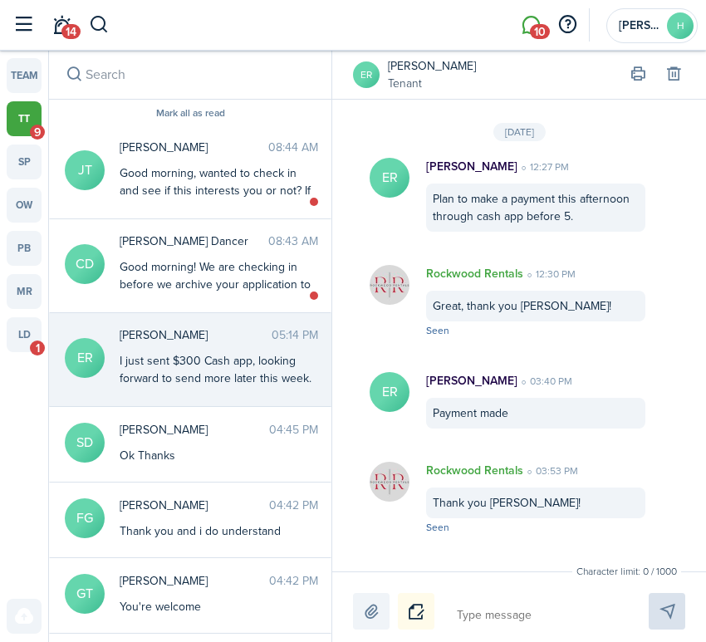
scroll to position [2525, 0]
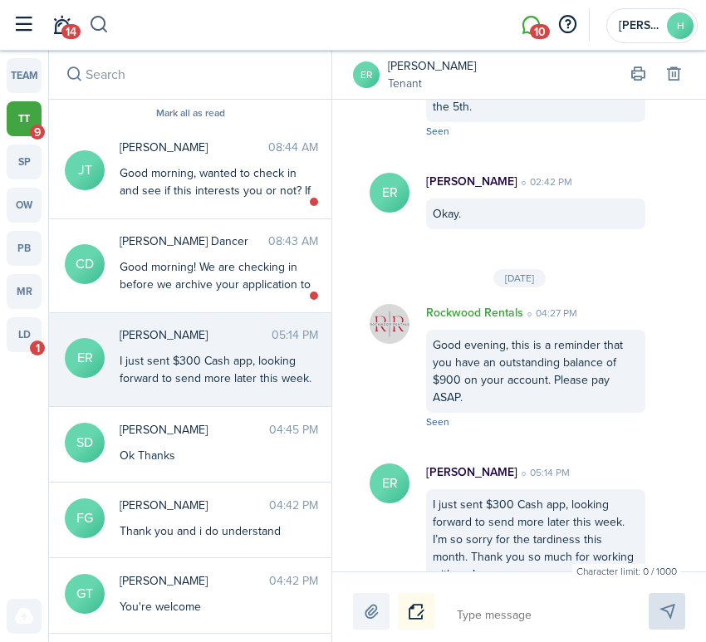
click at [99, 32] on button "button" at bounding box center [99, 25] width 21 height 28
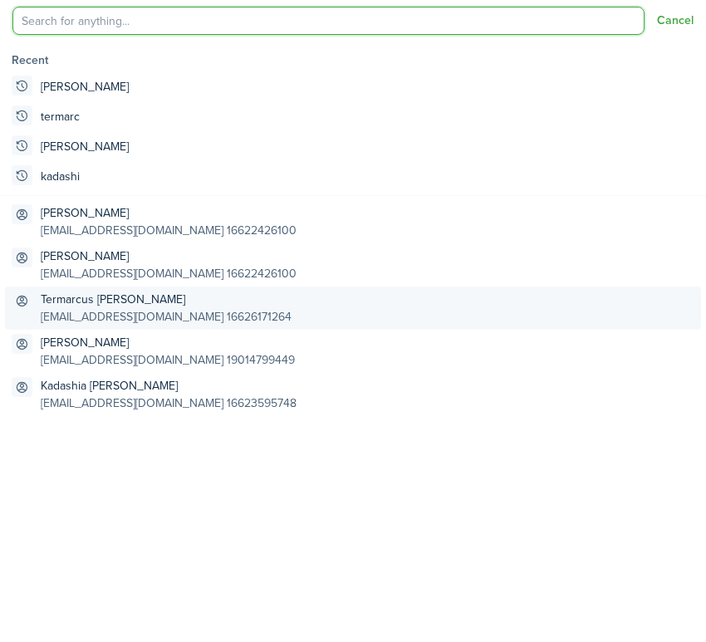
click at [174, 309] on global-search-item-description "[EMAIL_ADDRESS][DOMAIN_NAME] 16626171264" at bounding box center [166, 316] width 251 height 17
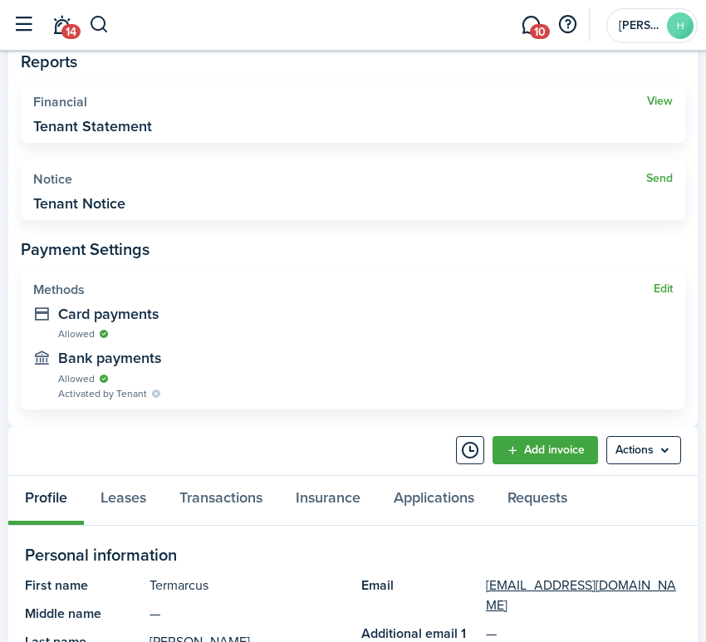
scroll to position [518, 0]
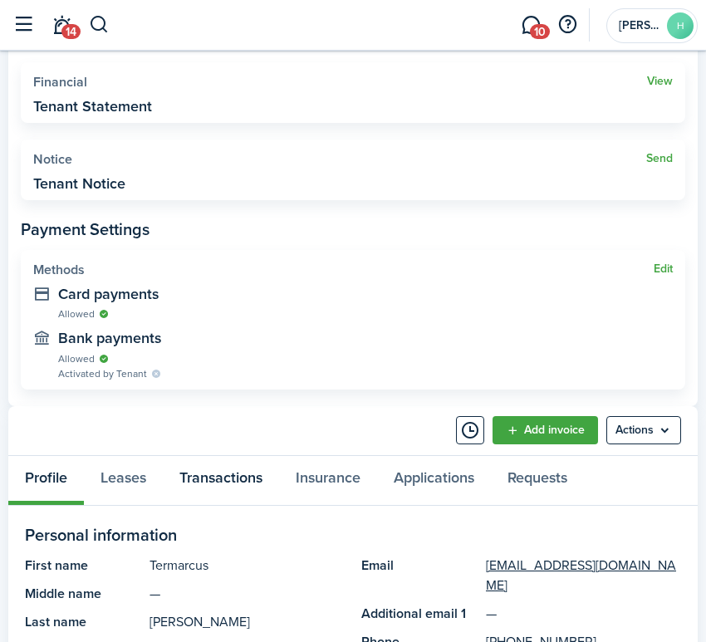
click at [233, 470] on link "Transactions" at bounding box center [221, 480] width 116 height 49
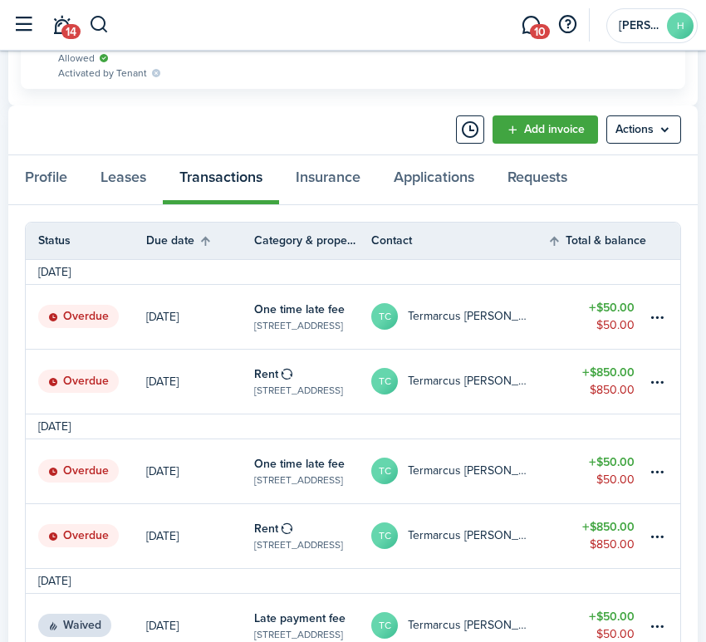
scroll to position [817, 0]
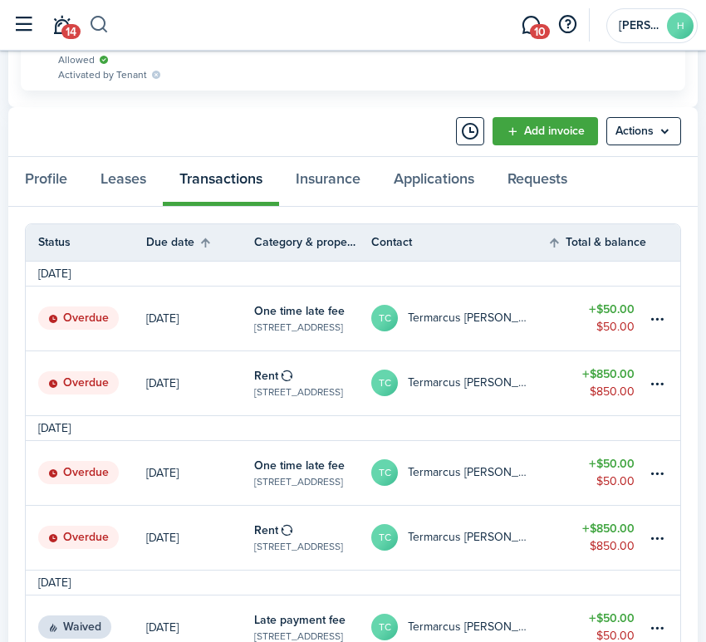
click at [100, 32] on button "button" at bounding box center [99, 25] width 21 height 28
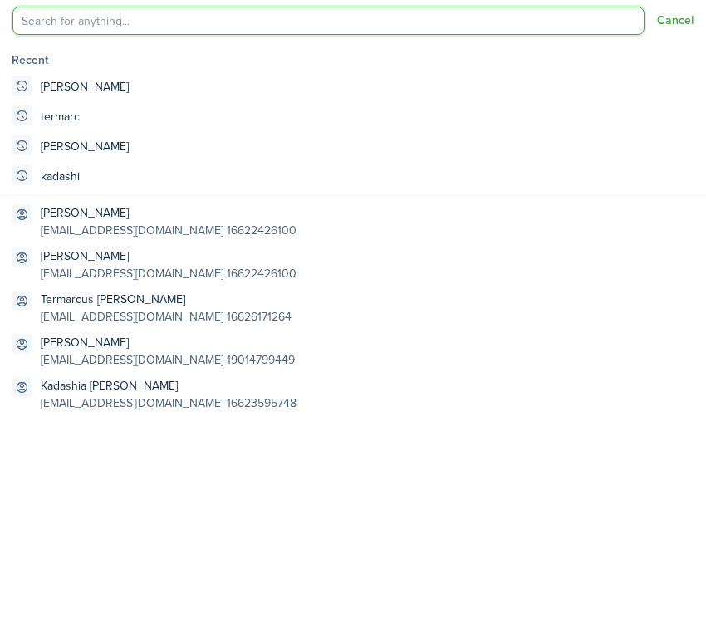
scroll to position [0, 0]
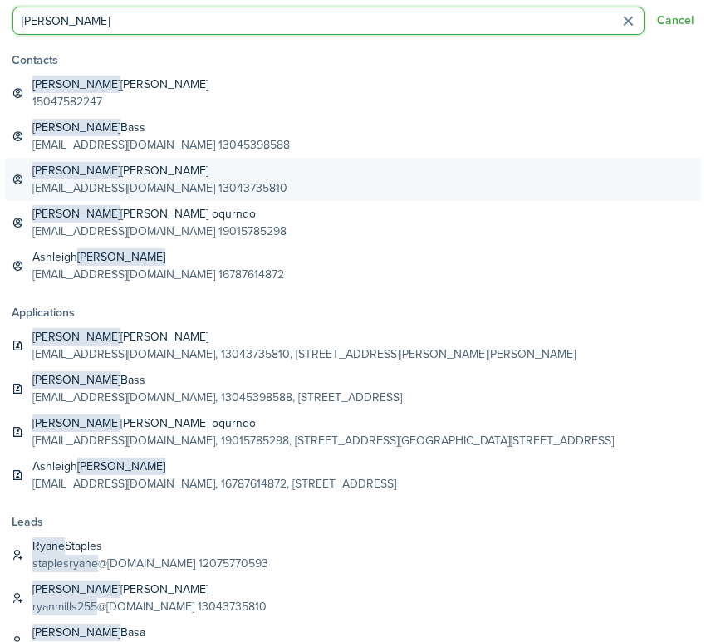
type input "[PERSON_NAME]"
click at [244, 199] on link "[PERSON_NAME] [PERSON_NAME] [EMAIL_ADDRESS][DOMAIN_NAME] 13043735810" at bounding box center [353, 179] width 696 height 43
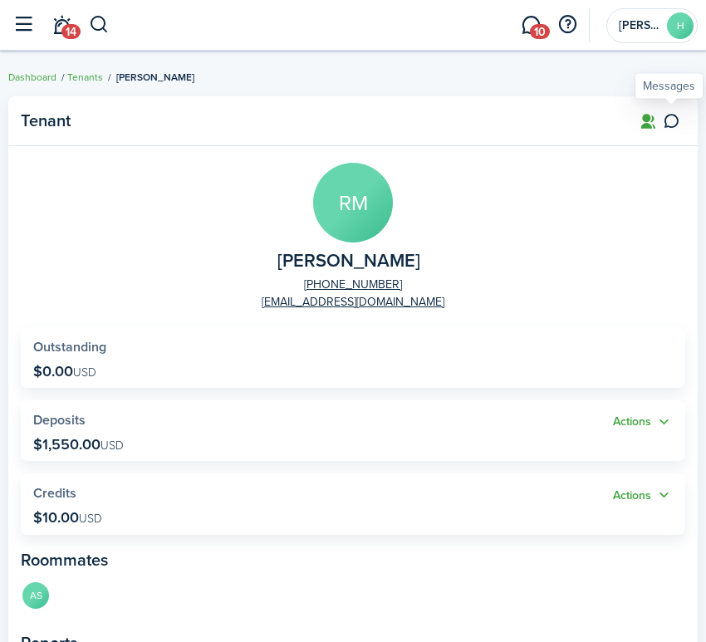
click at [671, 125] on icon at bounding box center [670, 121] width 17 height 17
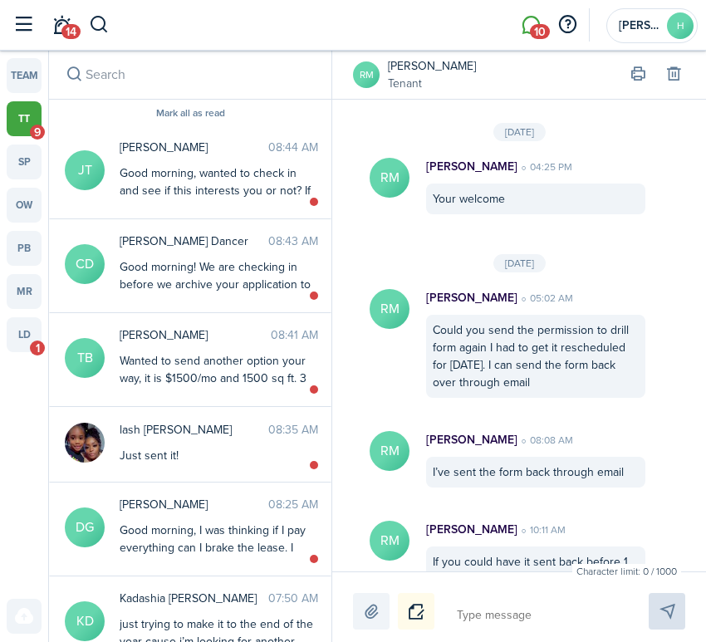
scroll to position [2065, 0]
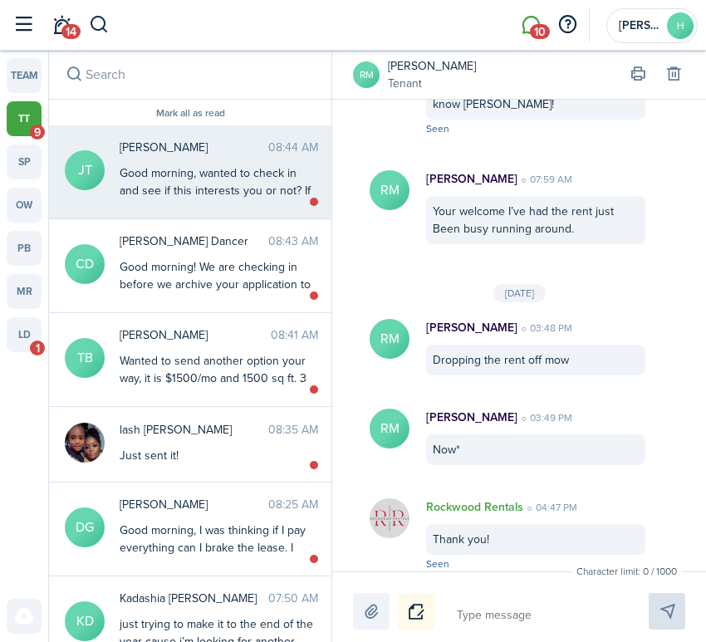
click at [268, 190] on div "Good morning, wanted to check in and see if this interests you or not? If so, w…" at bounding box center [219, 199] width 198 height 70
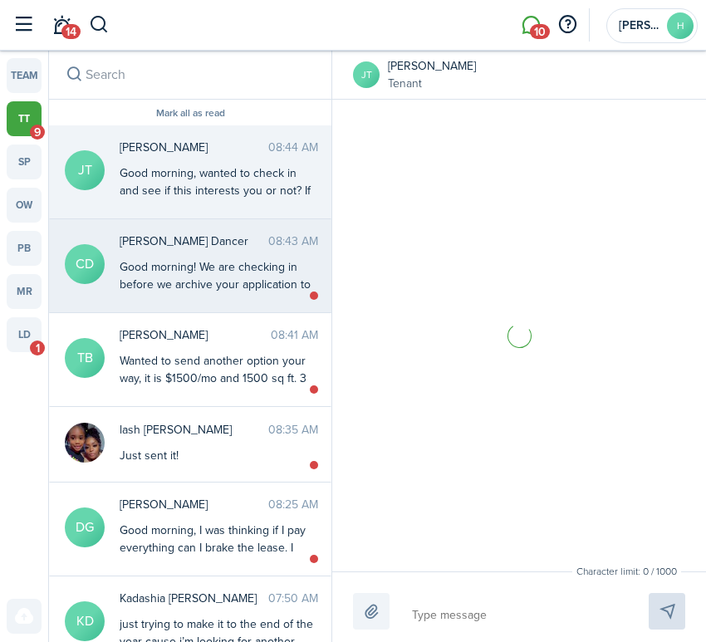
click at [262, 238] on span "[PERSON_NAME] Dancer" at bounding box center [194, 240] width 149 height 17
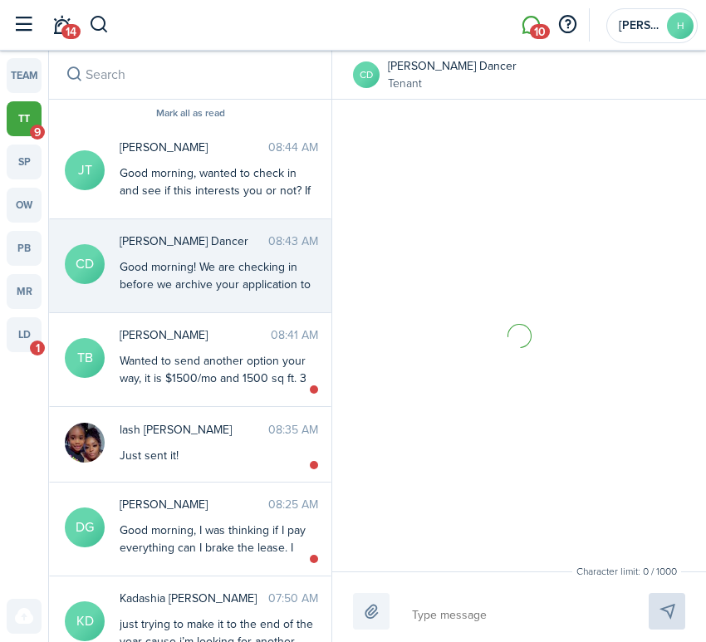
click at [260, 309] on messenger-thread-item "CD [PERSON_NAME] Dancer 08:43 AM Good morning! We are checking in before we arc…" at bounding box center [190, 266] width 282 height 94
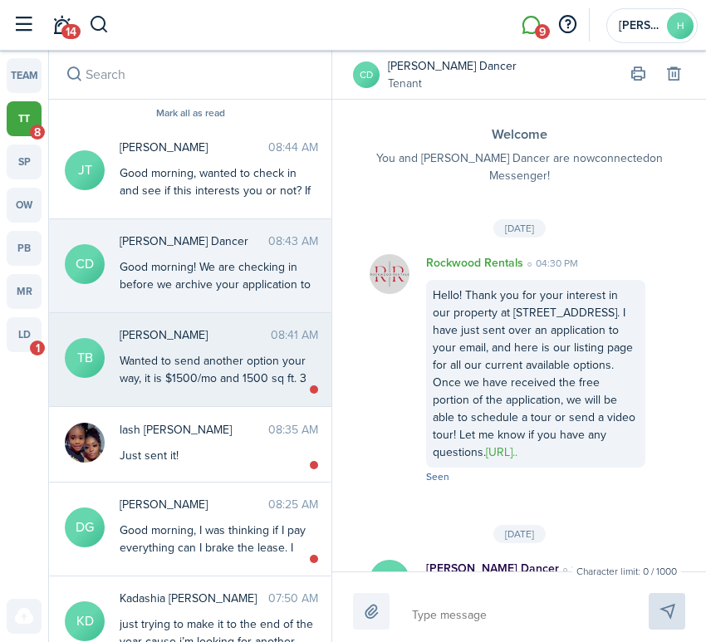
scroll to position [2514, 0]
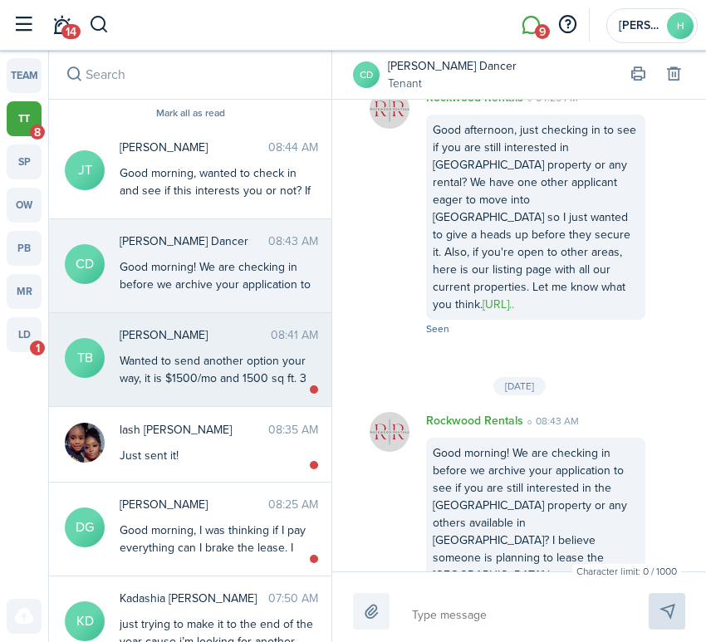
click at [257, 390] on messenger-thread-item "[PERSON_NAME] 08:41 AM Wanted to send another option your way, it is $1500/mo a…" at bounding box center [190, 360] width 282 height 94
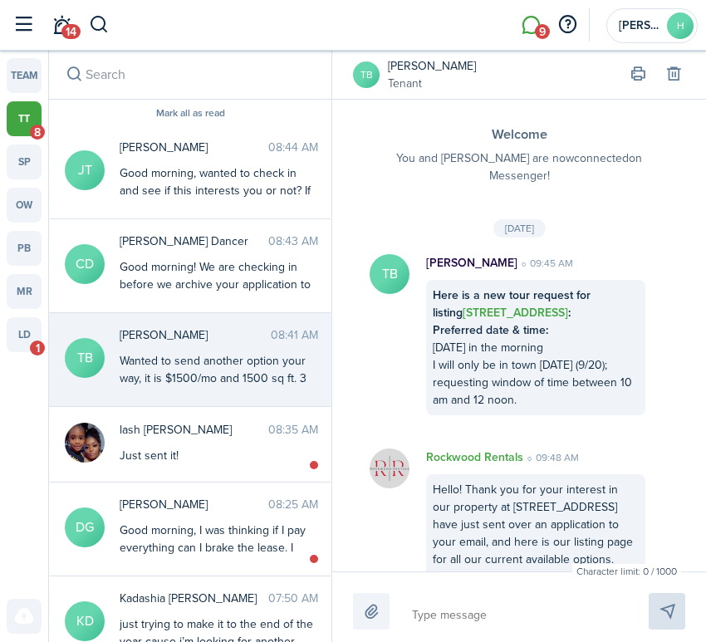
scroll to position [2172, 0]
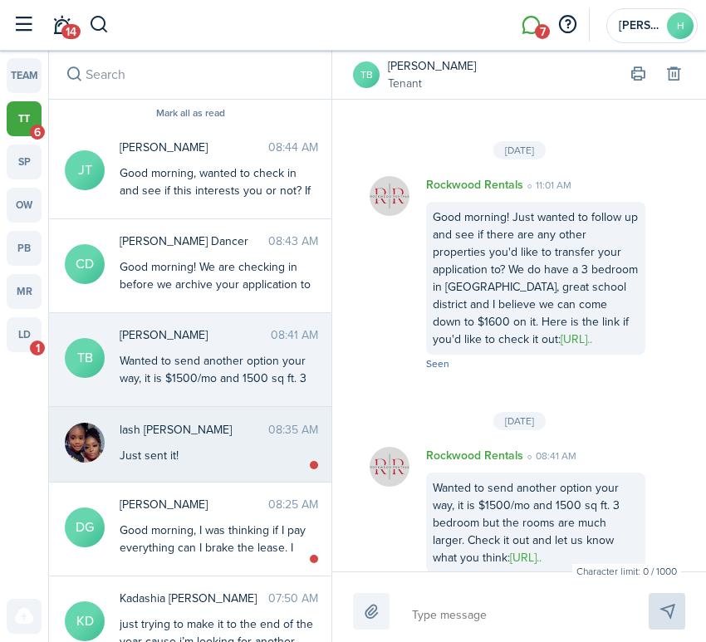
click at [271, 467] on messenger-thread-item "lash [PERSON_NAME] 08:35 AM Just sent it!" at bounding box center [190, 445] width 282 height 76
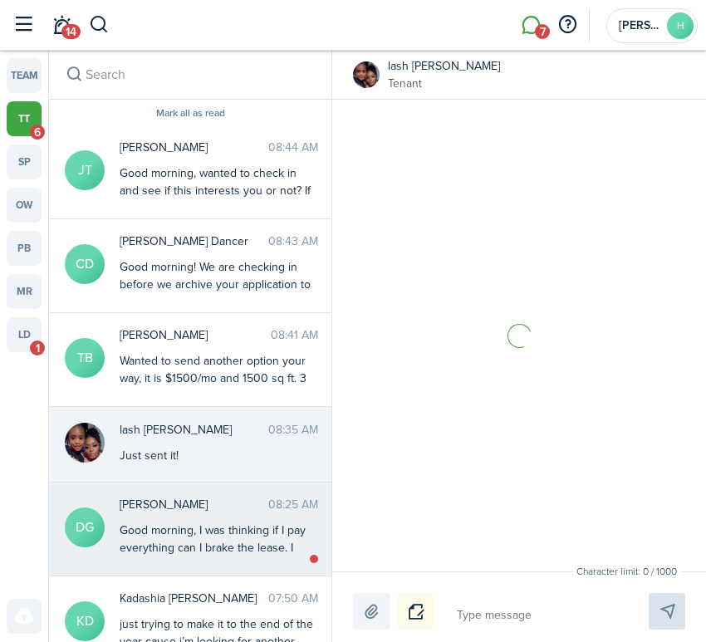
click at [297, 566] on messenger-thread-item "DG [PERSON_NAME] [PERSON_NAME] 08:25 AM Good morning, I was thinking if I pay e…" at bounding box center [190, 529] width 282 height 94
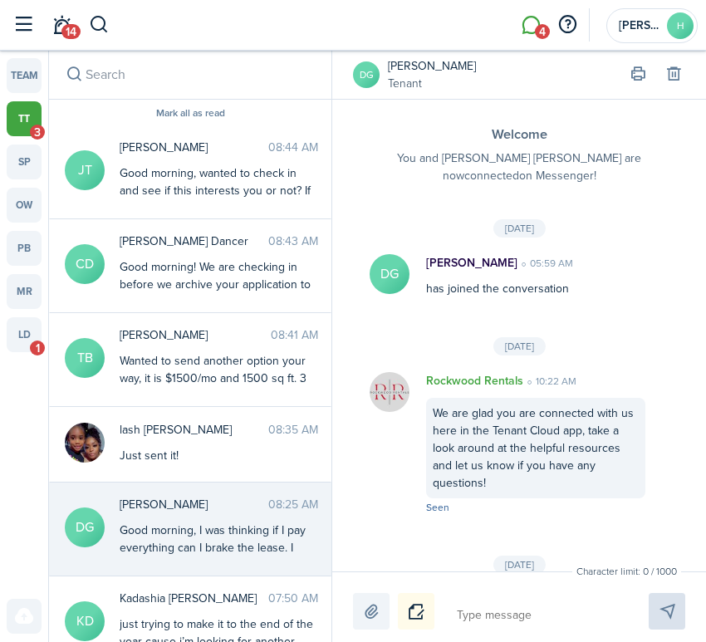
scroll to position [3232, 0]
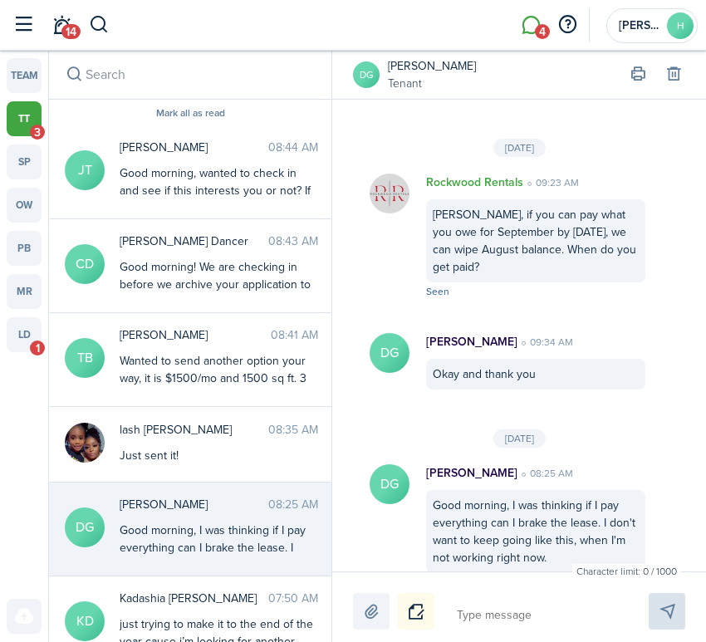
click at [369, 68] on avatar-text "DG" at bounding box center [366, 74] width 27 height 27
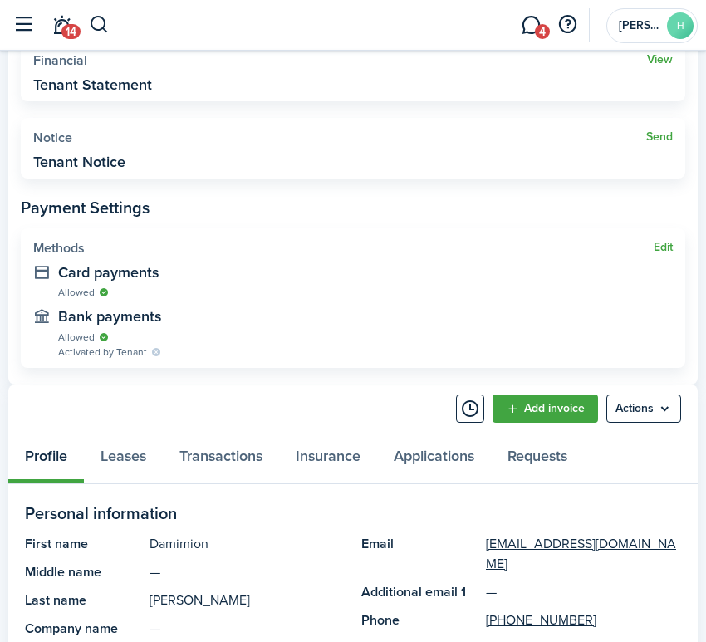
scroll to position [544, 0]
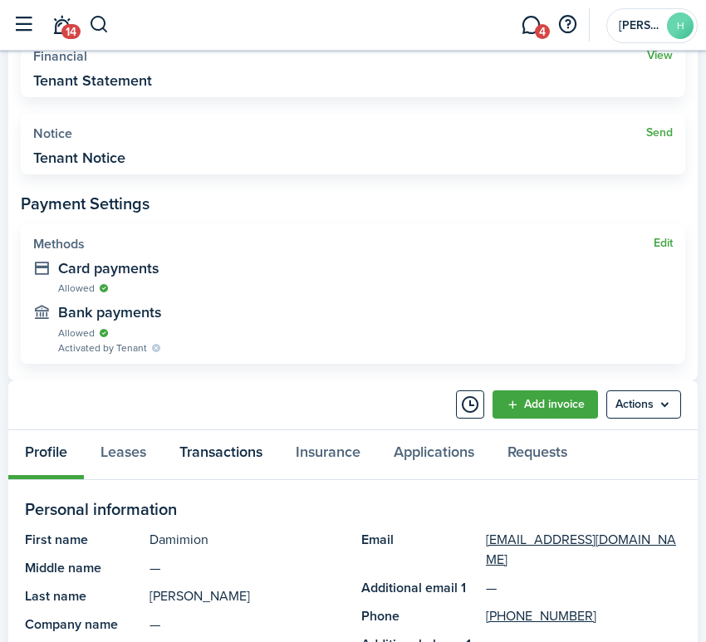
click at [240, 454] on link "Transactions" at bounding box center [221, 454] width 116 height 49
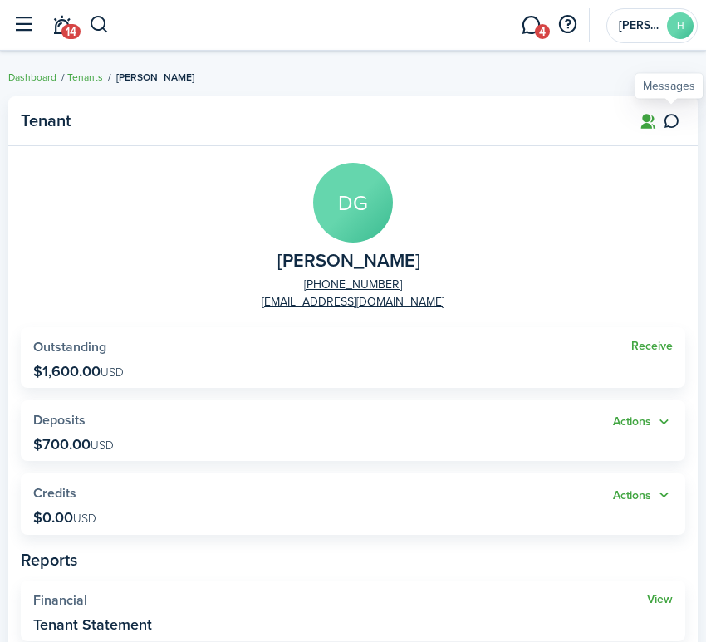
click at [676, 132] on link at bounding box center [671, 121] width 28 height 28
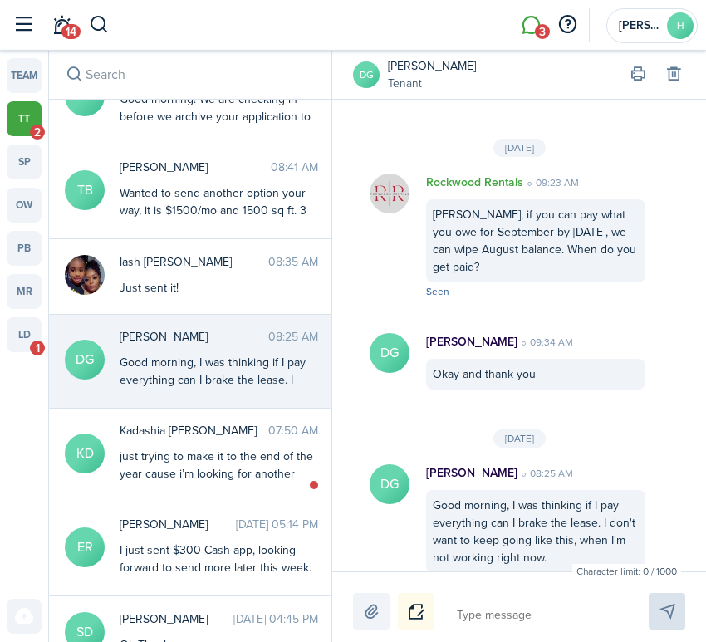
scroll to position [176, 0]
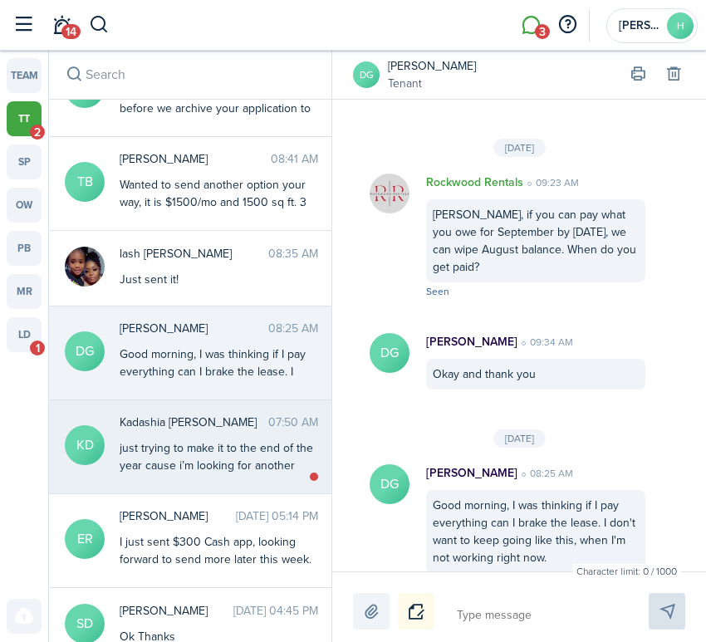
click at [230, 464] on div "just trying to make it to the end of the year cause i’m looking for another pla…" at bounding box center [219, 482] width 198 height 87
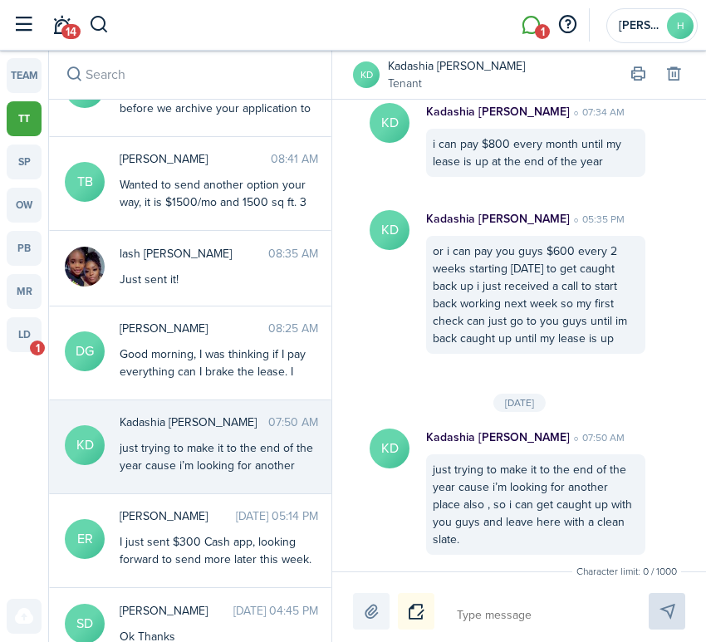
scroll to position [3239, 0]
click at [374, 82] on avatar-text "KD" at bounding box center [366, 74] width 27 height 27
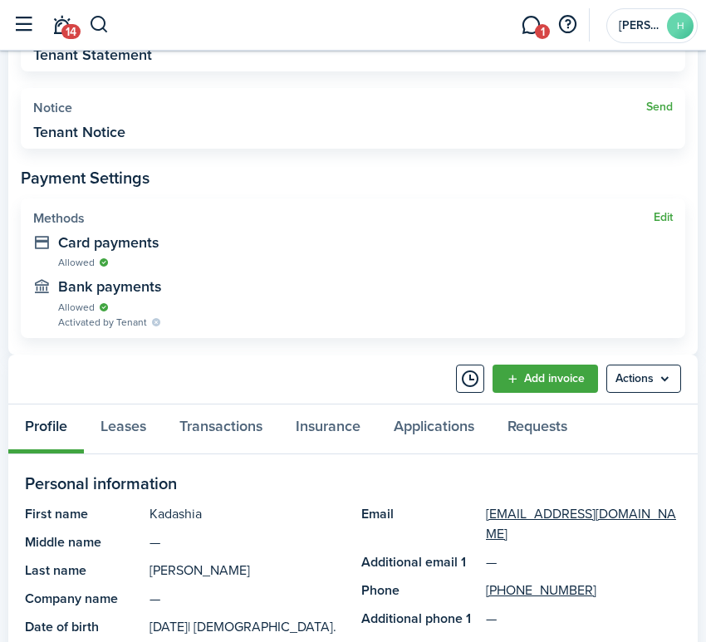
scroll to position [653, 0]
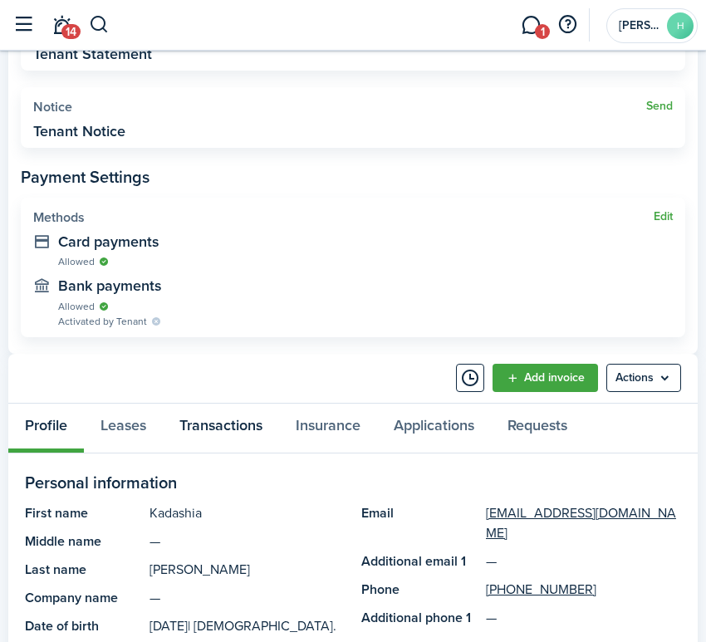
click at [214, 421] on link "Transactions" at bounding box center [221, 427] width 116 height 49
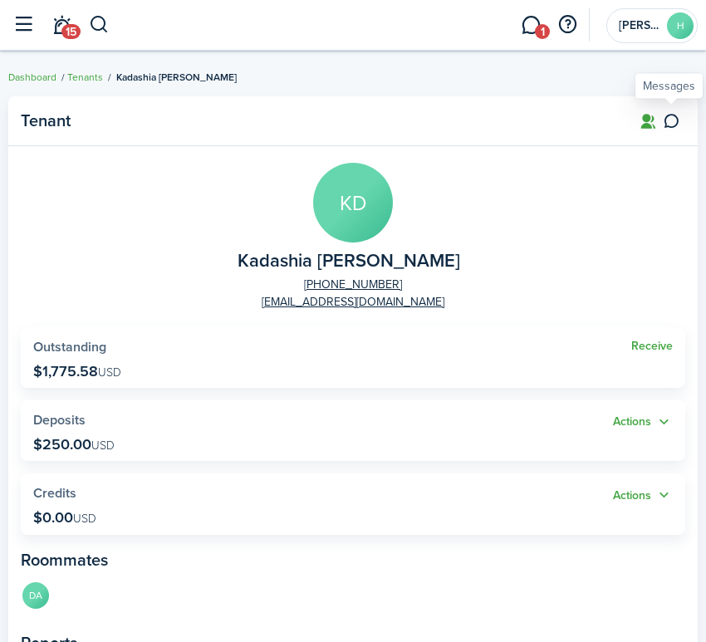
click at [678, 120] on icon at bounding box center [670, 121] width 17 height 17
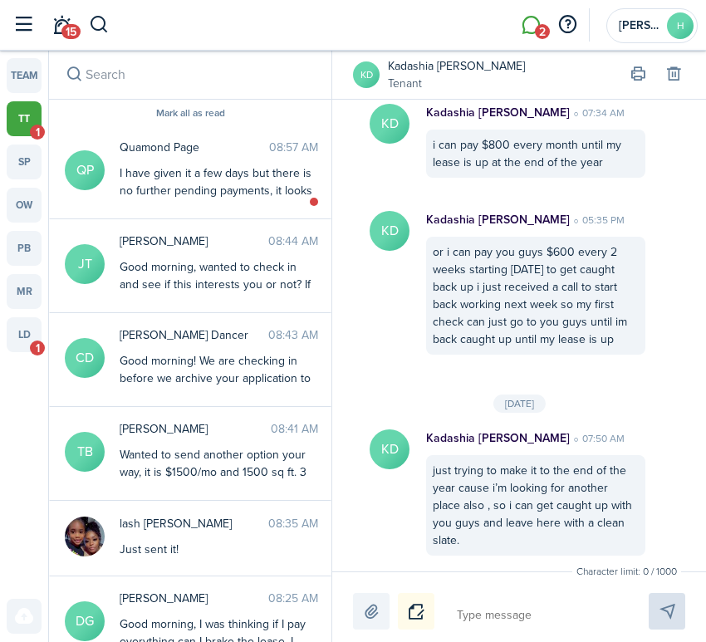
scroll to position [3239, 0]
click at [535, 613] on textarea at bounding box center [533, 615] width 164 height 28
type textarea "I"
type textarea "If"
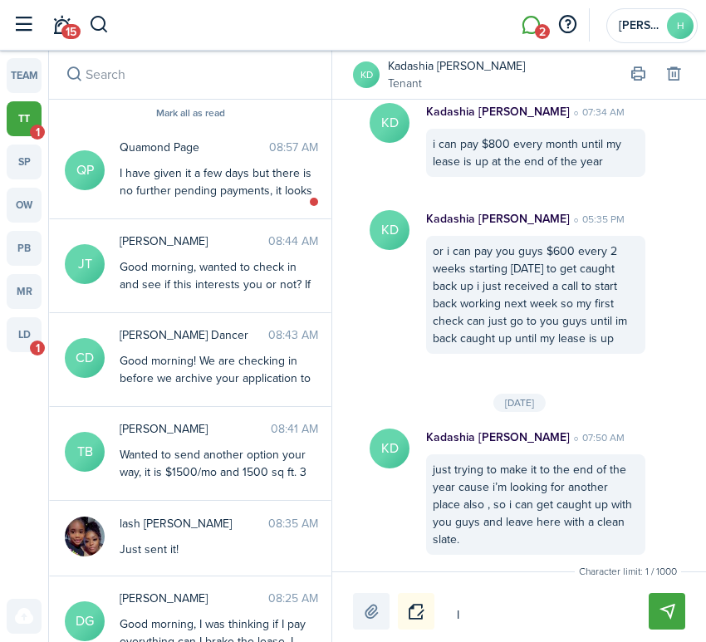
type textarea "If"
type textarea "If y"
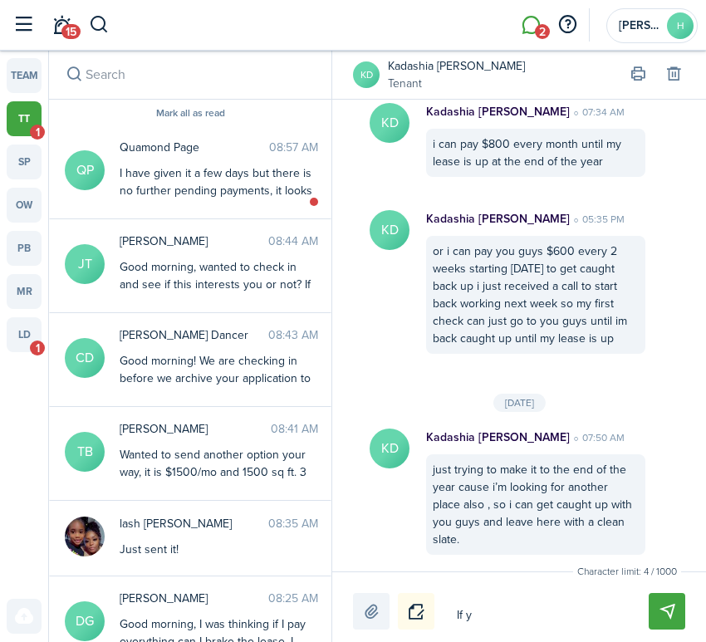
type textarea "If yo"
type textarea "If you"
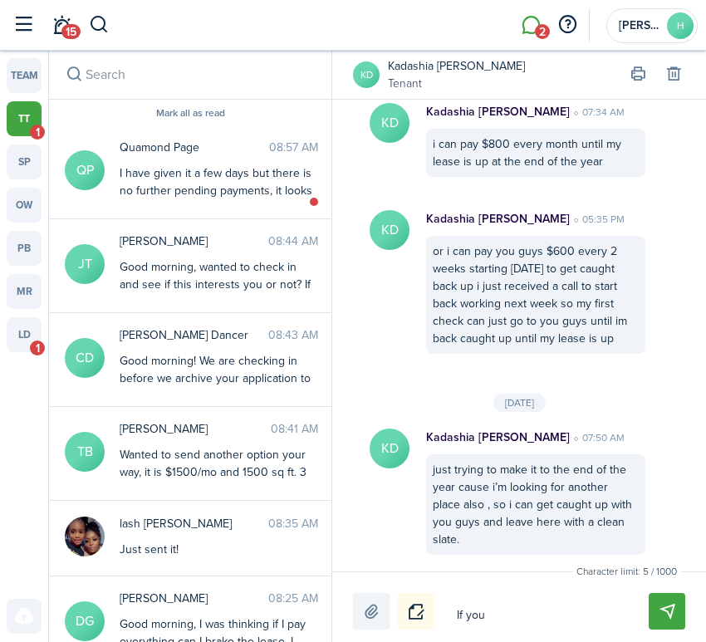
type textarea "If you"
type textarea "If yo"
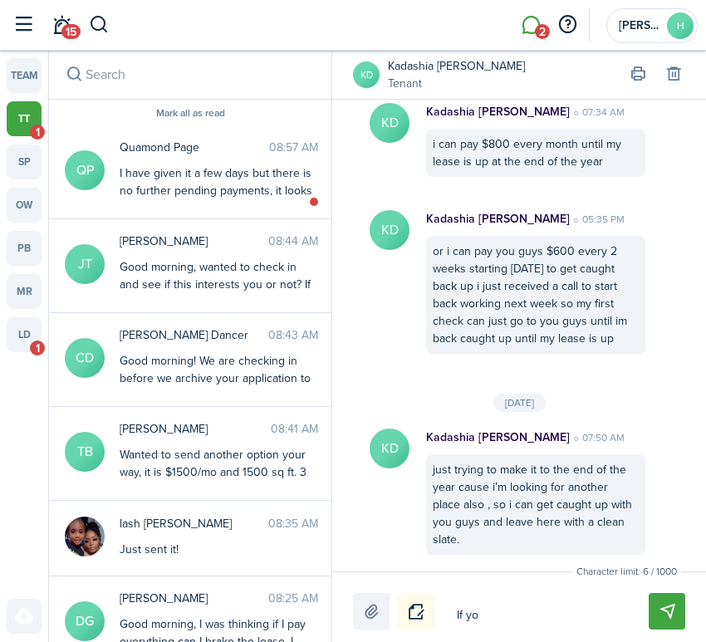
type textarea "If y"
type textarea "If"
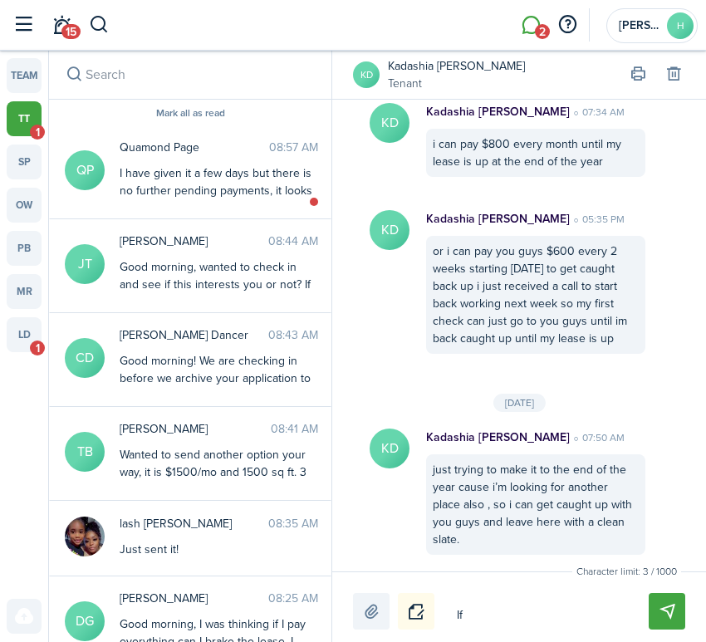
type textarea "If"
type textarea "I"
type textarea "C"
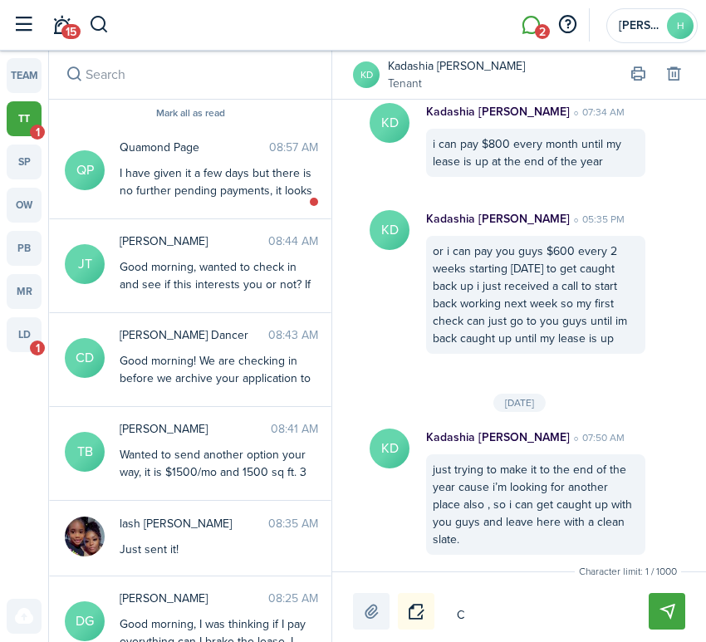
type textarea "Ca"
type textarea "Can"
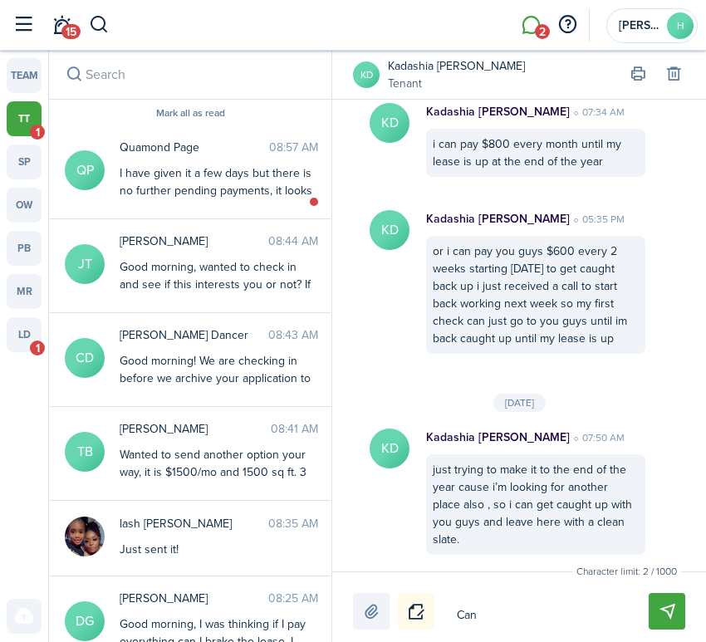
type textarea "Can"
type textarea "Can y"
type textarea "Can yo"
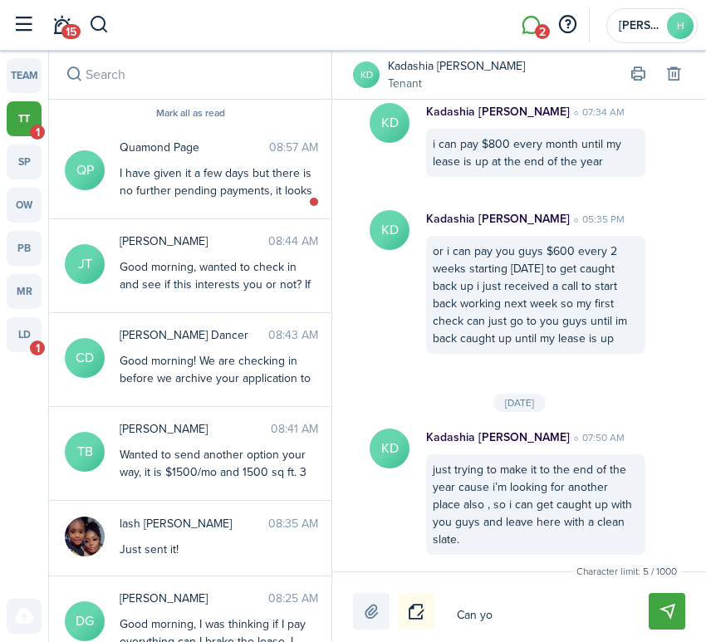
type textarea "Can you"
type textarea "Can you p"
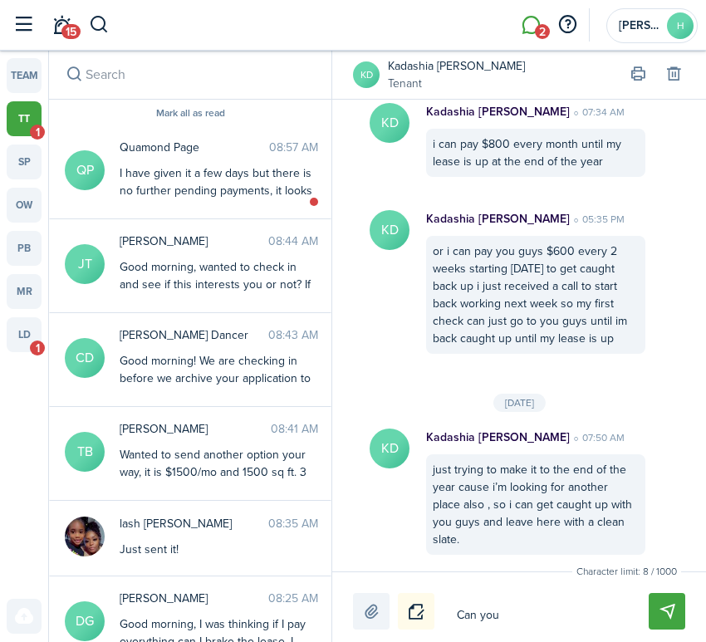
type textarea "Can you p"
type textarea "Can you pa"
type textarea "Can you pay"
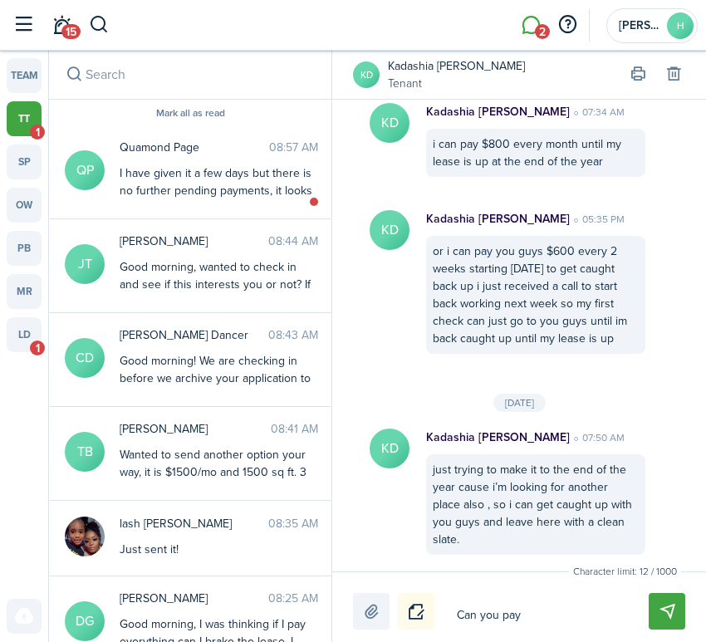
type textarea "Can you pay"
type textarea "Can you pay $"
type textarea "Can you pay $7"
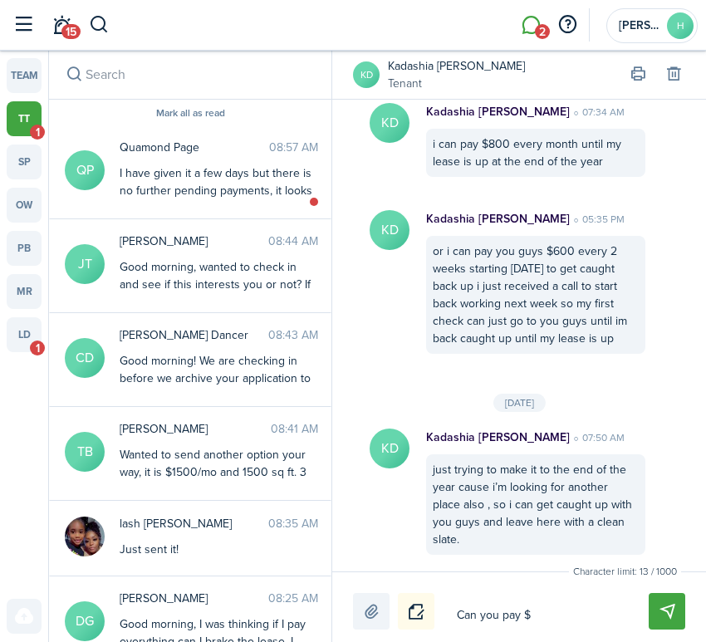
type textarea "Can you pay $7"
type textarea "Can you pay $70"
type textarea "Can you pay $700"
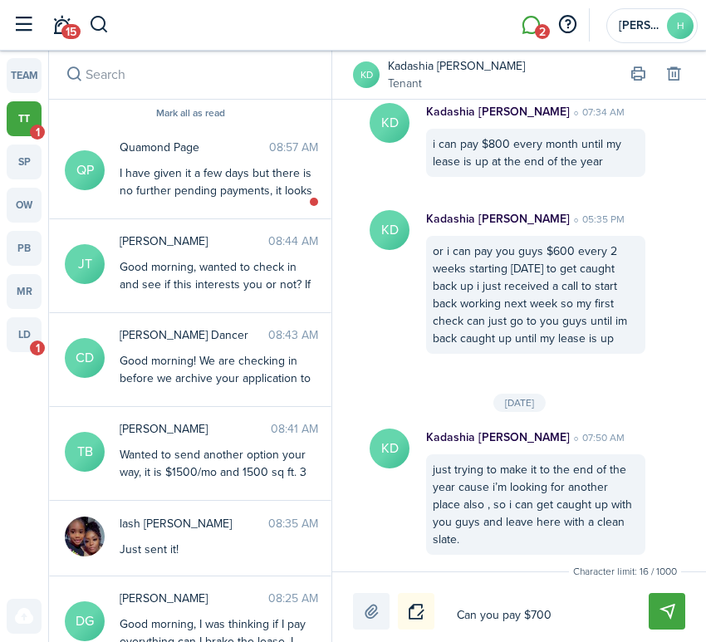
type textarea "Can you pay $700"
type textarea "Can you pay $700 e"
type textarea "Can you pay $700 ev"
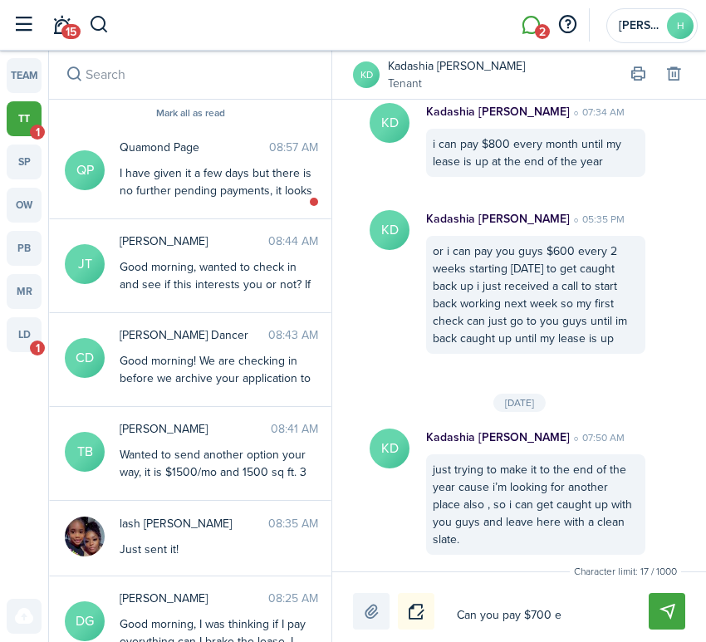
type textarea "Can you pay $700 ev"
type textarea "Can you pay $700 eve"
type textarea "Can you pay $700 ever"
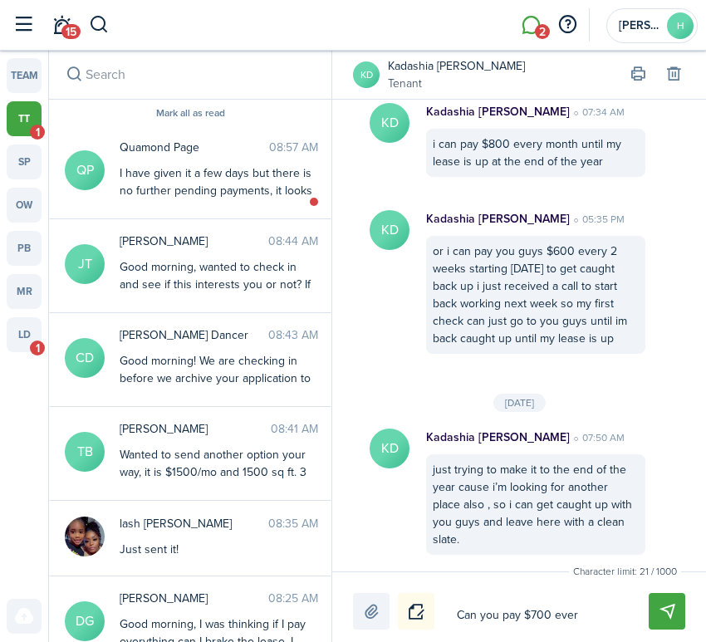
type textarea "Can you pay $700 every"
type textarea "Can you pay $700 every 2"
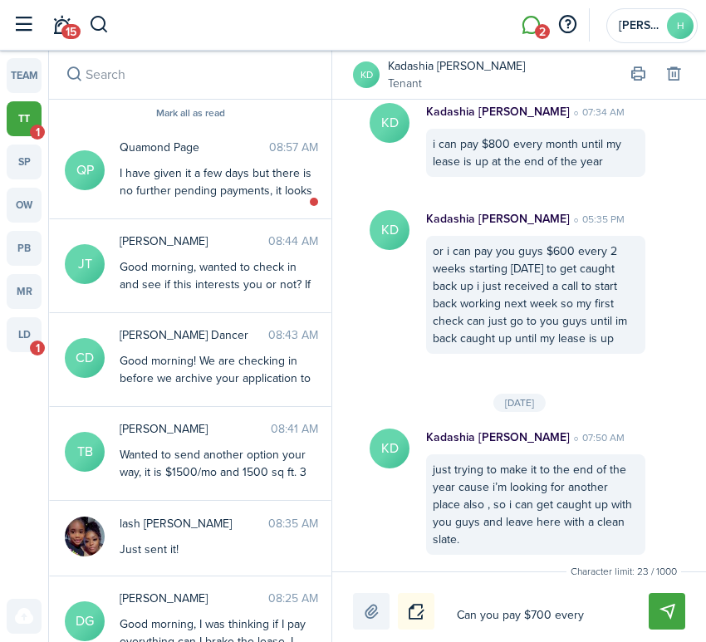
type textarea "Can you pay $700 every 2"
type textarea "Can you pay $700 every 2 w"
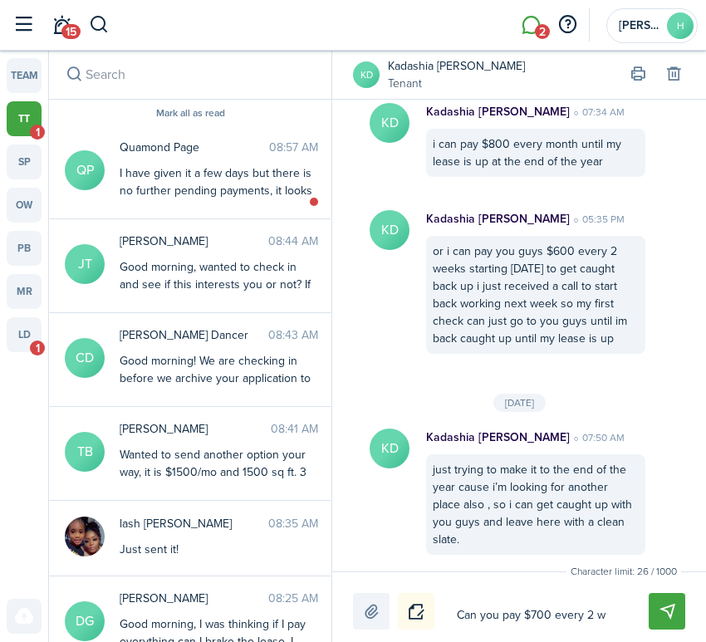
type textarea "Can you pay $700 every 2 we"
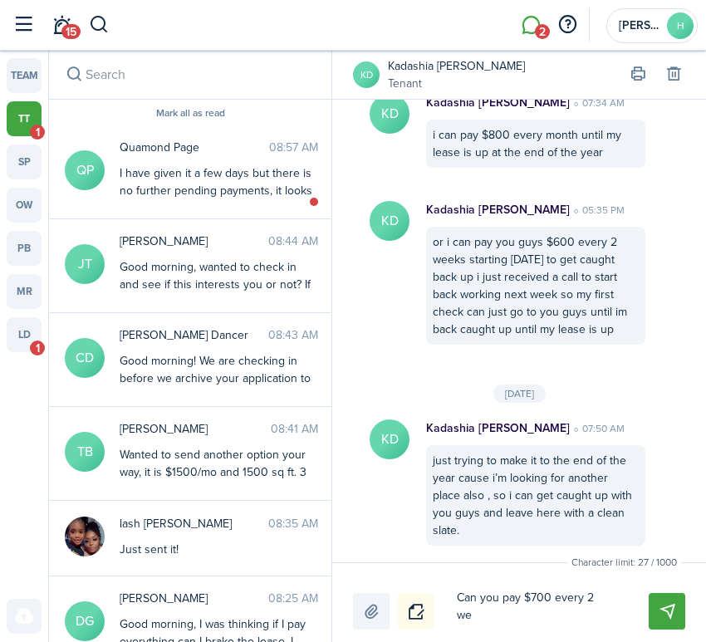
type textarea "Can you pay $700 every 2 wee"
type textarea "Can you pay $700 every 2 week"
type textarea "Can you pay $700 every 2 weeks"
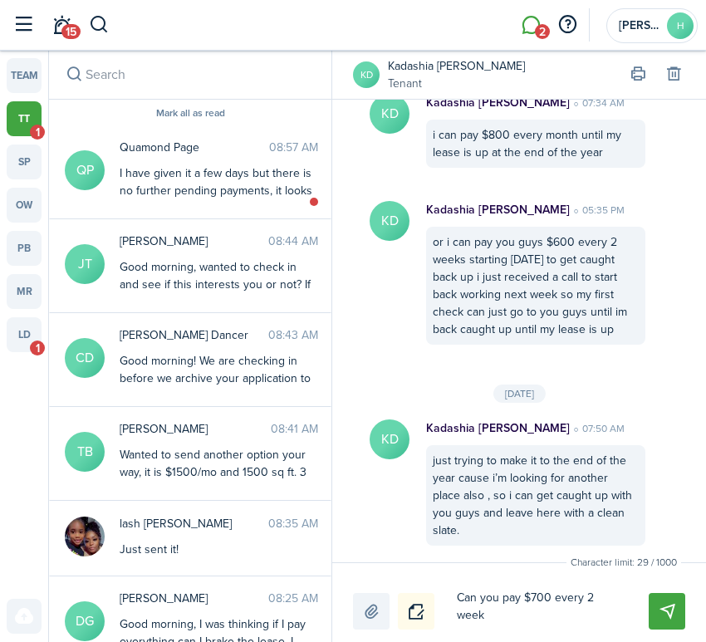
type textarea "Can you pay $700 every 2 weeks"
type textarea "Can you pay $700 every 2 weeks?"
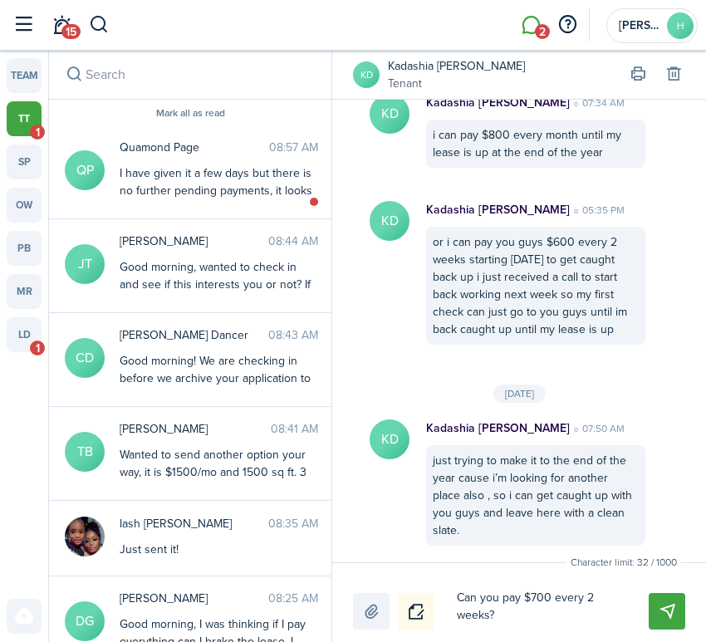
type textarea "Can you pay $700 every 2 weeks? T"
type textarea "Can you pay $700 every 2 weeks? Th"
type textarea "Can you pay $700 every 2 weeks? Tha"
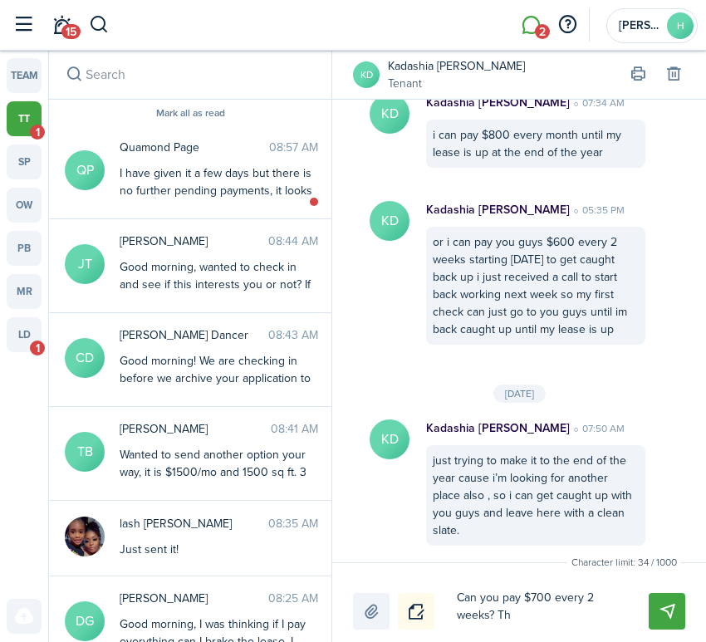
type textarea "Can you pay $700 every 2 weeks? Tha"
type textarea "Can you pay $700 every 2 weeks? That"
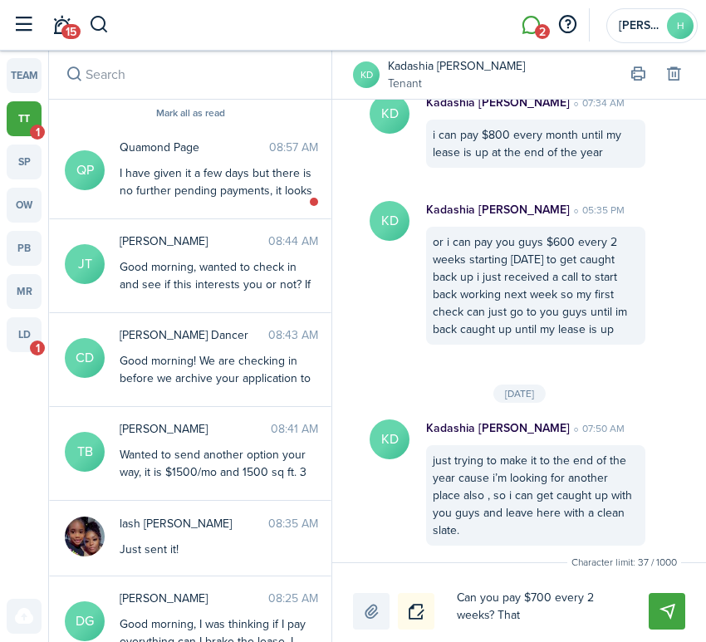
type textarea "Can you pay $700 every 2 weeks? That m"
type textarea "Can you pay $700 every 2 weeks? That ma"
type textarea "Can you pay $700 every 2 weeks? That may"
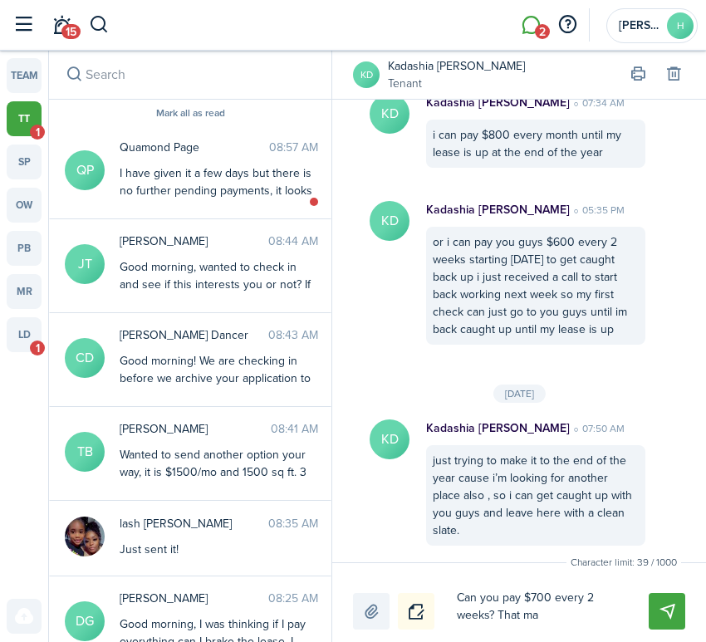
type textarea "Can you pay $700 every 2 weeks? That may"
type textarea "Can you pay $700 every 2 weeks? That may b"
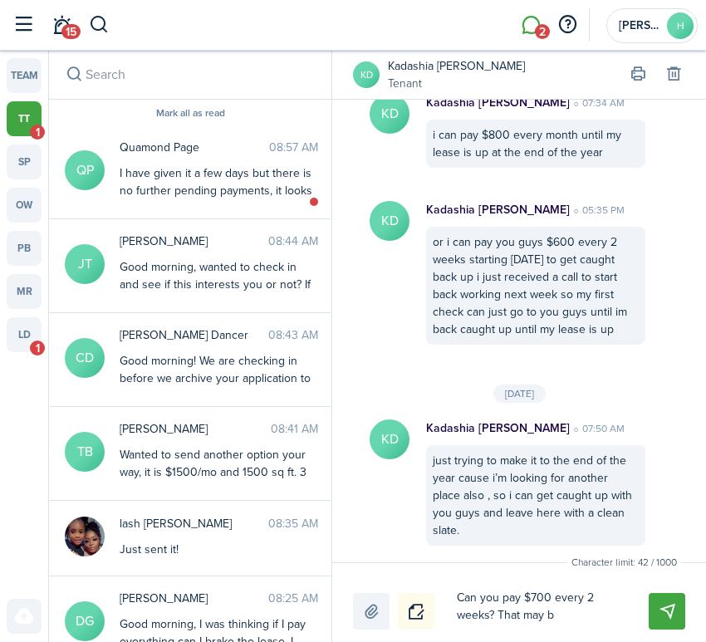
type textarea "Can you pay $700 every 2 weeks? That may be"
type textarea "Can you pay $700 every 2 weeks? That may be a"
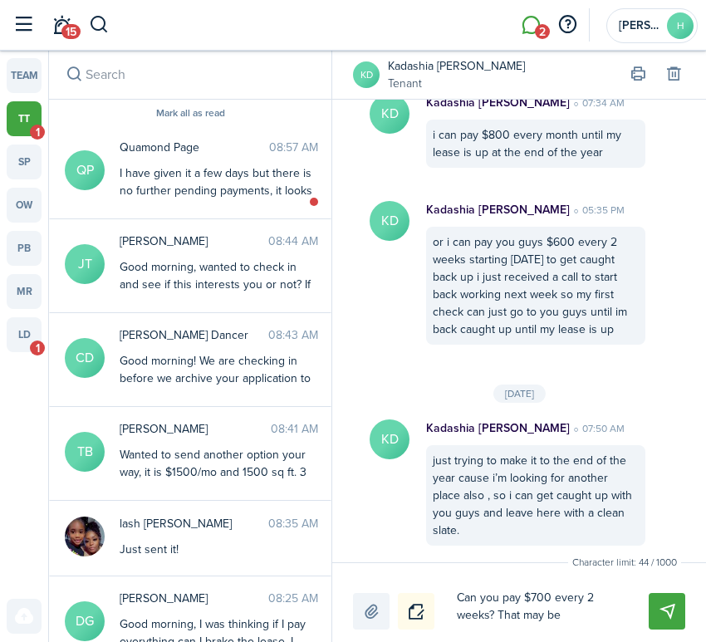
type textarea "Can you pay $700 every 2 weeks? That may be a"
type textarea "Can you pay $700 every 2 weeks? That may be ab"
type textarea "Can you pay $700 every 2 weeks? That may be abl"
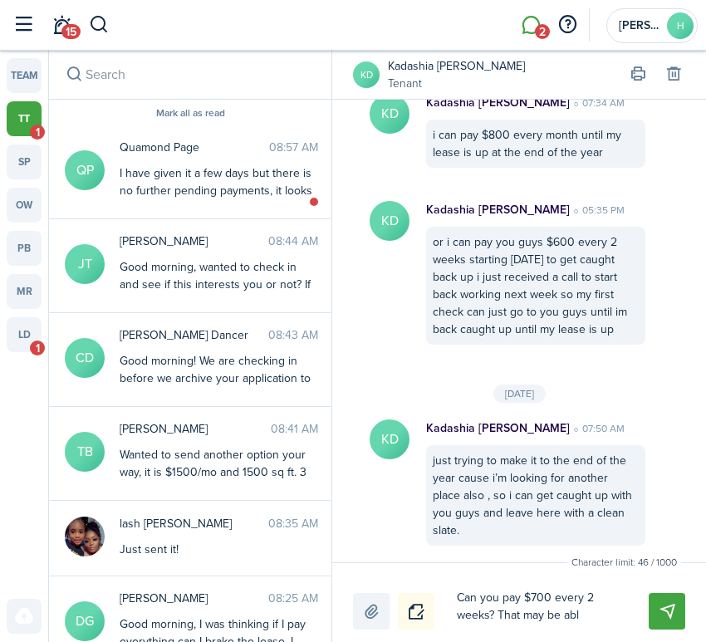
type textarea "Can you pay $700 every 2 weeks? That may be able"
type textarea "Can you pay $700 every 2 weeks? That may be able t"
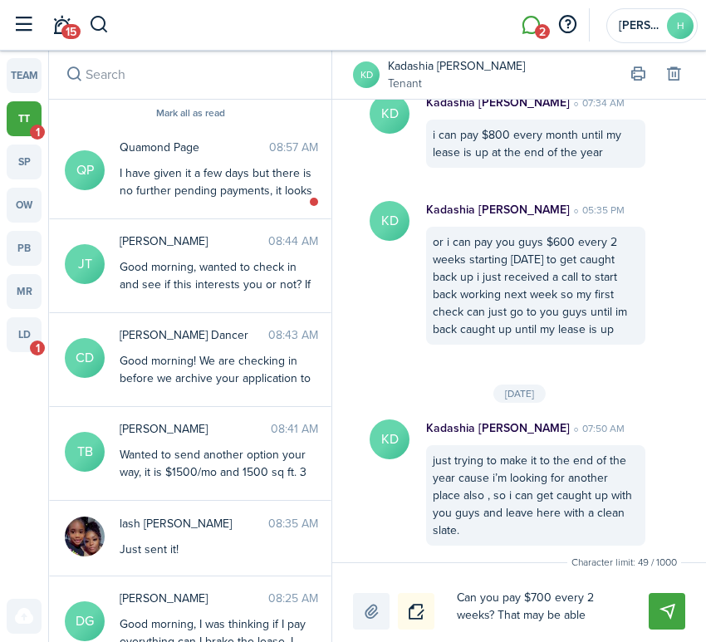
type textarea "Can you pay $700 every 2 weeks? That may be able t"
type textarea "Can you pay $700 every 2 weeks? That may be able to"
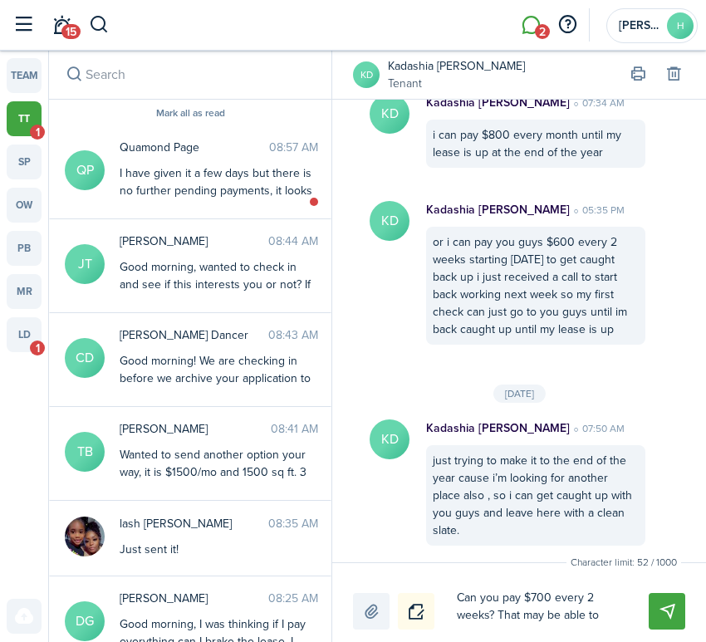
type textarea "Can you pay $700 every 2 weeks? That may be able to g"
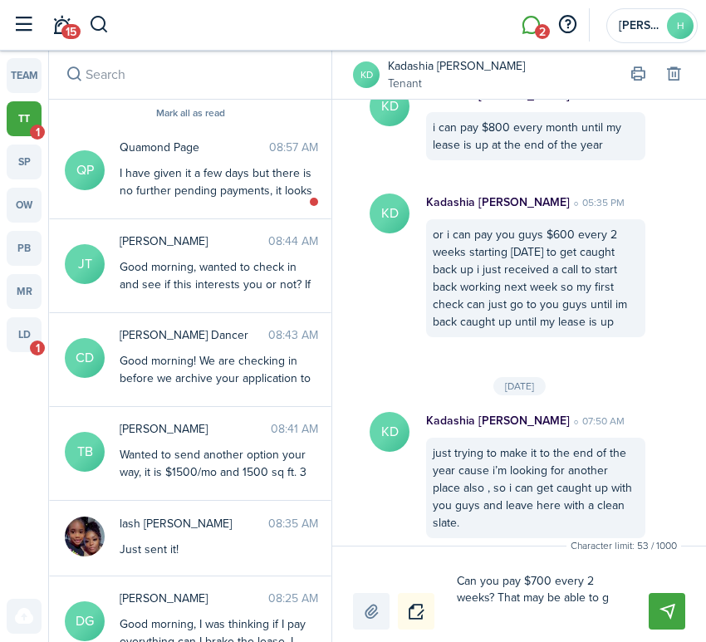
type textarea "Can you pay $700 every 2 weeks? That may be able to ge"
type textarea "Can you pay $700 every 2 weeks? That may be able to get"
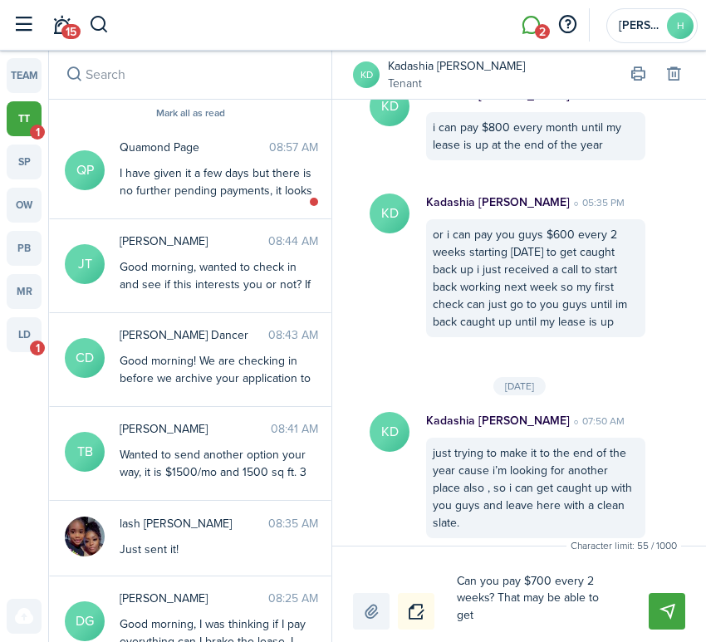
type textarea "Can you pay $700 every 2 weeks? That may be able to get"
type textarea "Can you pay $700 every 2 weeks? That may be able to get y"
type textarea "Can you pay $700 every 2 weeks? That may be able to get yo"
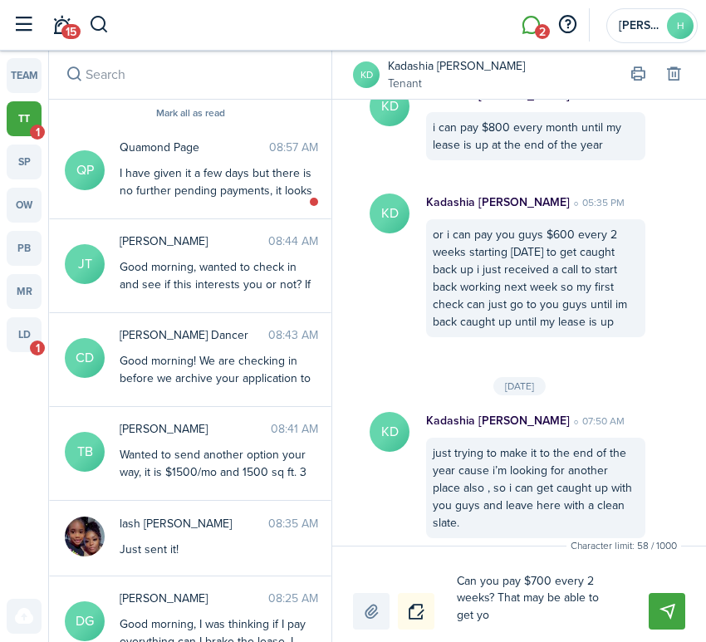
type textarea "Can you pay $700 every 2 weeks? That may be able to get you"
type textarea "Can you pay $700 every 2 weeks? That may be able to get you c"
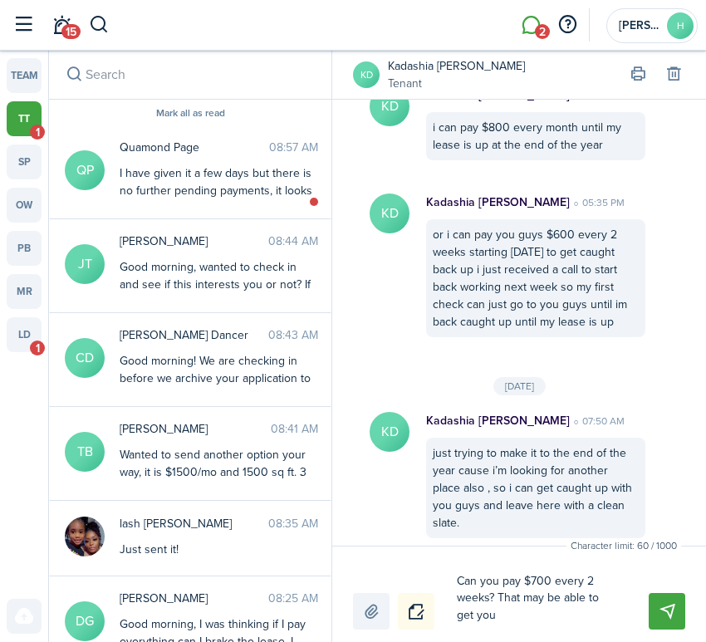
type textarea "Can you pay $700 every 2 weeks? That may be able to get you c"
type textarea "Can you pay $700 every 2 weeks? That may be able to get you ca"
type textarea "Can you pay $700 every 2 weeks? That may be able to get you cau"
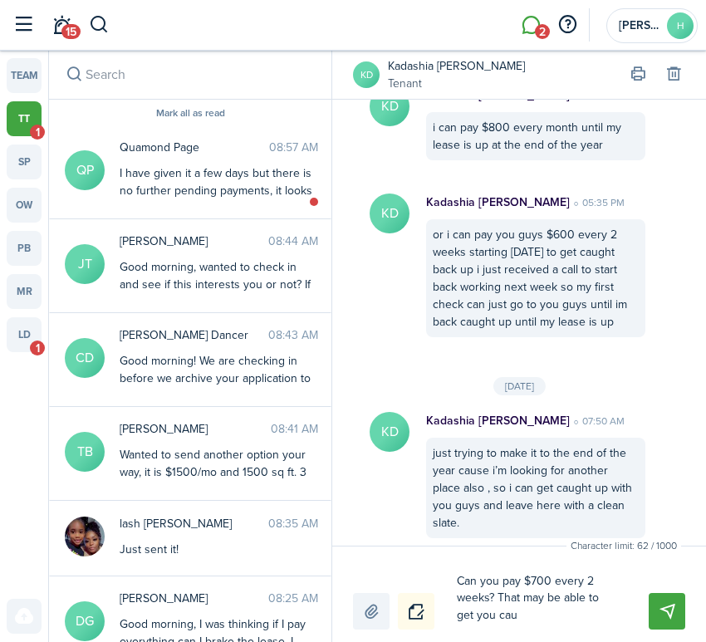
type textarea "Can you pay $700 every 2 weeks? That may be able to get you caug"
type textarea "Can you pay $700 every 2 weeks? That may be able to get you caugh"
type textarea "Can you pay $700 every 2 weeks? That may be able to get you caught"
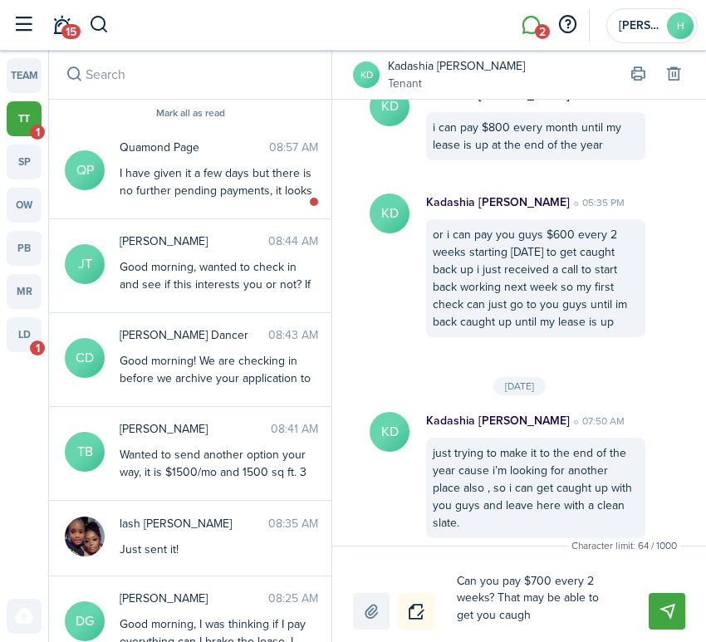
type textarea "Can you pay $700 every 2 weeks? That may be able to get you caught"
type textarea "Can you pay $700 every 2 weeks? That may be able to get you caught u"
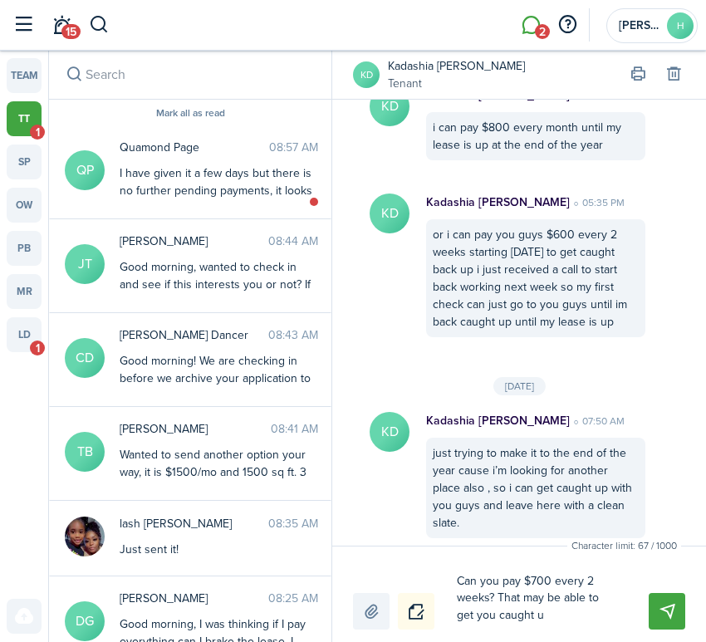
type textarea "Can you pay $700 every 2 weeks? That may be able to get you caught up"
type textarea "Can you pay $700 every 2 weeks? That may be able to get you caught up."
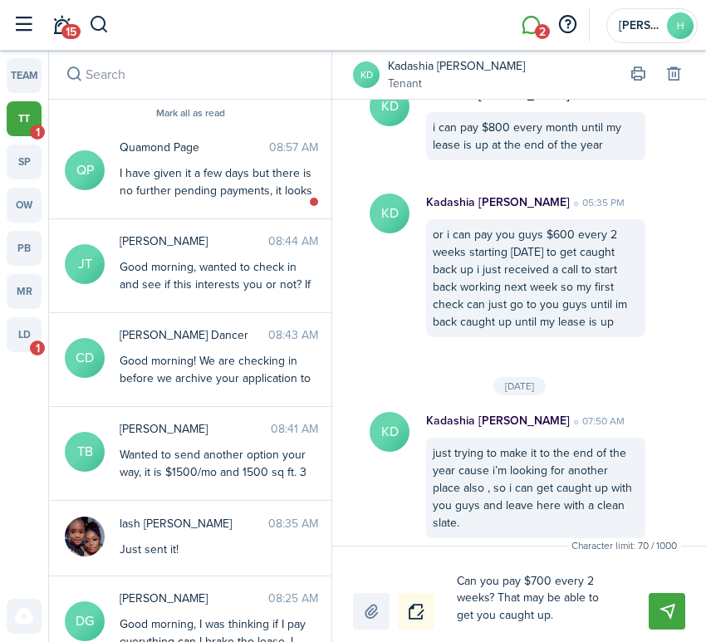
type textarea "Can you pay $700 every 2 weeks? That may be able to get you caught up."
type textarea "Can you pay $700 every 2 weeks? That may be able to get you caught up. Y"
type textarea "Can you pay $700 every 2 weeks? That may be able to get you caught up. Yo"
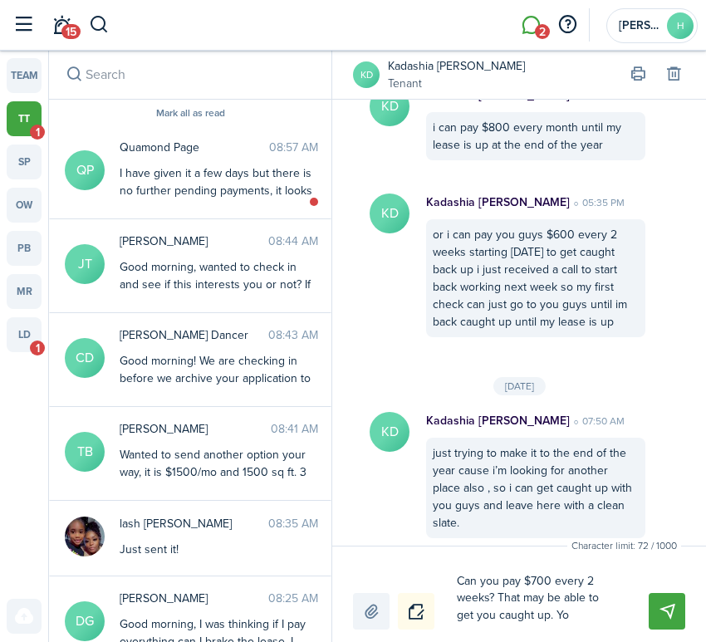
type textarea "Can you pay $700 every 2 weeks? That may be able to get you caught up. You"
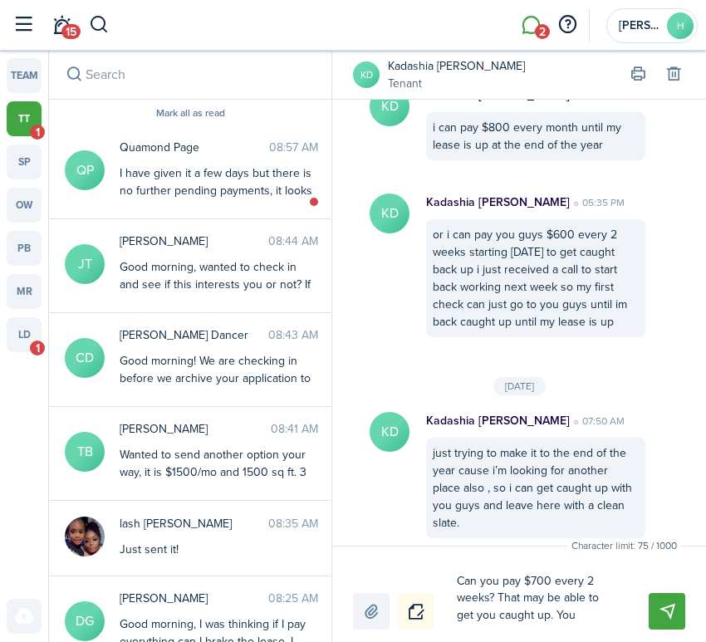
type textarea "Can you pay $700 every 2 weeks? That may be able to get you caught up. You"
type textarea "Can you pay $700 every 2 weeks? That may be able to get you caught up. Yo"
type textarea "Can you pay $700 every 2 weeks? That may be able to get you caught up. Y"
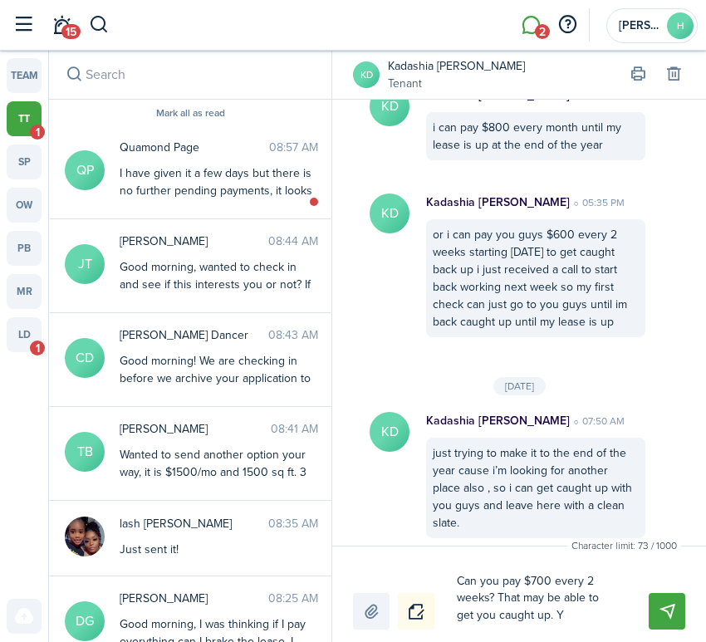
type textarea "Can you pay $700 every 2 weeks? That may be able to get you caught up."
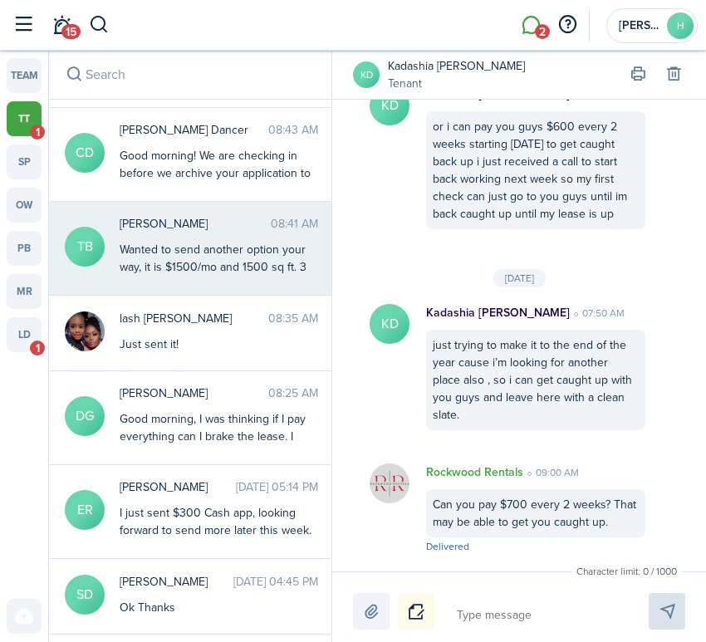
scroll to position [302, 0]
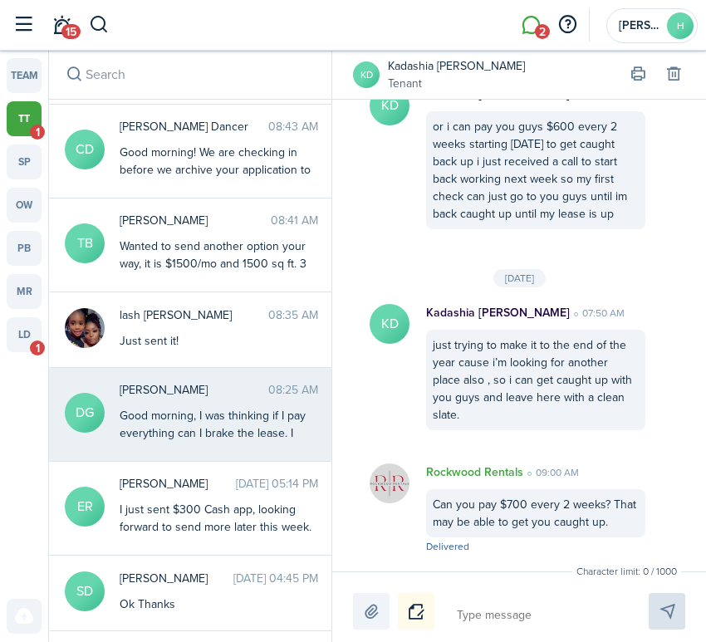
click at [261, 388] on span "[PERSON_NAME]" at bounding box center [194, 389] width 149 height 17
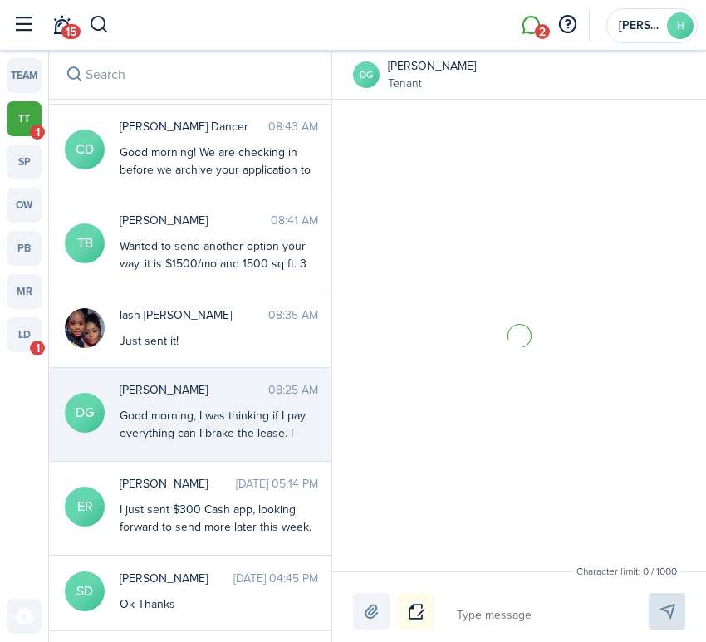
scroll to position [3232, 0]
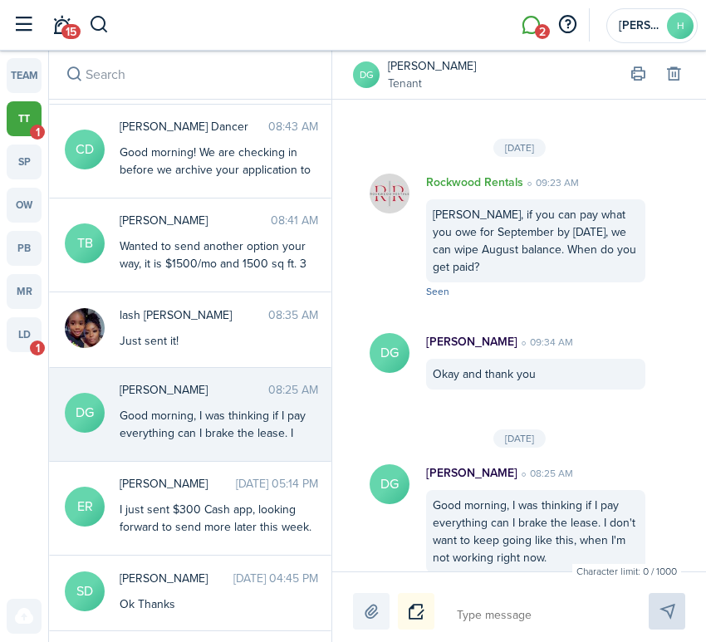
click at [521, 614] on textarea at bounding box center [533, 615] width 164 height 28
type textarea "F"
type textarea "D"
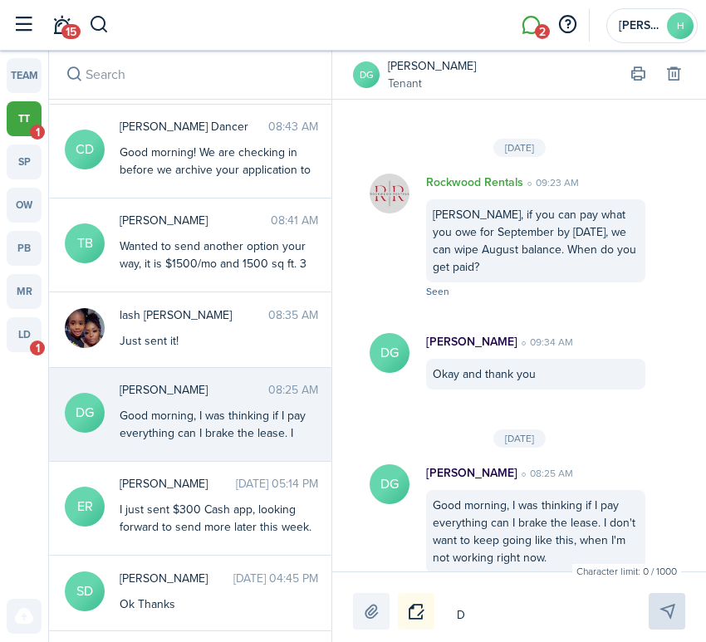
type textarea "Da"
type textarea "Dam"
type textarea "Dami"
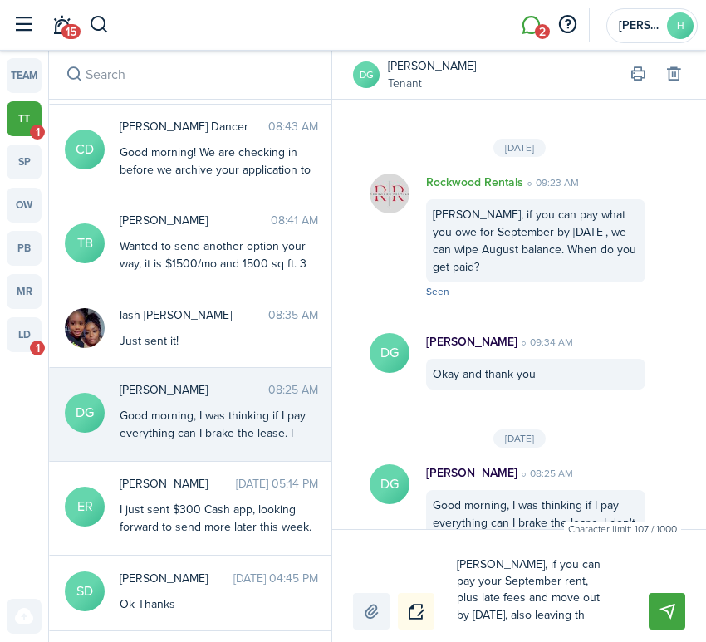
scroll to position [10, 0]
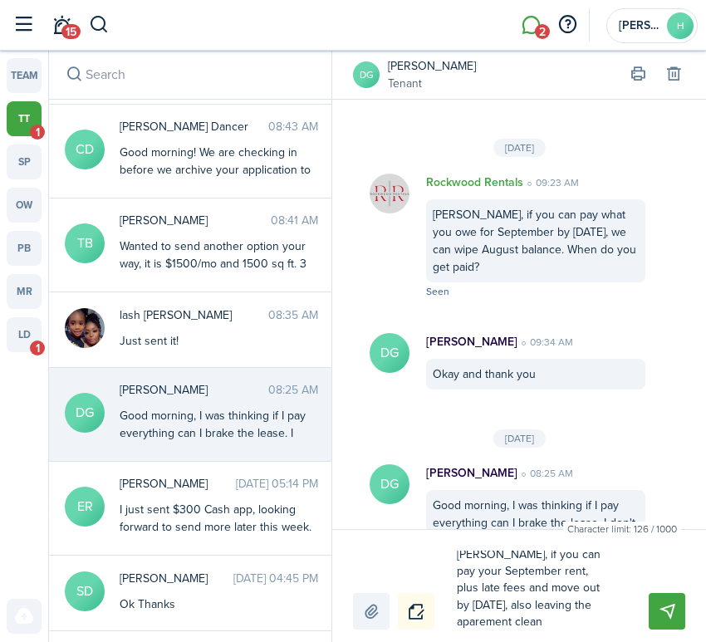
click at [509, 612] on textarea "[PERSON_NAME], if you can pay your September rent, plus late fees and move out …" at bounding box center [533, 589] width 164 height 79
click at [505, 629] on div "Character limit: 126 / 1000 Drop your file here [PERSON_NAME], if you can pay y…" at bounding box center [519, 585] width 374 height 113
click at [497, 622] on textarea "[PERSON_NAME], if you can pay your September rent, plus late fees and move out …" at bounding box center [533, 589] width 164 height 79
click at [501, 622] on textarea "[PERSON_NAME], if you can pay your September rent, plus late fees and move out …" at bounding box center [533, 589] width 164 height 79
click at [504, 622] on textarea "[PERSON_NAME], if you can pay your September rent, plus late fees and move out …" at bounding box center [533, 589] width 164 height 79
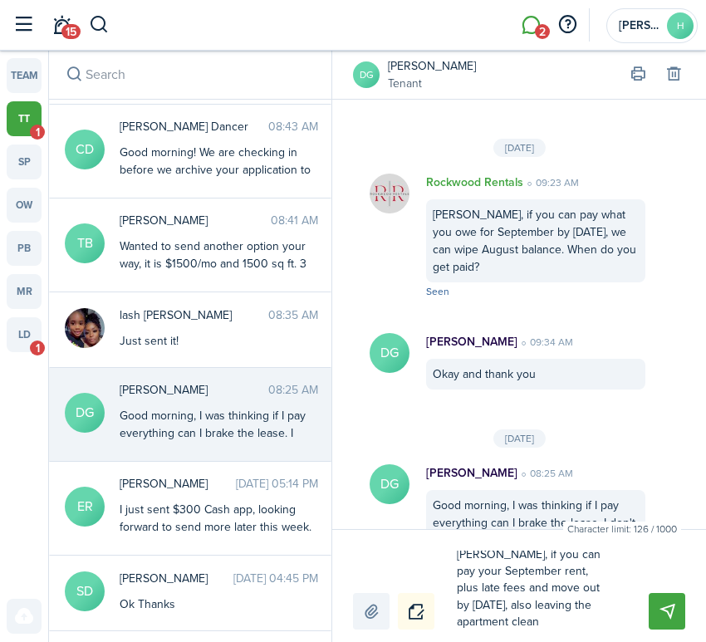
click at [593, 623] on textarea "[PERSON_NAME], if you can pay your September rent, plus late fees and move out …" at bounding box center [533, 589] width 164 height 79
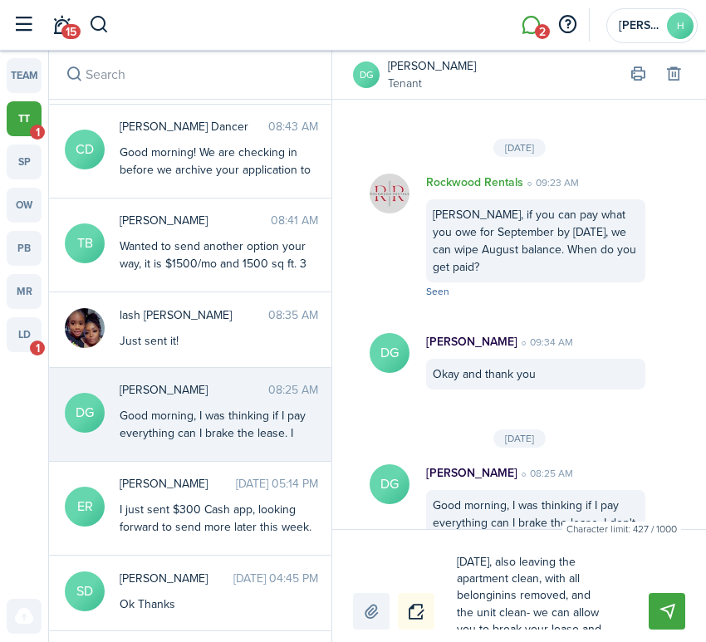
scroll to position [50, 0]
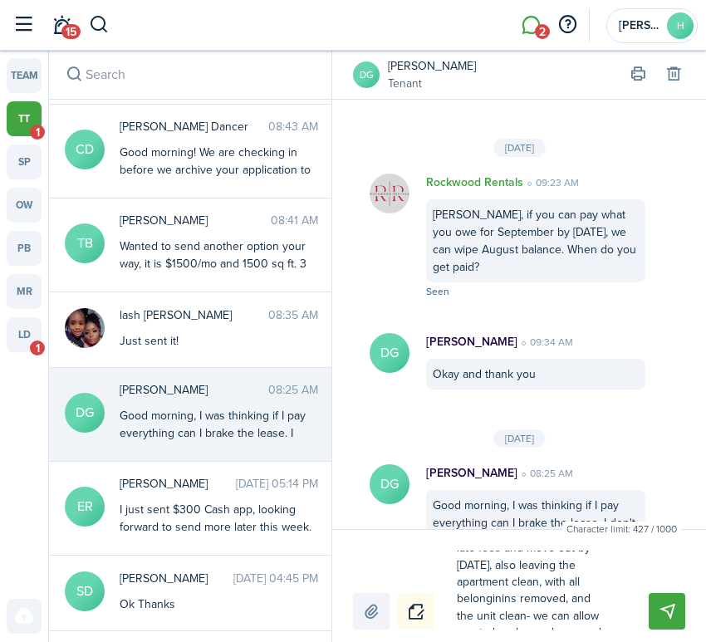
click at [511, 600] on textarea "Damimion, if you can pay your September rent, plus late fees and move out by [D…" at bounding box center [533, 589] width 164 height 79
click at [547, 590] on textarea "Damimion, if you can pay your September rent, plus late fees and move out by [D…" at bounding box center [533, 589] width 164 height 79
click at [669, 603] on button "Send" at bounding box center [666, 611] width 37 height 37
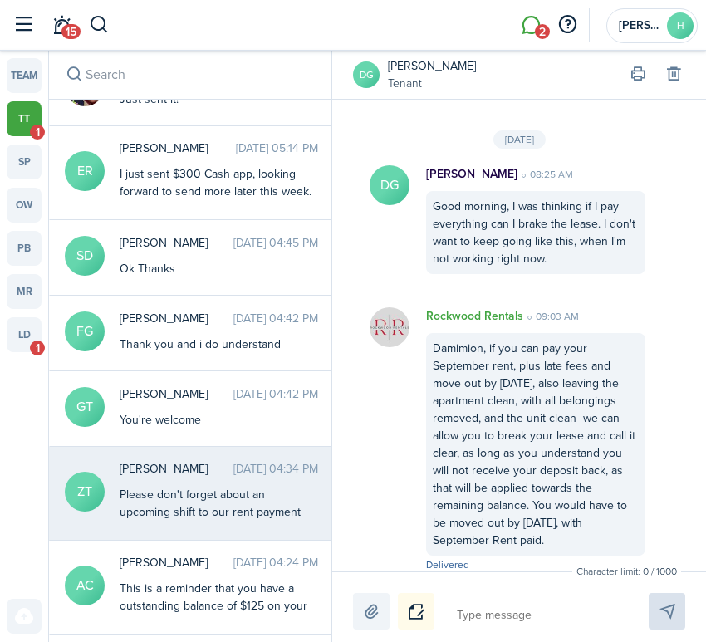
scroll to position [632, 0]
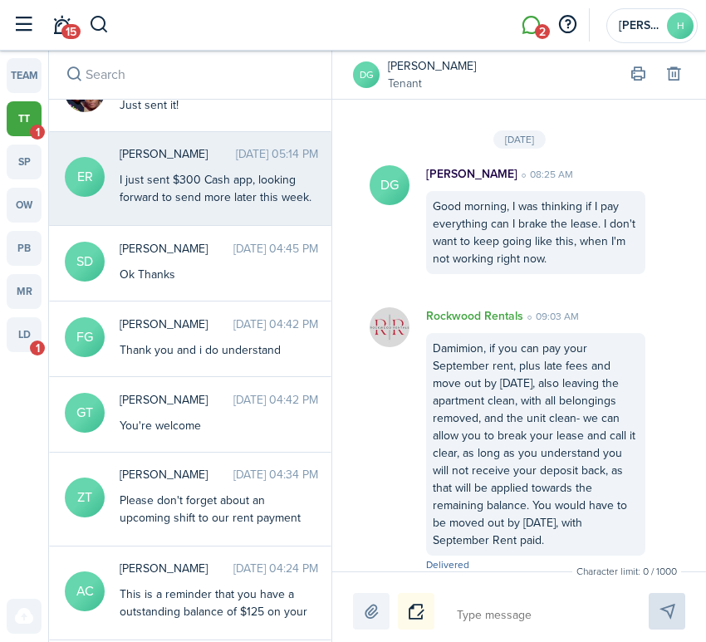
click at [255, 202] on div "I just sent $300 Cash app, looking forward to send more later this week. I’m so…" at bounding box center [219, 214] width 198 height 87
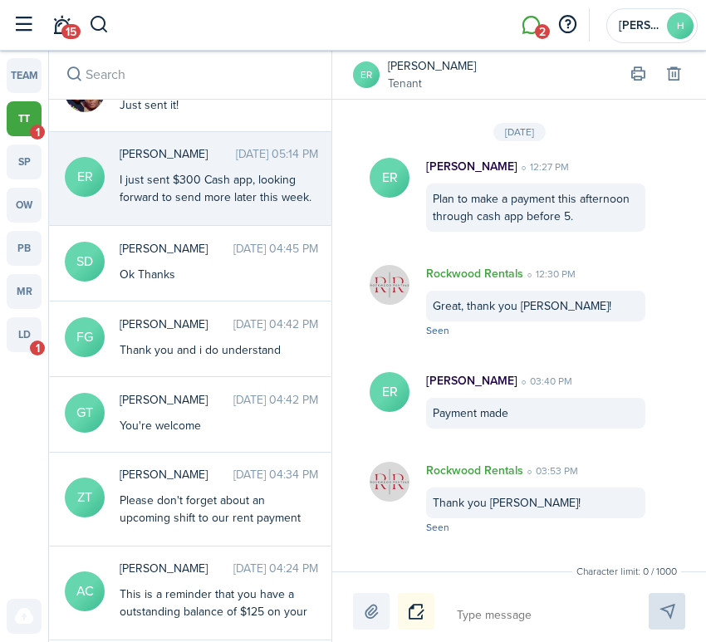
scroll to position [2525, 0]
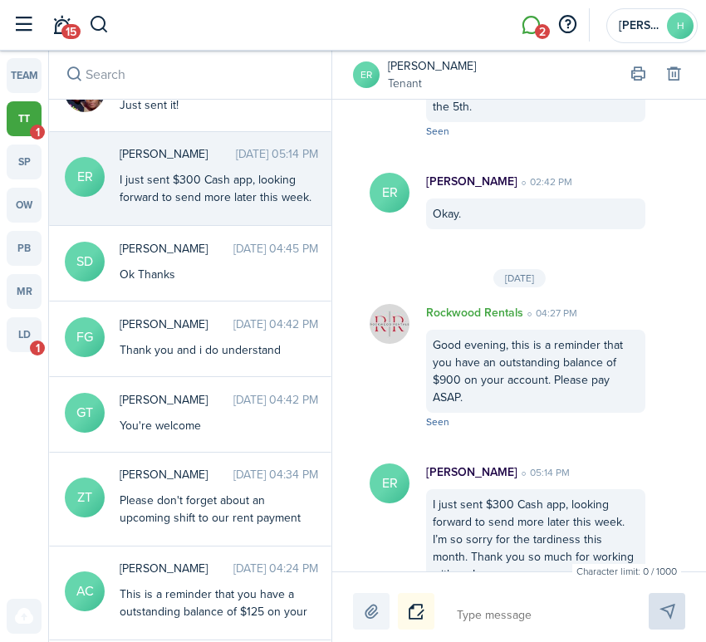
click at [555, 605] on textarea at bounding box center [533, 615] width 164 height 28
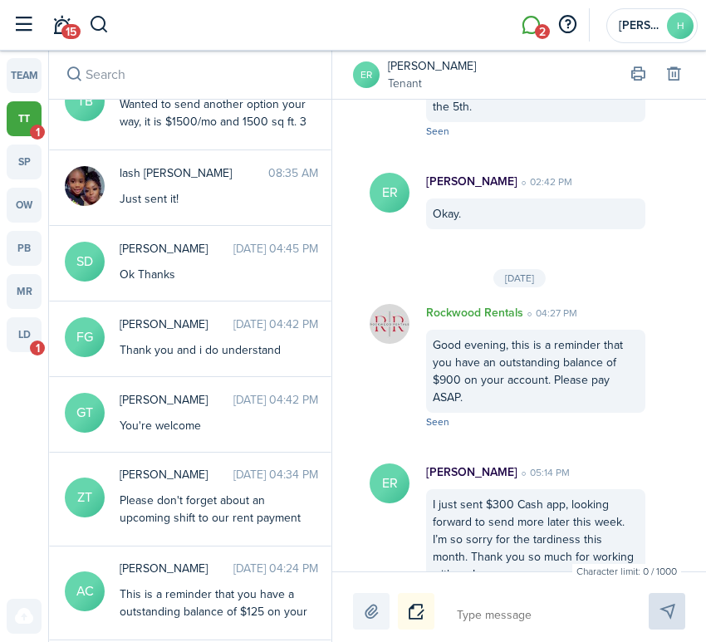
scroll to position [726, 0]
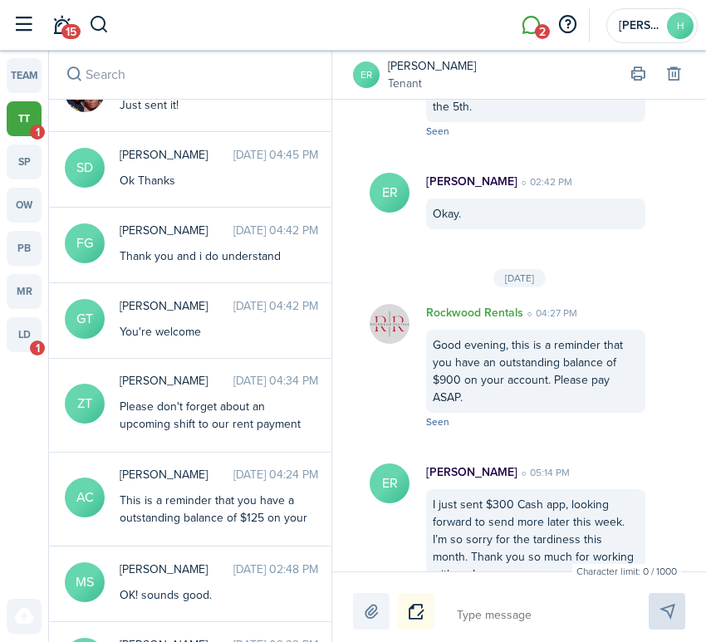
click at [367, 81] on avatar-text "ER" at bounding box center [366, 74] width 27 height 27
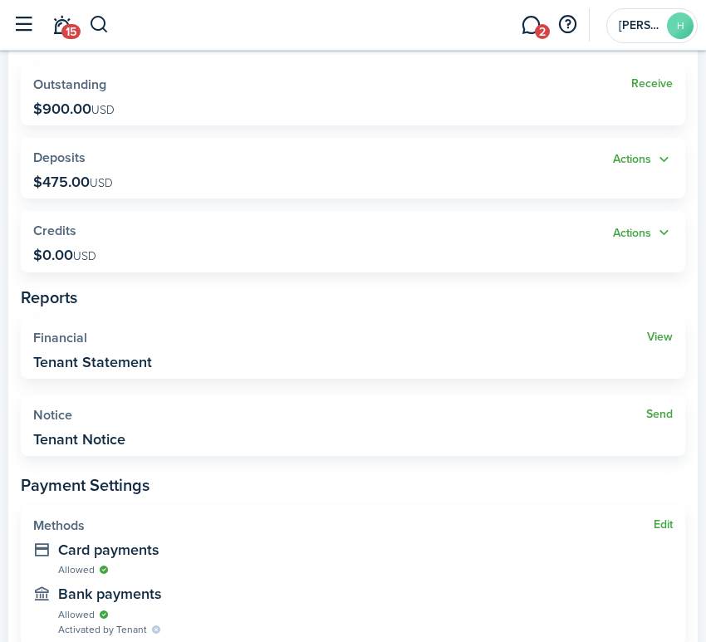
scroll to position [28, 0]
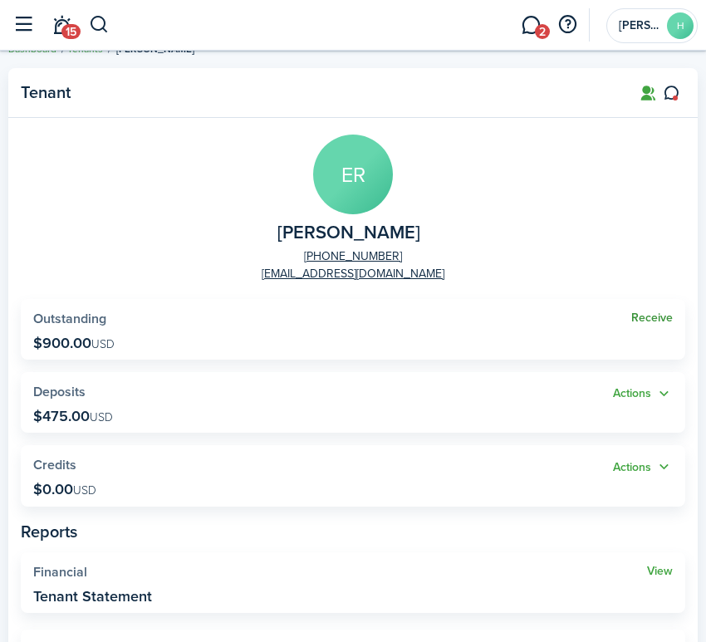
click at [653, 318] on link "Receive" at bounding box center [652, 317] width 42 height 13
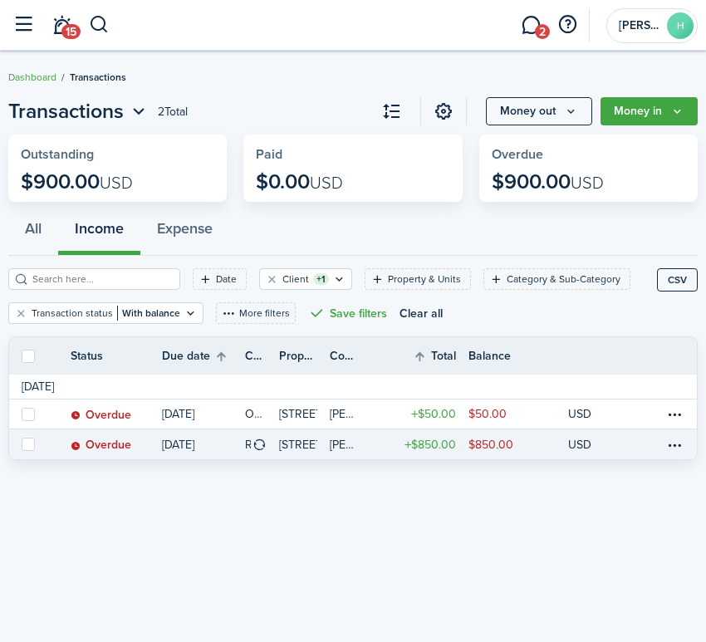
click at [27, 450] on label at bounding box center [28, 443] width 13 height 13
click at [22, 445] on input "checkbox" at bounding box center [21, 444] width 1 height 1
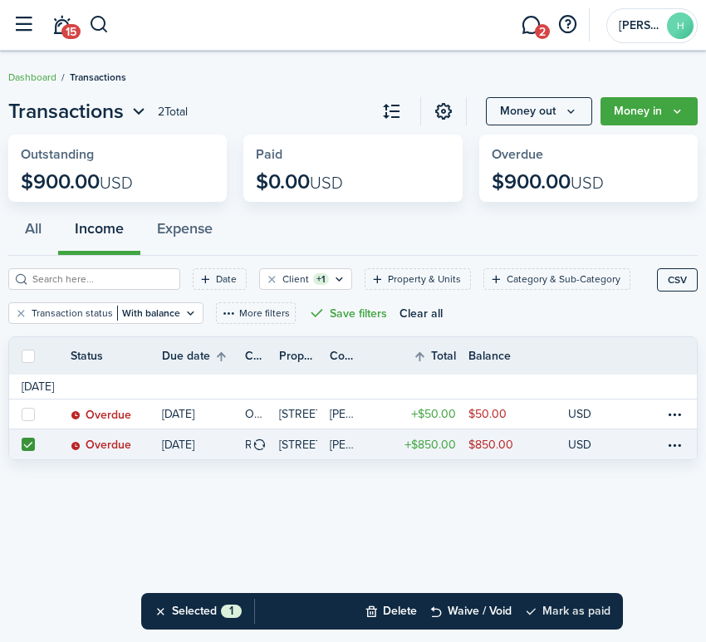
click at [577, 619] on button "Mark as paid" at bounding box center [567, 611] width 86 height 37
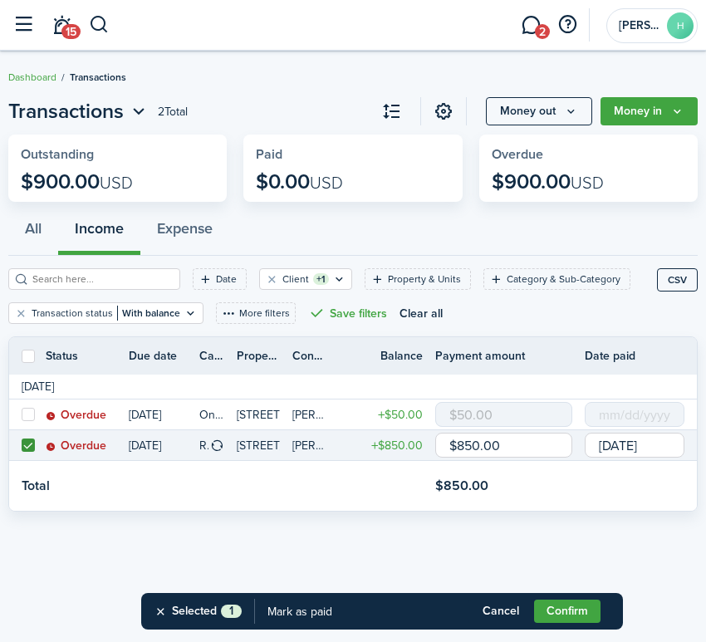
click at [462, 449] on input "$850.00" at bounding box center [503, 444] width 137 height 25
click at [633, 443] on input "[DATE]" at bounding box center [634, 444] width 100 height 25
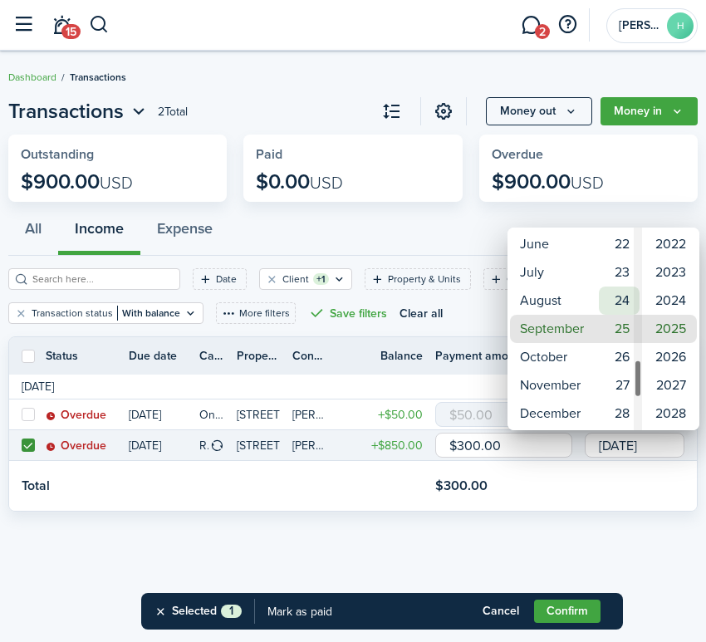
click at [627, 296] on mbsc-wheel-item "24" at bounding box center [618, 300] width 41 height 28
click at [626, 489] on div at bounding box center [352, 320] width 971 height 907
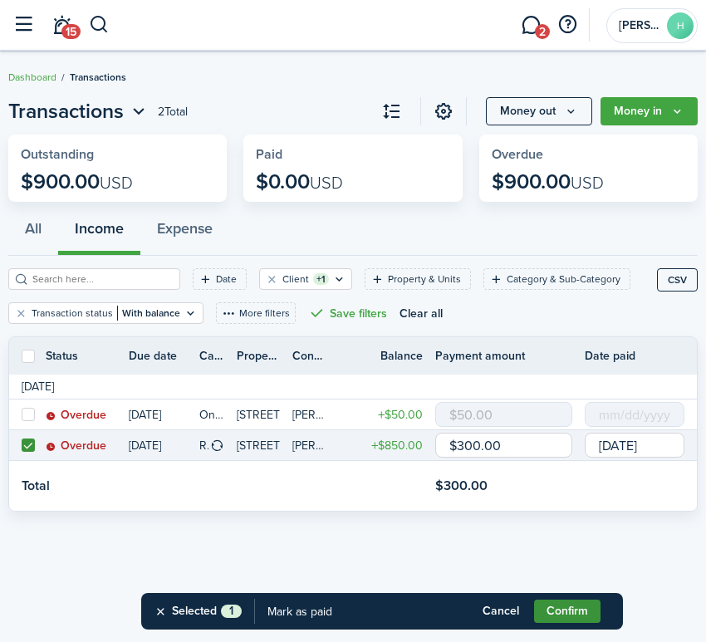
click at [584, 614] on button "Confirm" at bounding box center [567, 610] width 66 height 23
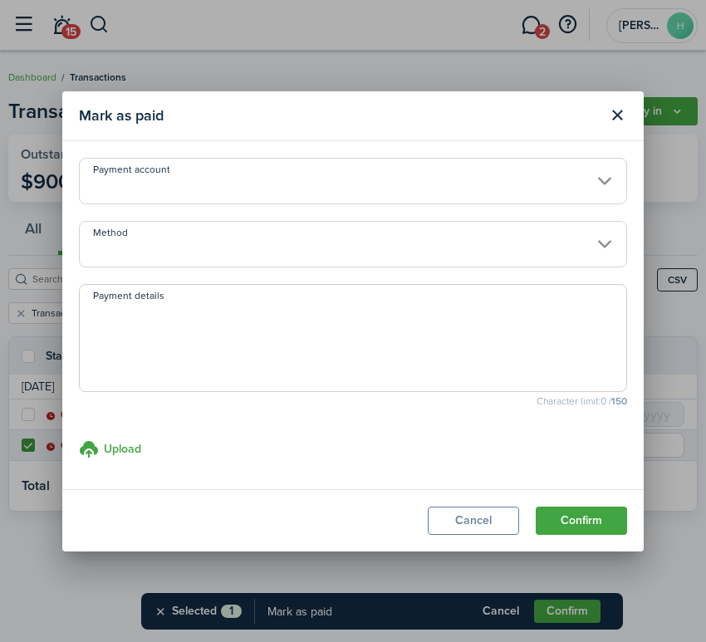
click at [374, 183] on input "Payment account" at bounding box center [353, 181] width 548 height 46
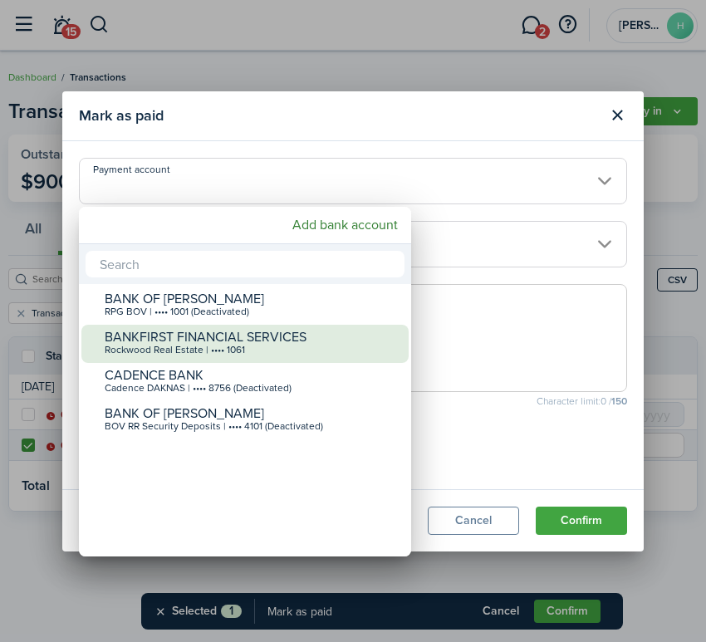
click at [308, 330] on div "BANKFIRST FINANCIAL SERVICES" at bounding box center [252, 337] width 294 height 15
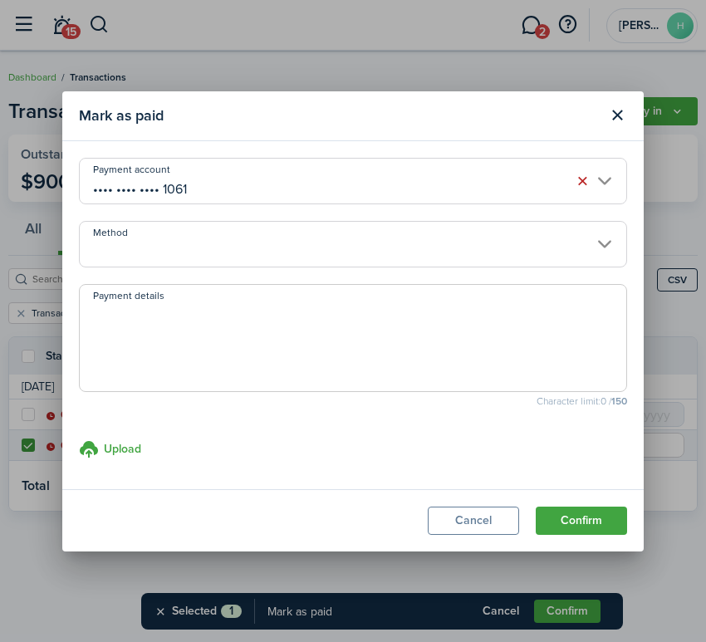
click at [330, 253] on input "Method" at bounding box center [353, 244] width 548 height 46
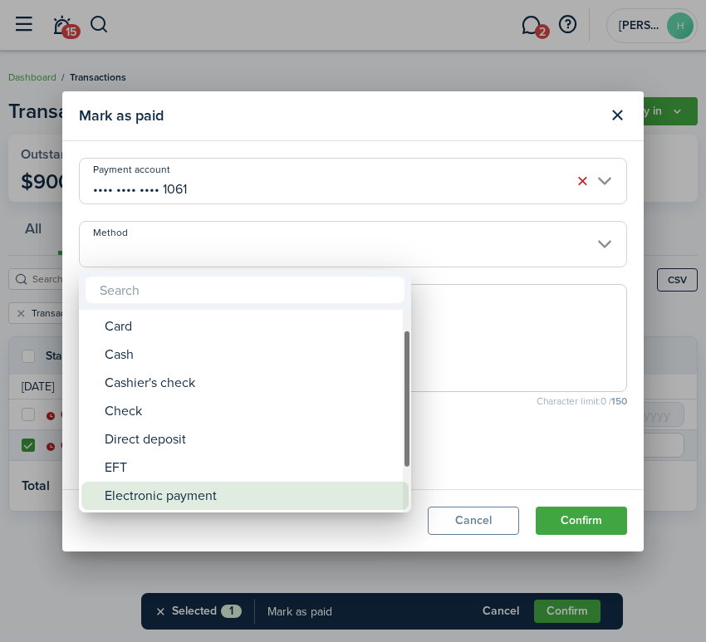
click at [248, 497] on div "Electronic payment" at bounding box center [252, 495] width 294 height 28
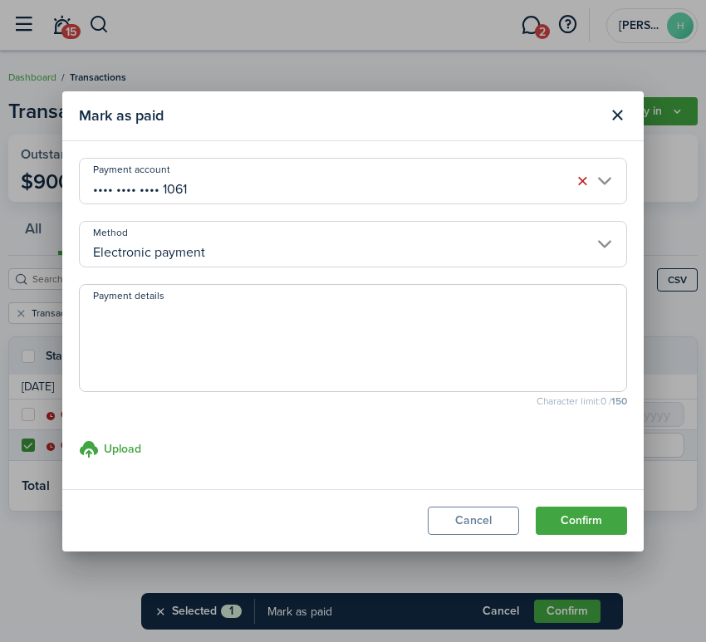
click at [278, 345] on textarea "Payment details" at bounding box center [353, 343] width 546 height 80
click at [598, 515] on button "Confirm" at bounding box center [580, 520] width 91 height 28
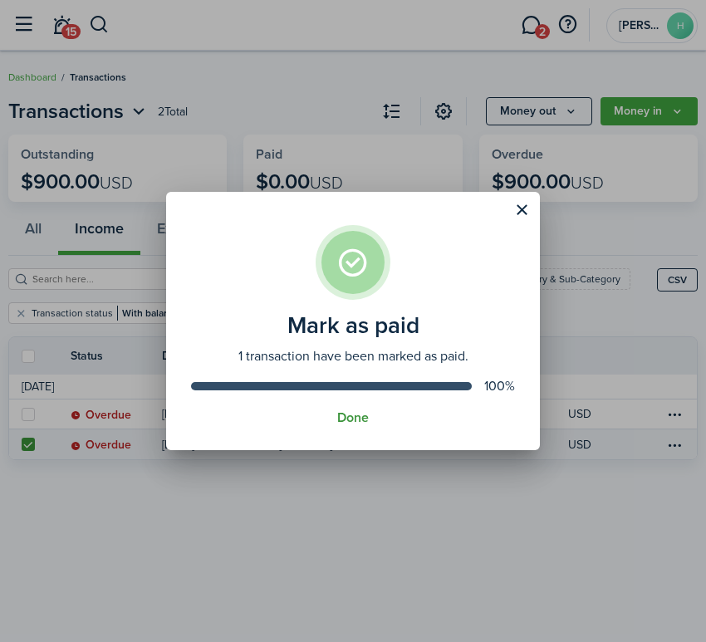
click at [342, 412] on button "Done" at bounding box center [353, 417] width 32 height 15
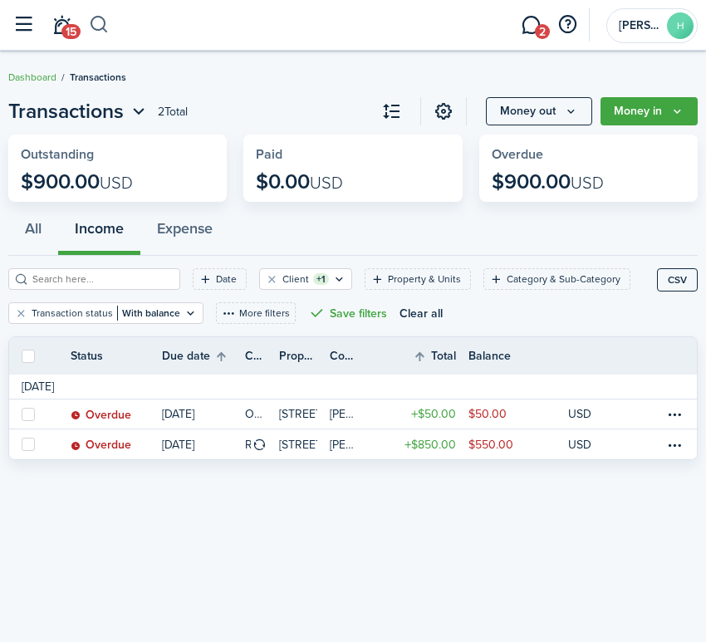
click at [100, 32] on button "button" at bounding box center [99, 25] width 21 height 28
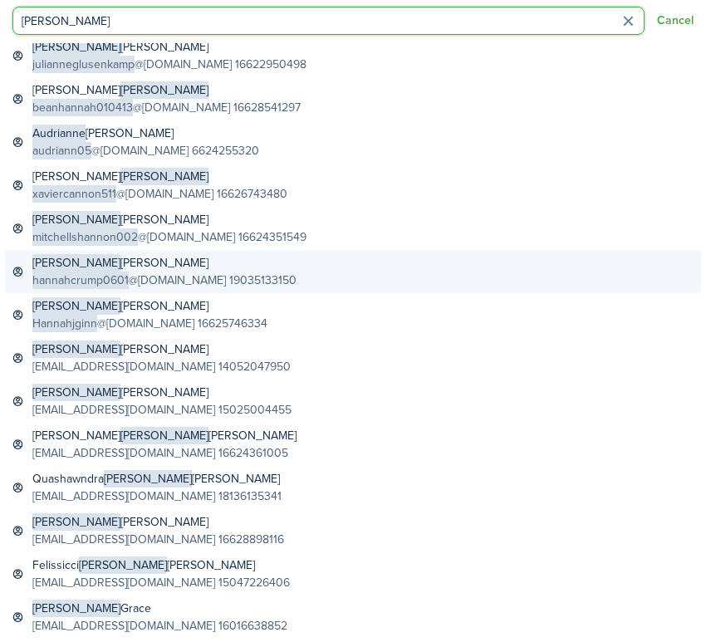
scroll to position [255, 0]
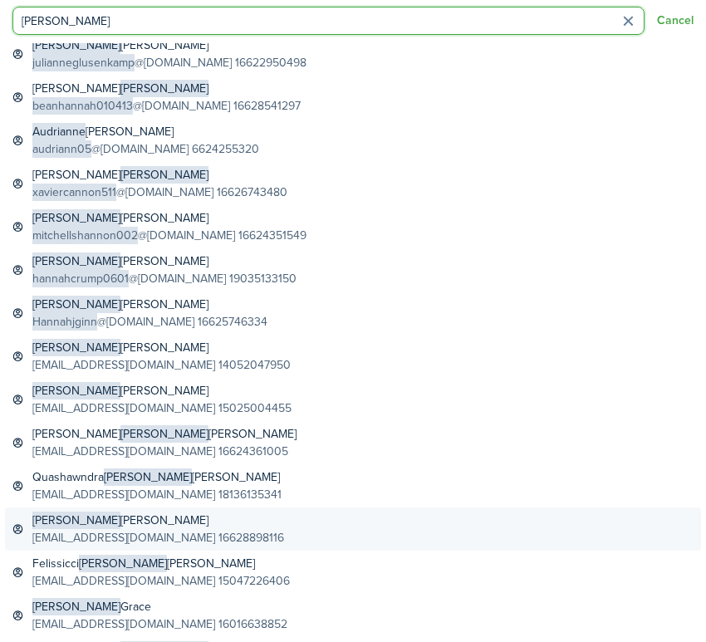
click at [100, 520] on global-search-item-title "[PERSON_NAME]" at bounding box center [158, 519] width 252 height 17
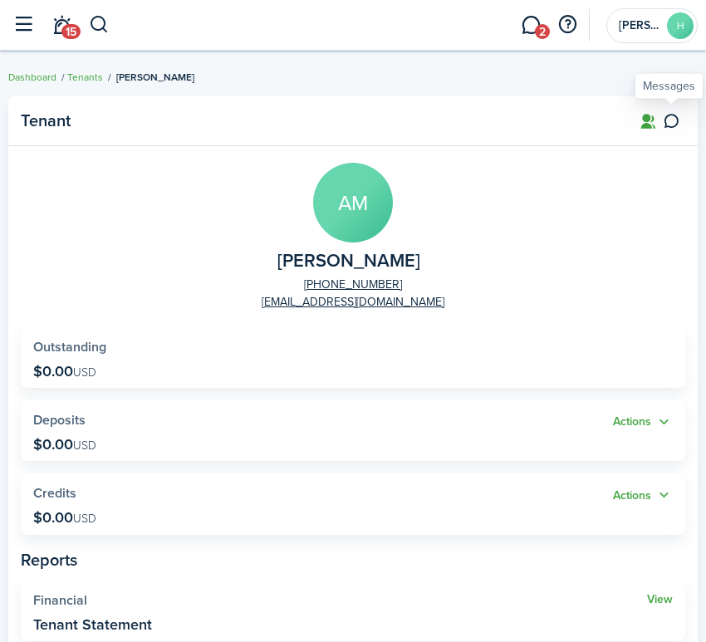
click at [672, 127] on icon at bounding box center [670, 121] width 17 height 17
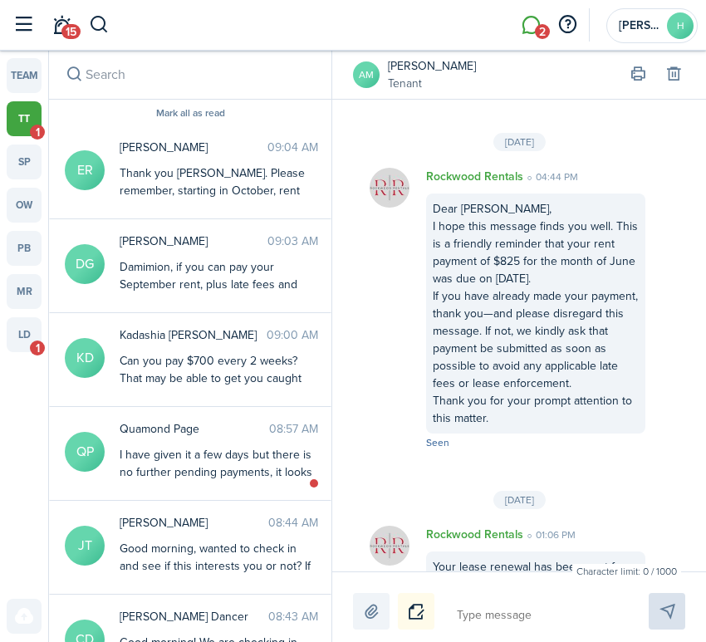
scroll to position [2173, 0]
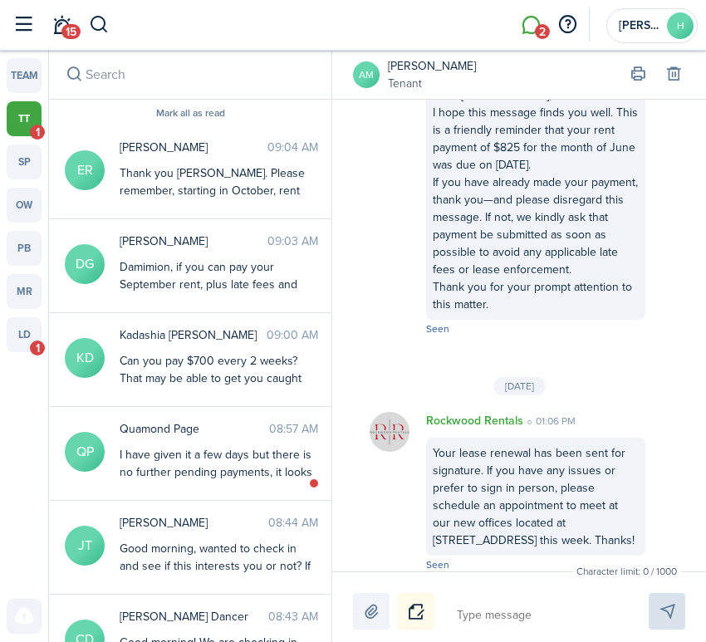
click at [364, 76] on avatar-text "AM" at bounding box center [366, 74] width 27 height 27
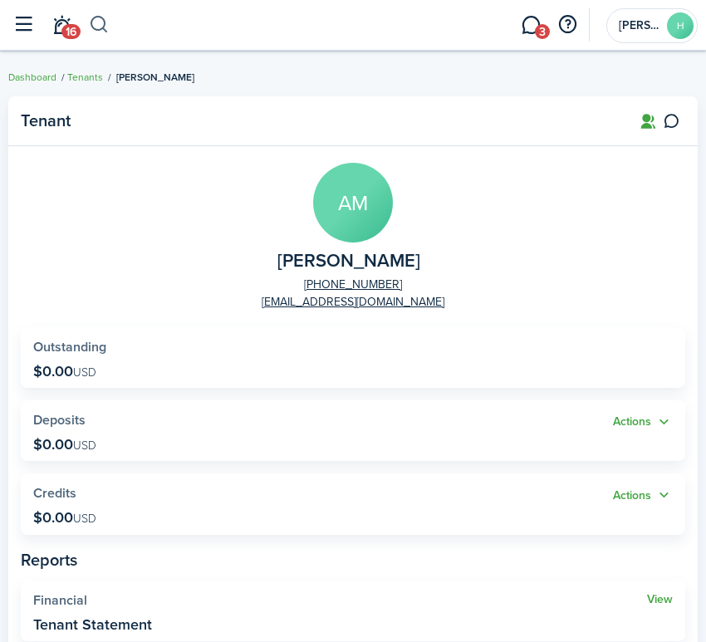
click at [95, 27] on button "button" at bounding box center [99, 25] width 21 height 28
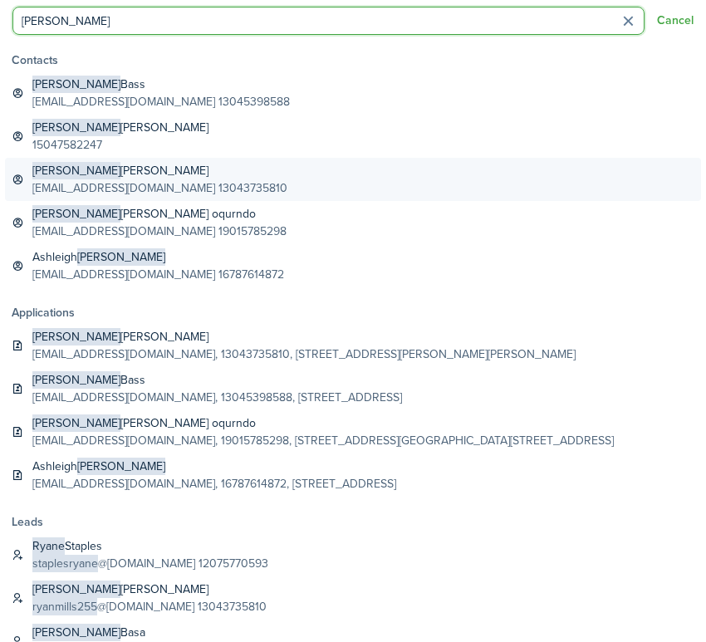
click at [197, 178] on global-search-item-title "[PERSON_NAME] [PERSON_NAME]" at bounding box center [159, 170] width 255 height 17
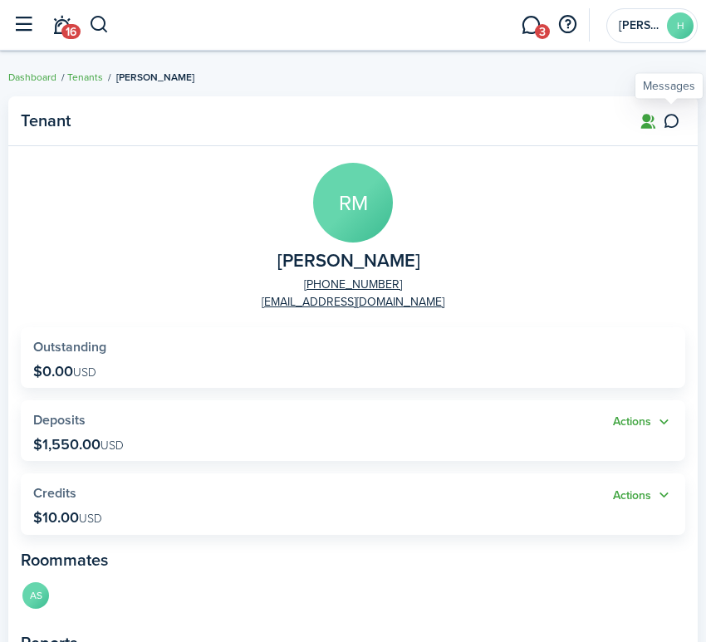
click at [674, 125] on icon at bounding box center [670, 121] width 17 height 17
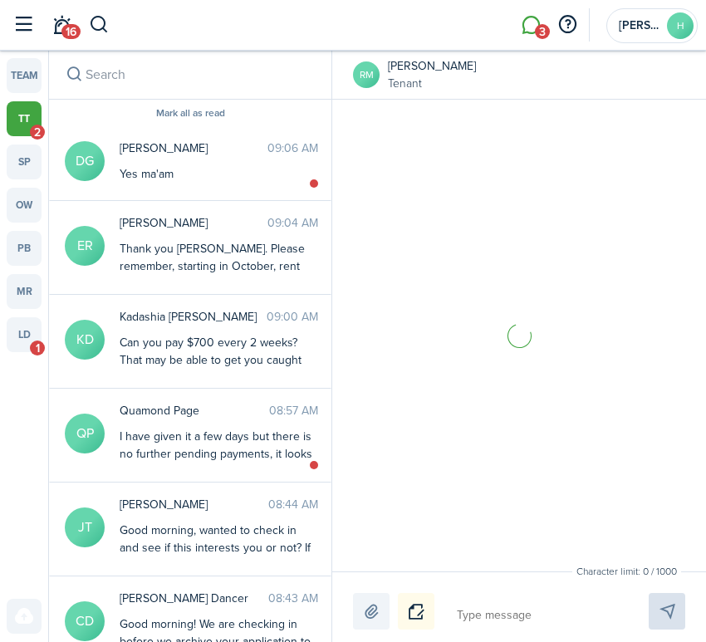
click at [478, 601] on textarea at bounding box center [533, 615] width 164 height 28
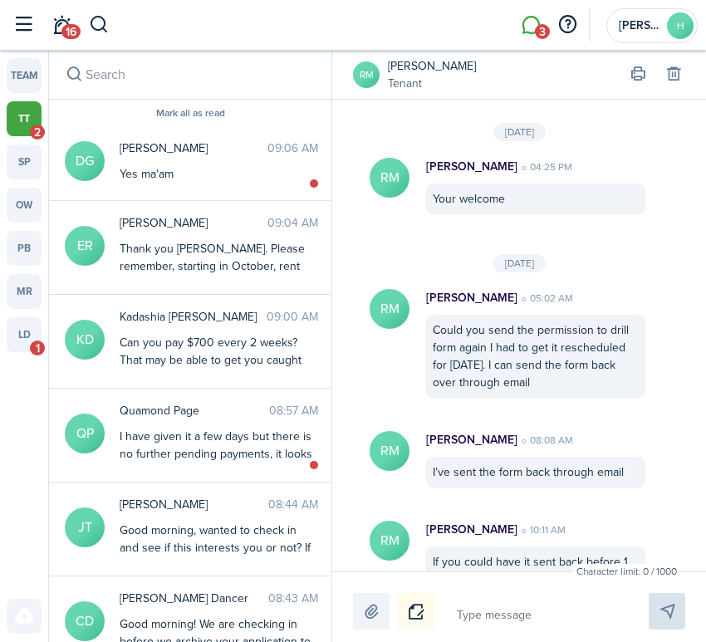
scroll to position [2065, 0]
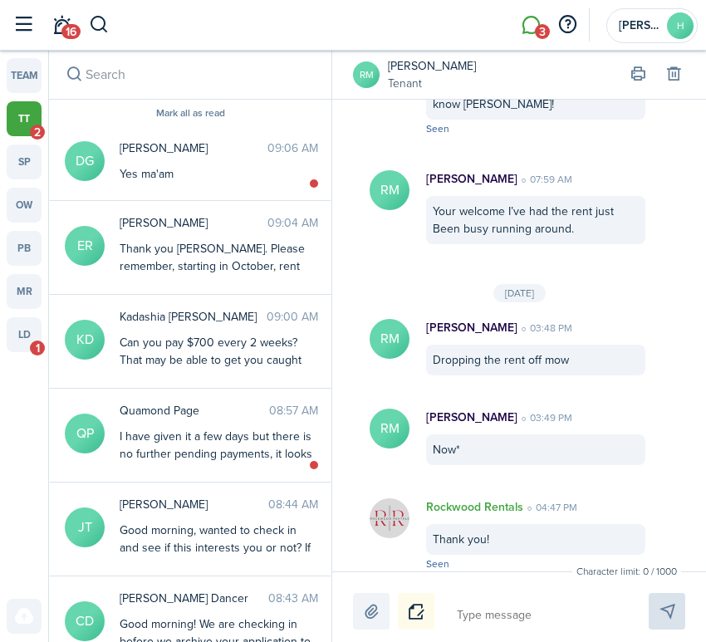
paste textarea "We are seeing signs of a water leak on the bill. Have you noticed anything sign…"
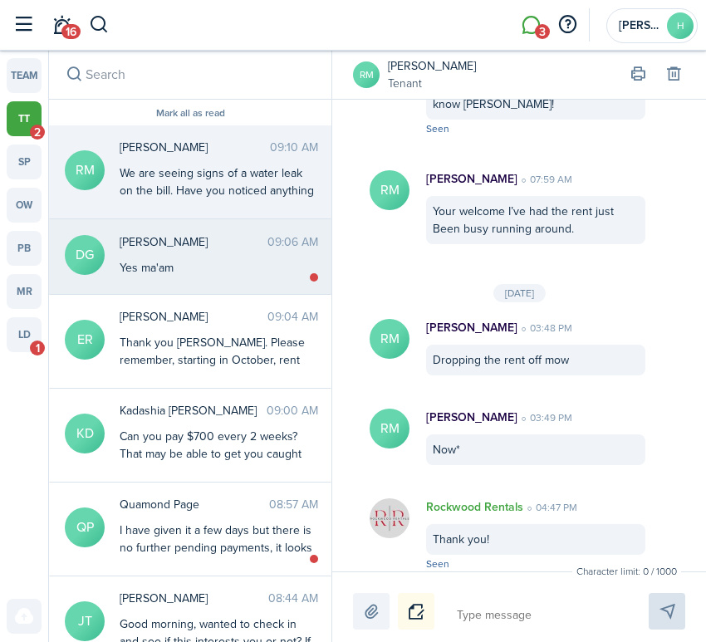
scroll to position [2249, 0]
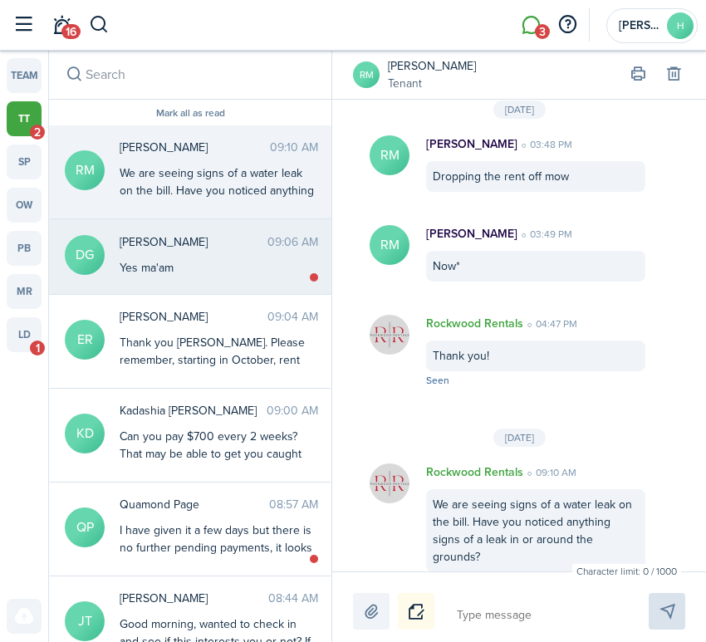
click at [237, 248] on span "[PERSON_NAME]" at bounding box center [194, 241] width 148 height 17
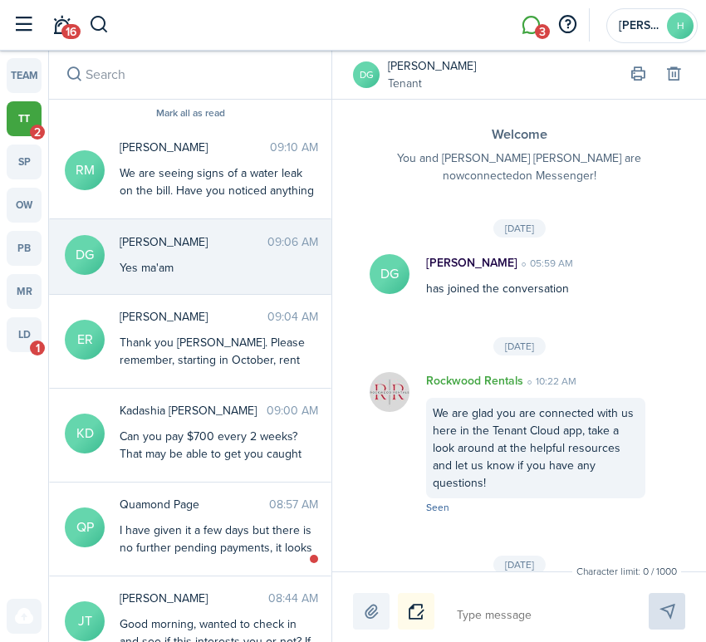
scroll to position [3620, 0]
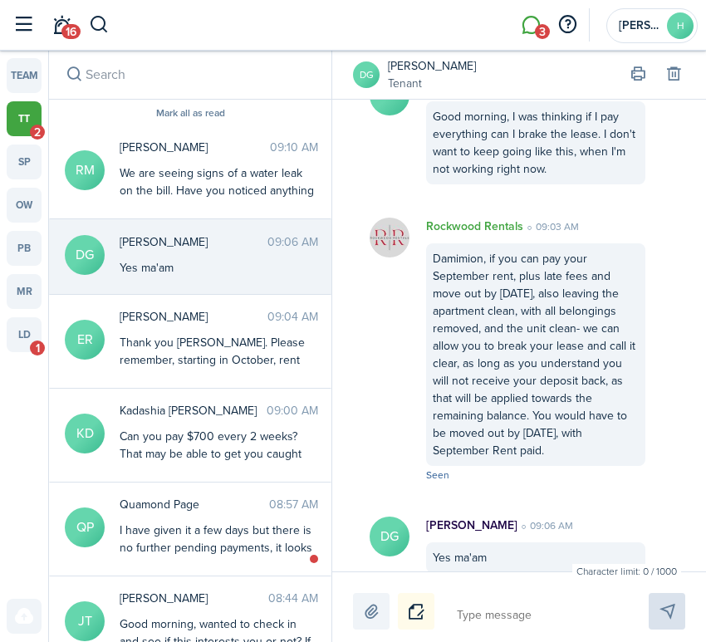
click at [584, 602] on textarea at bounding box center [533, 615] width 164 height 28
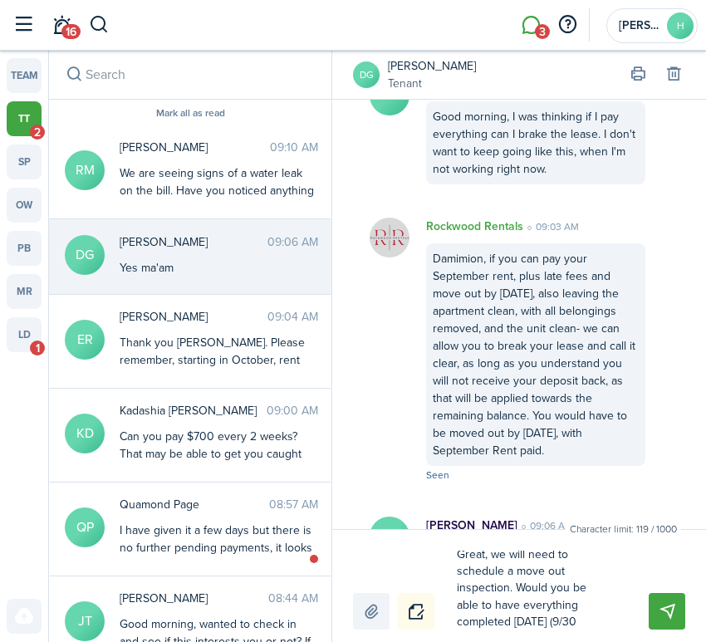
scroll to position [27, 0]
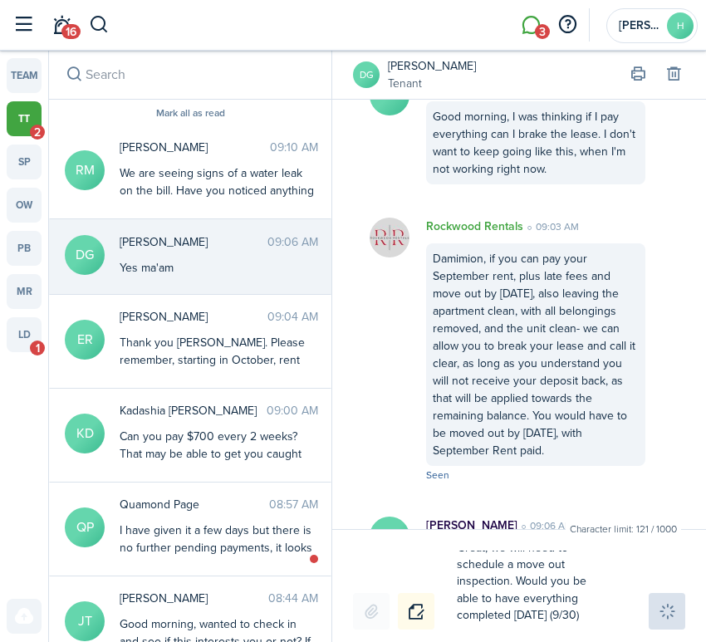
click at [368, 81] on avatar-text "DG" at bounding box center [366, 74] width 27 height 27
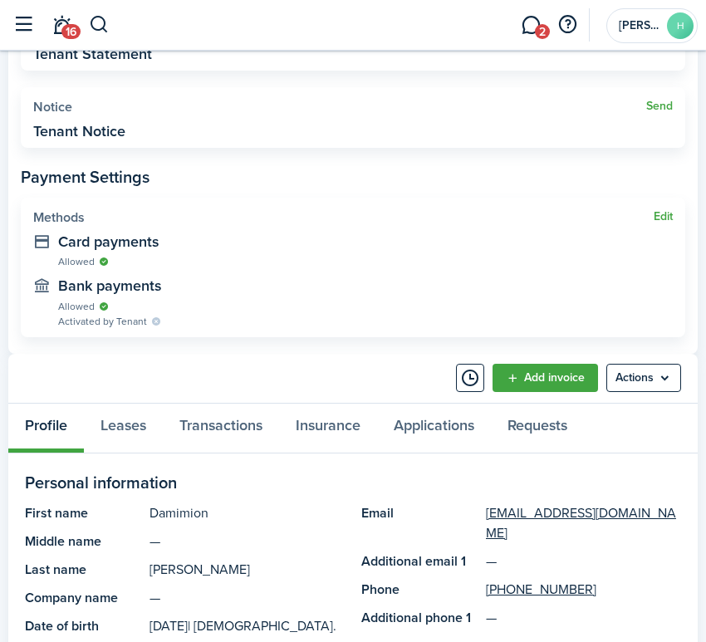
scroll to position [571, 0]
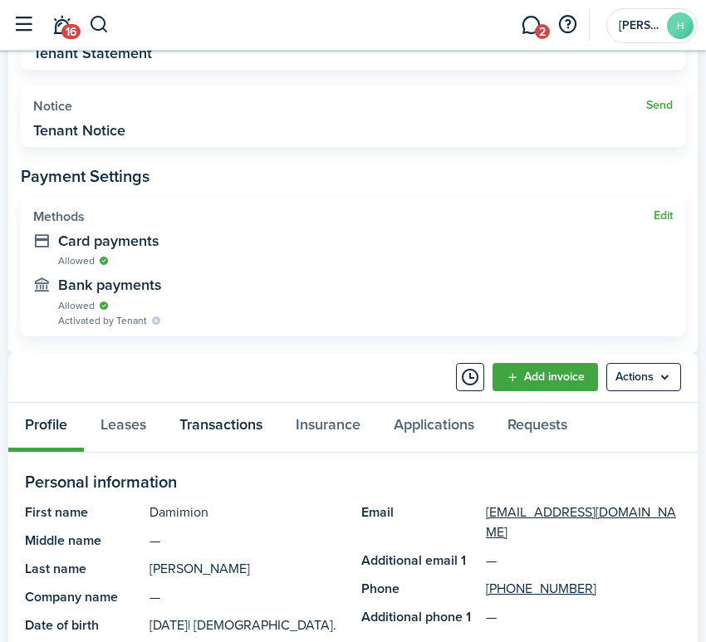
click at [234, 417] on link "Transactions" at bounding box center [221, 427] width 116 height 49
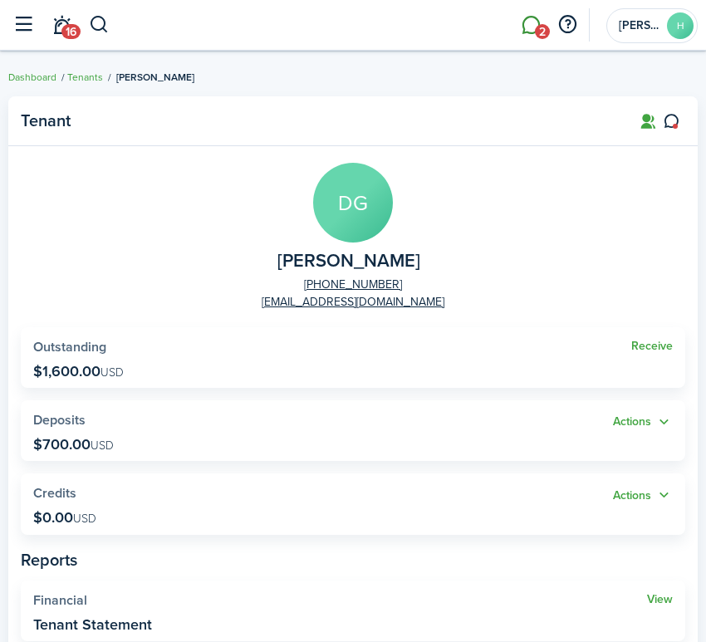
click at [533, 29] on link "2" at bounding box center [531, 25] width 32 height 41
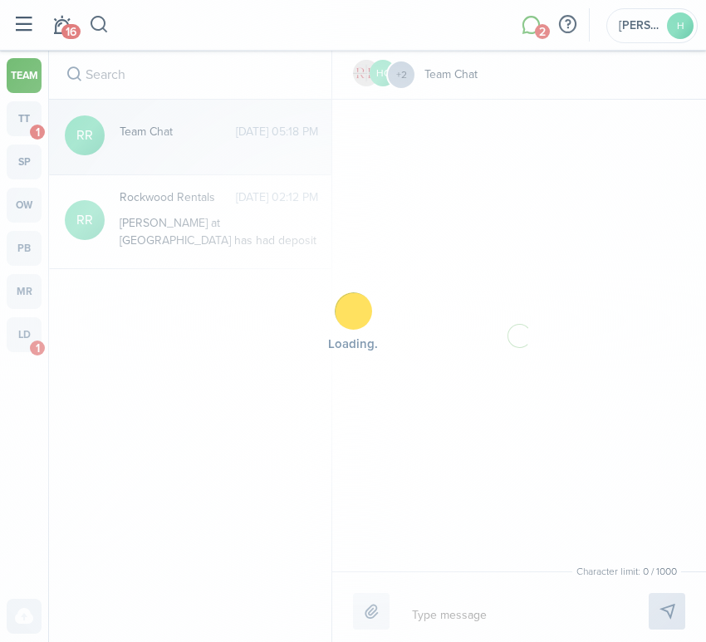
scroll to position [291, 0]
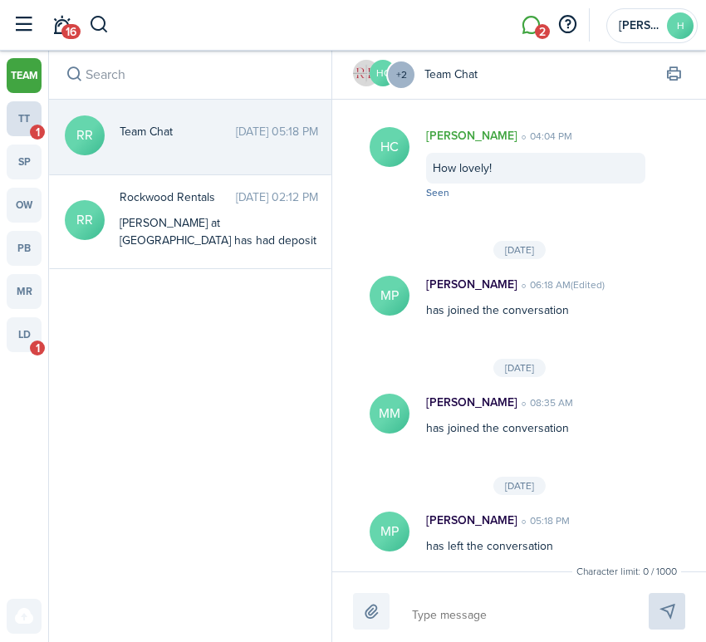
click at [35, 129] on span "1" at bounding box center [37, 132] width 15 height 15
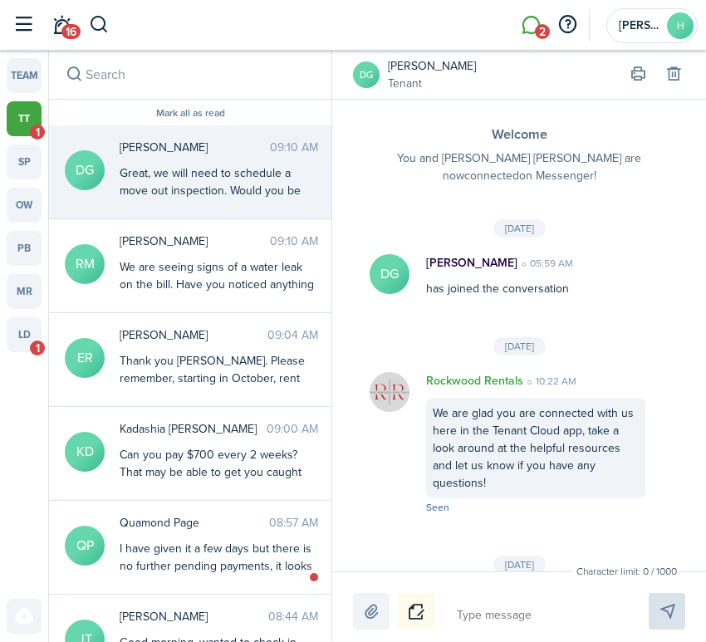
scroll to position [3779, 0]
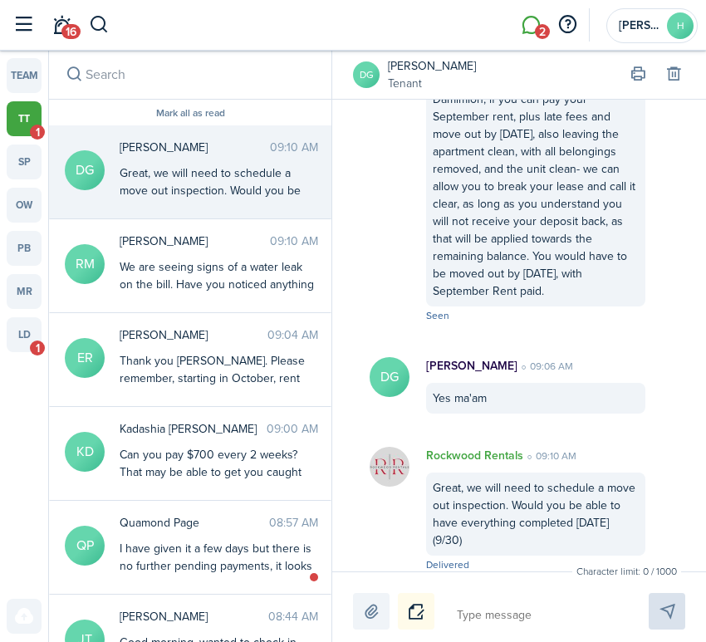
click at [532, 617] on textarea at bounding box center [533, 615] width 164 height 28
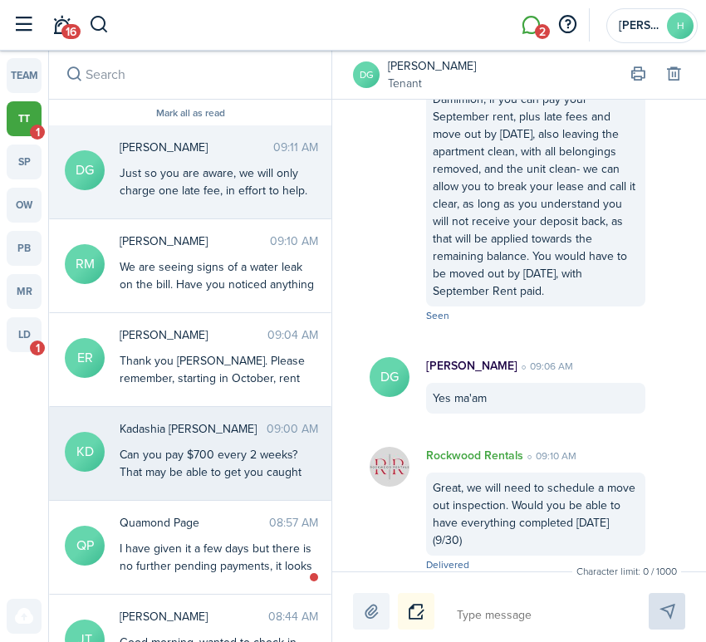
scroll to position [3921, 0]
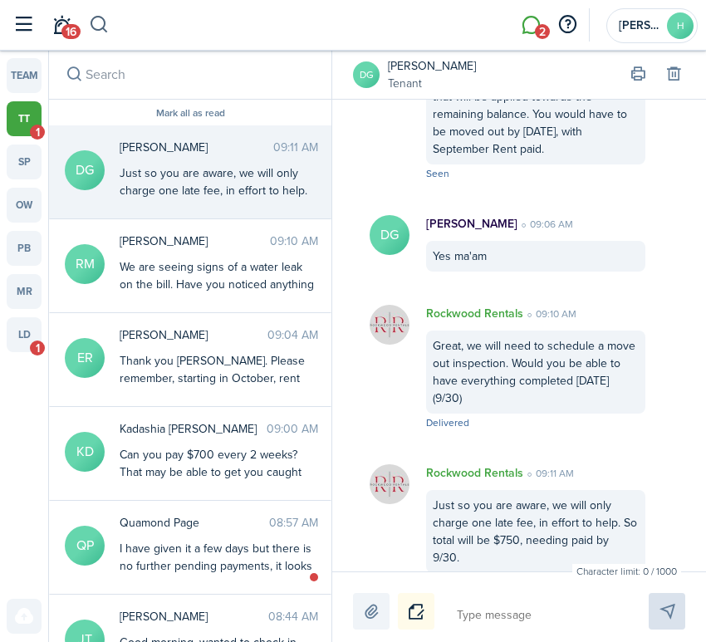
click at [104, 34] on button "button" at bounding box center [99, 25] width 21 height 28
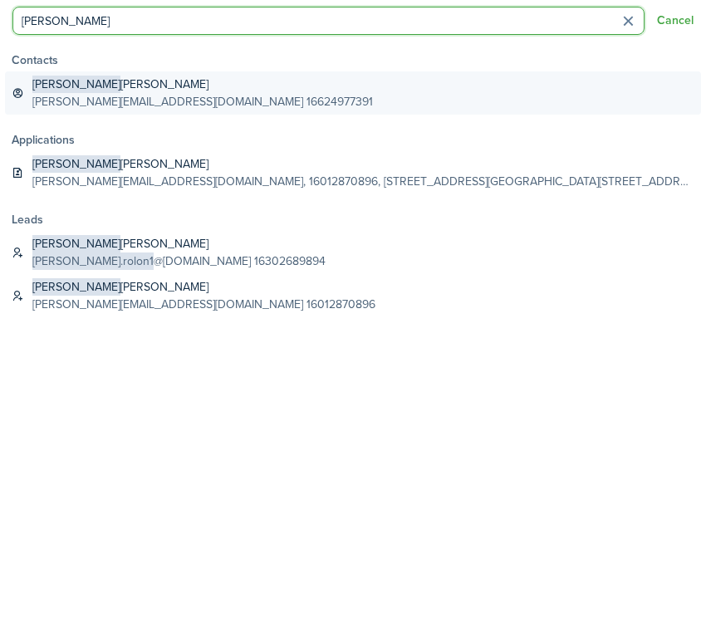
click at [157, 88] on global-search-item-title "[PERSON_NAME]" at bounding box center [202, 84] width 340 height 17
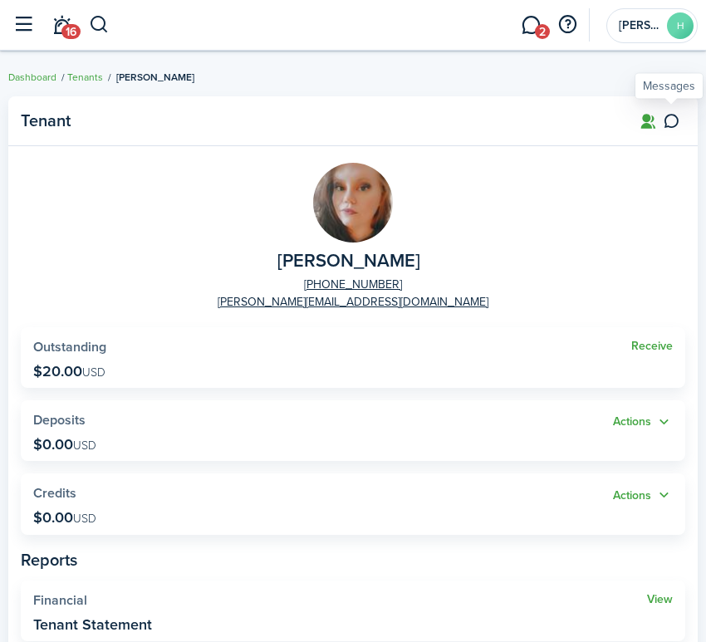
click at [669, 125] on icon at bounding box center [670, 121] width 17 height 17
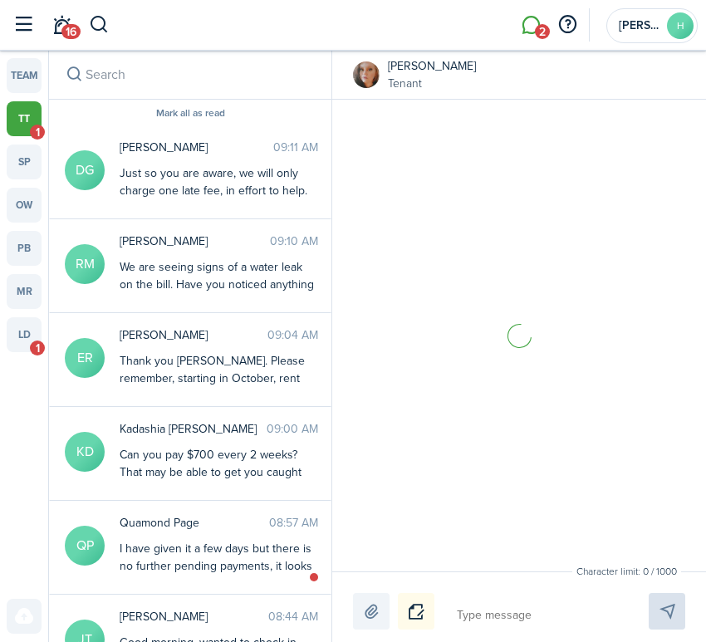
click at [479, 617] on textarea at bounding box center [533, 615] width 164 height 28
paste textarea "We are seeing signs of a water leak on the bill. Have you noticed anything sign…"
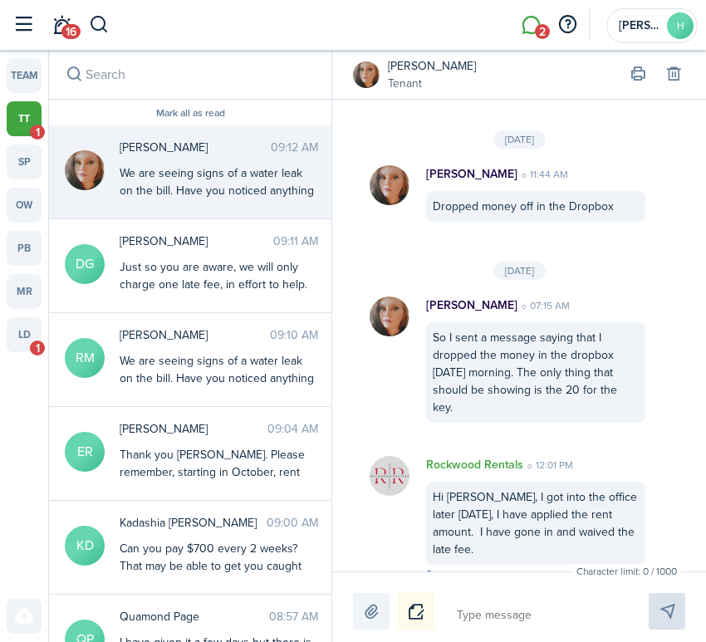
click at [224, 76] on input "search" at bounding box center [190, 74] width 282 height 49
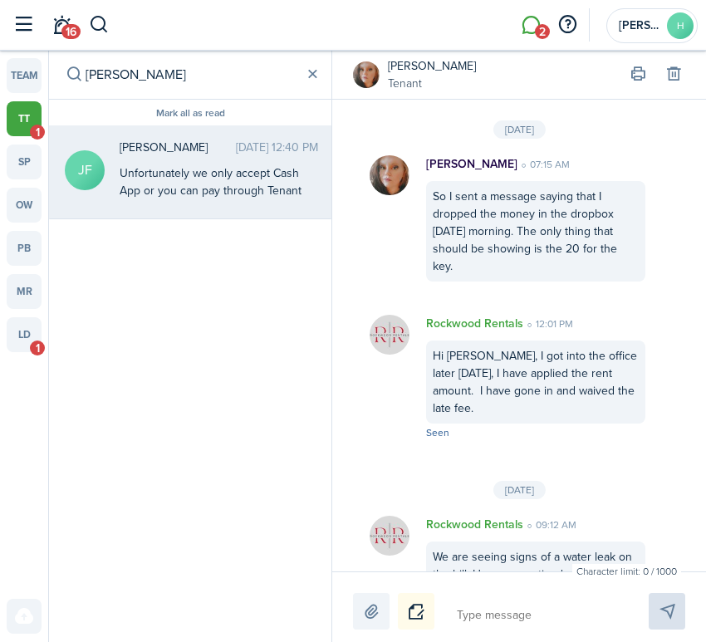
click at [217, 169] on div "Unfortunately we only accept Cash App or you can pay through Tenant Cloud using…" at bounding box center [219, 190] width 198 height 52
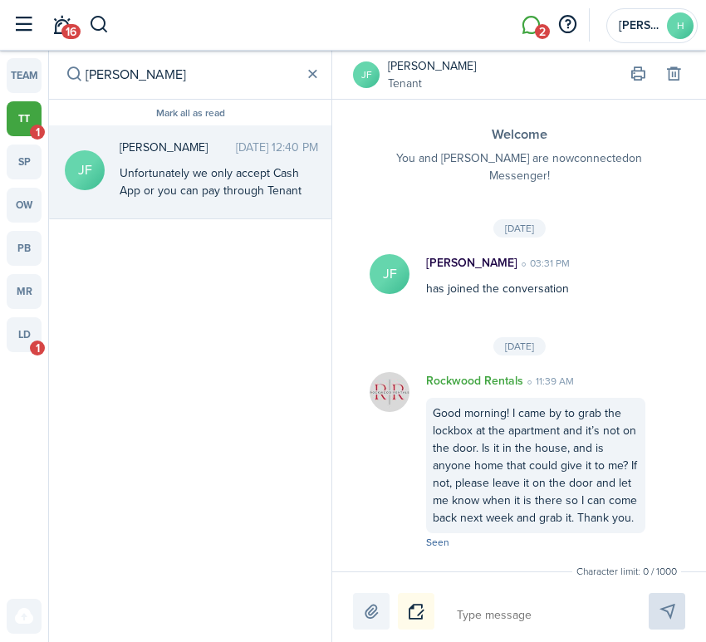
scroll to position [2085, 0]
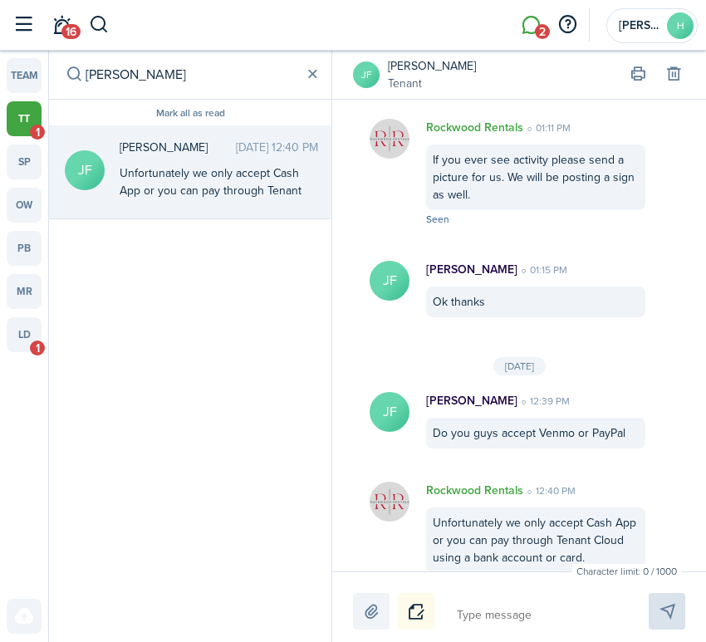
click at [523, 609] on textarea at bounding box center [533, 615] width 164 height 28
paste textarea "We are seeing signs of a water leak on the bill. Have you noticed anything sign…"
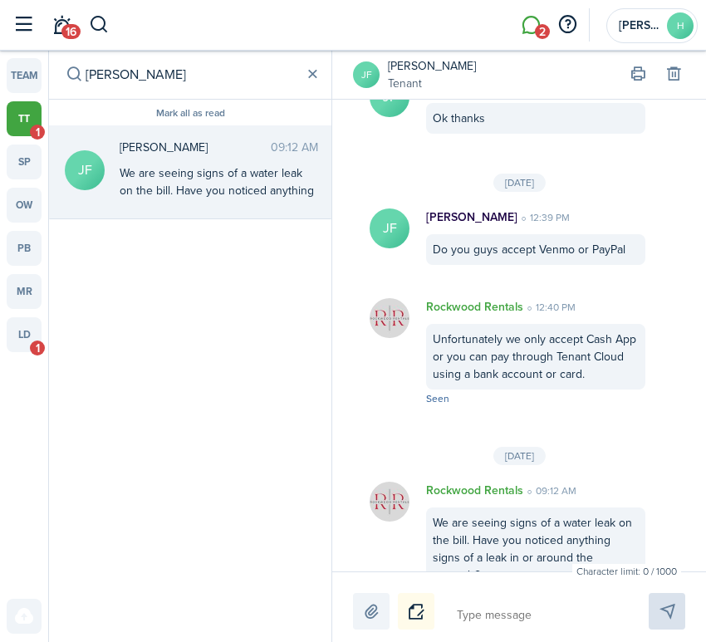
click at [369, 86] on avatar-text "JF" at bounding box center [366, 74] width 27 height 27
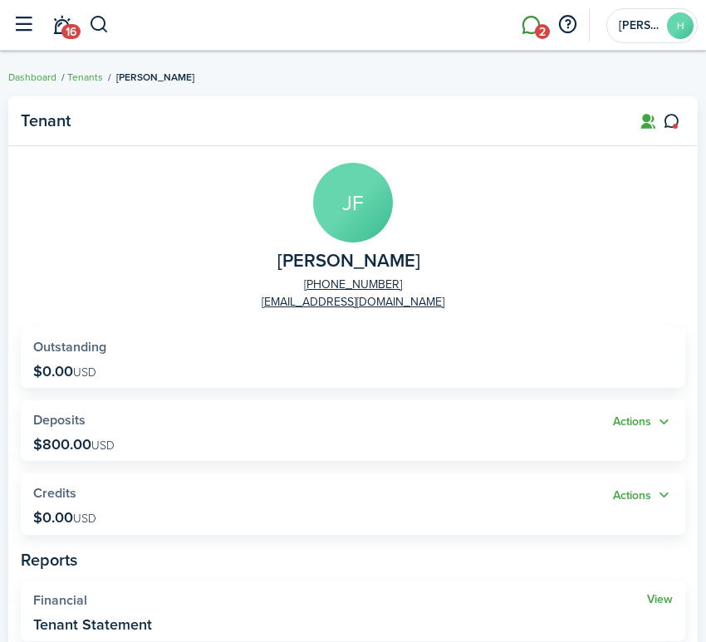
click at [535, 32] on span "2" at bounding box center [542, 31] width 15 height 15
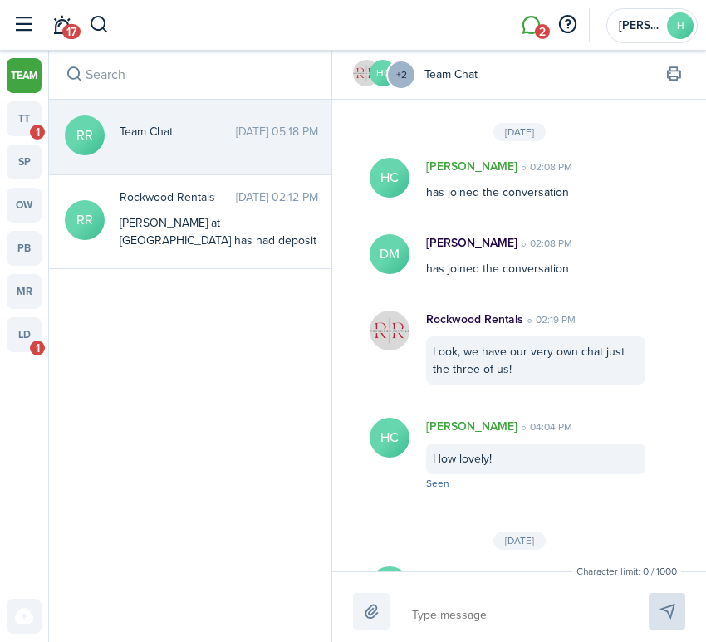
scroll to position [291, 0]
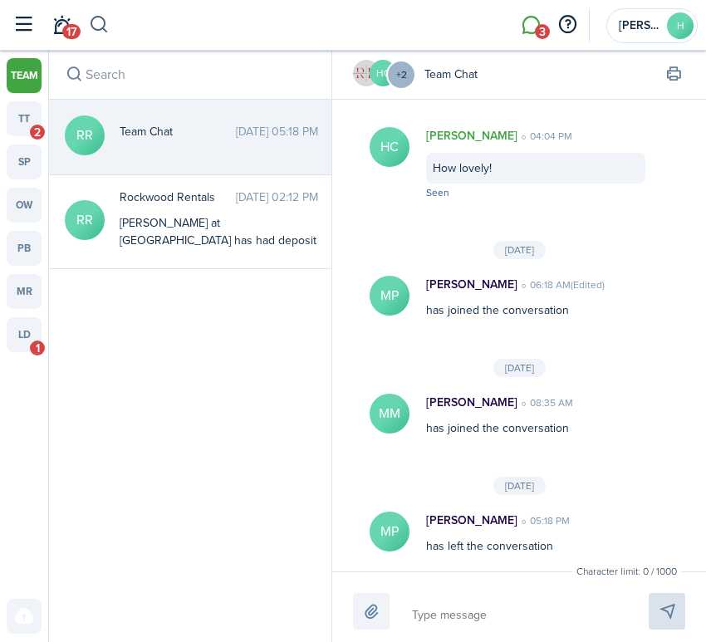
click at [95, 23] on button "button" at bounding box center [99, 25] width 21 height 28
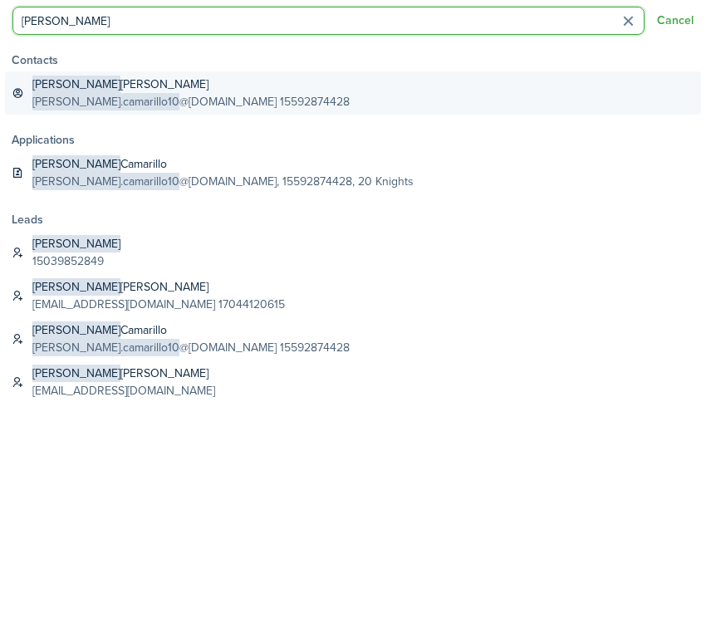
click at [230, 97] on global-search-item-description "[PERSON_NAME].camarillo10 @[DOMAIN_NAME] 15592874428" at bounding box center [190, 101] width 317 height 17
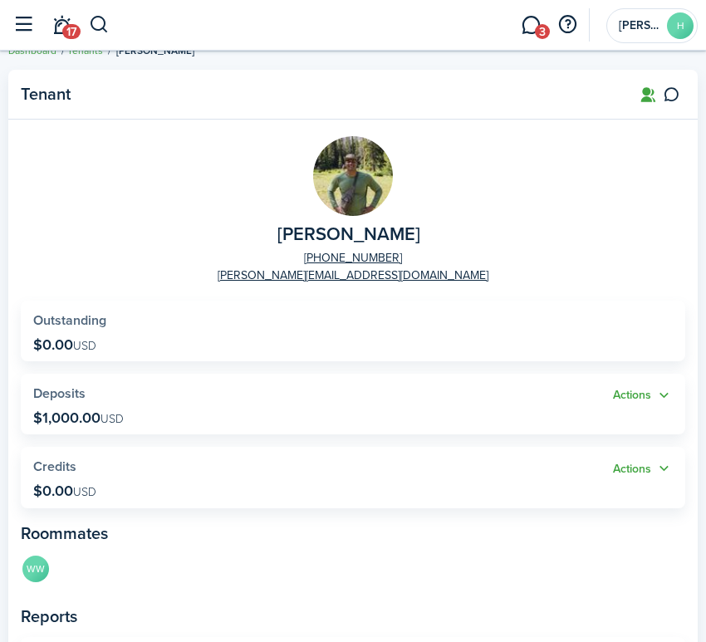
scroll to position [19, 0]
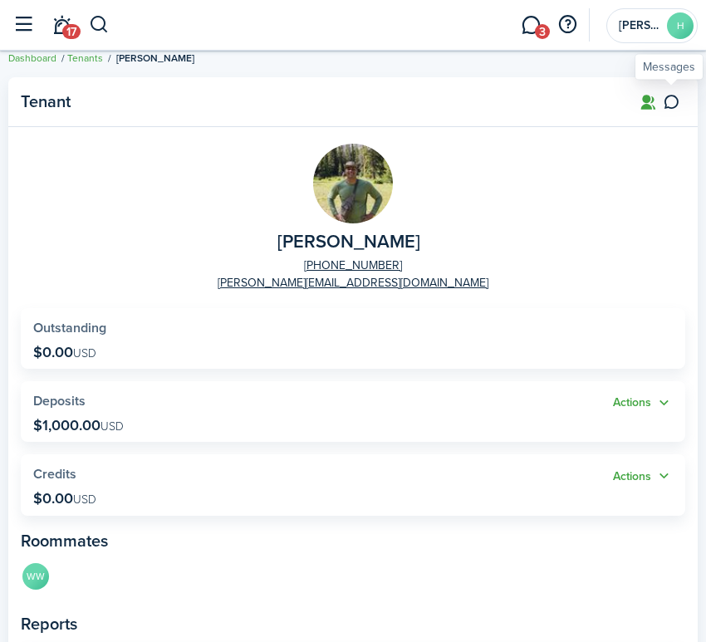
click at [669, 108] on icon at bounding box center [670, 102] width 17 height 17
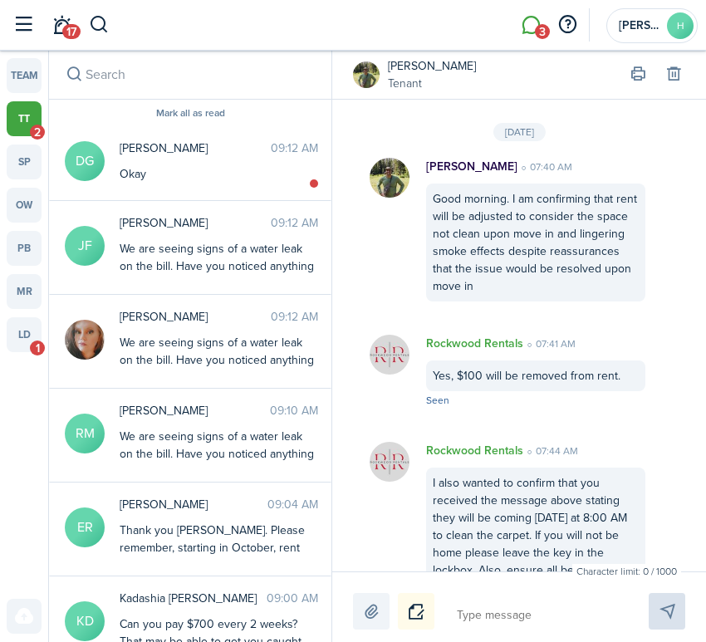
scroll to position [2701, 0]
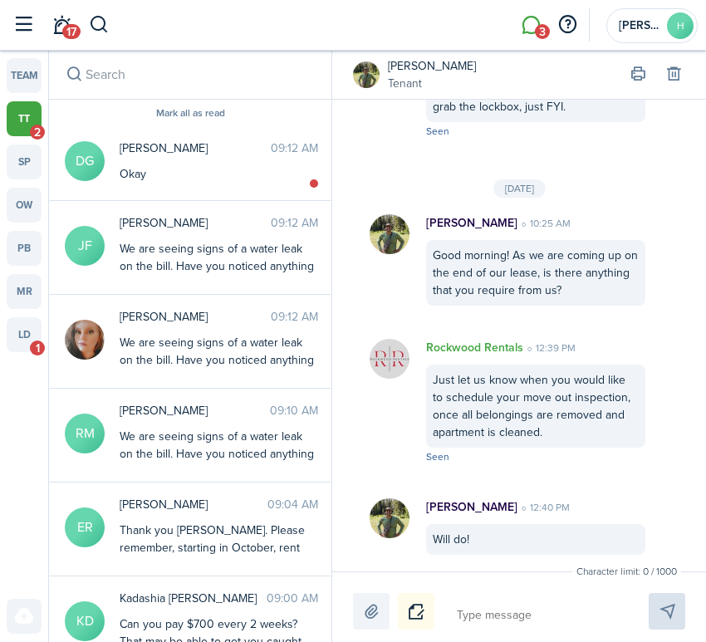
click at [530, 626] on textarea at bounding box center [533, 615] width 164 height 28
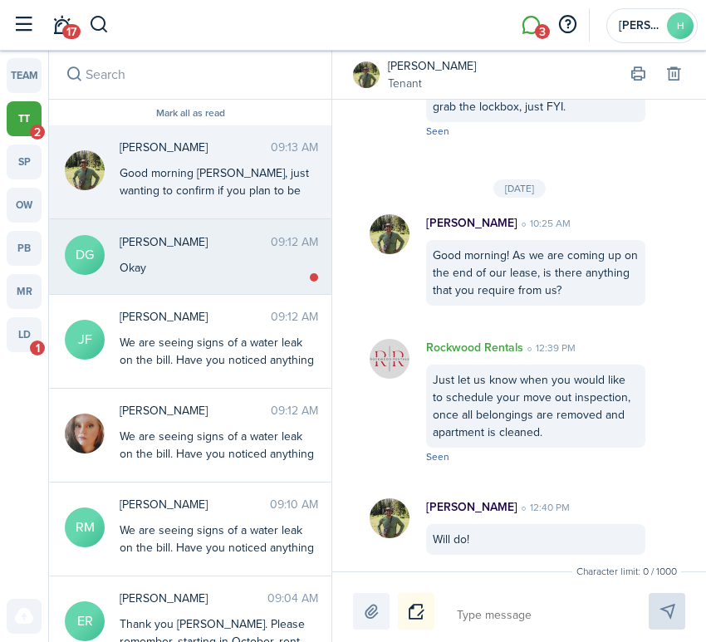
scroll to position [2885, 0]
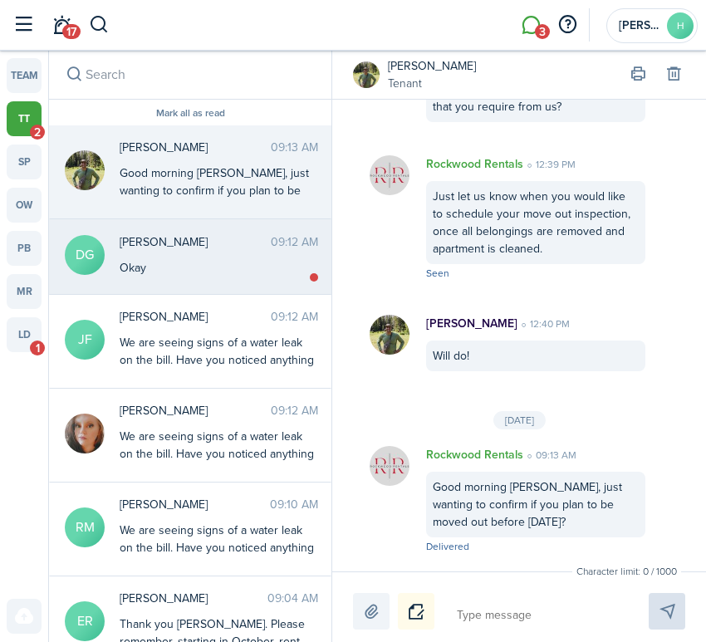
click at [247, 231] on messenger-thread-item "DG [PERSON_NAME] [PERSON_NAME] 09:12 AM Okay" at bounding box center [190, 257] width 282 height 76
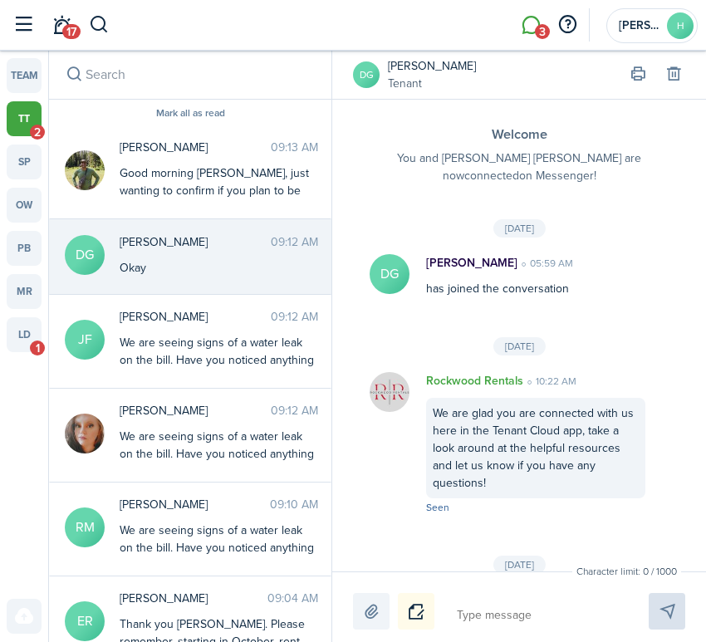
scroll to position [4011, 0]
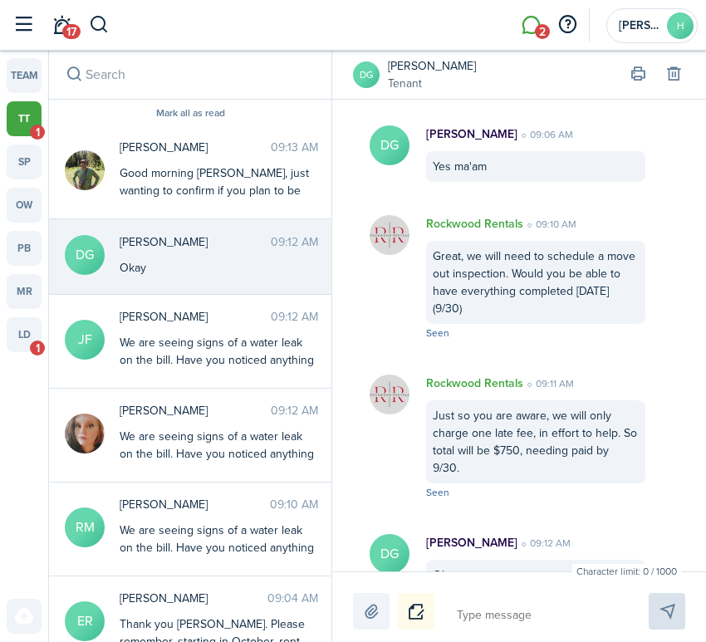
click at [530, 612] on textarea at bounding box center [533, 615] width 164 height 28
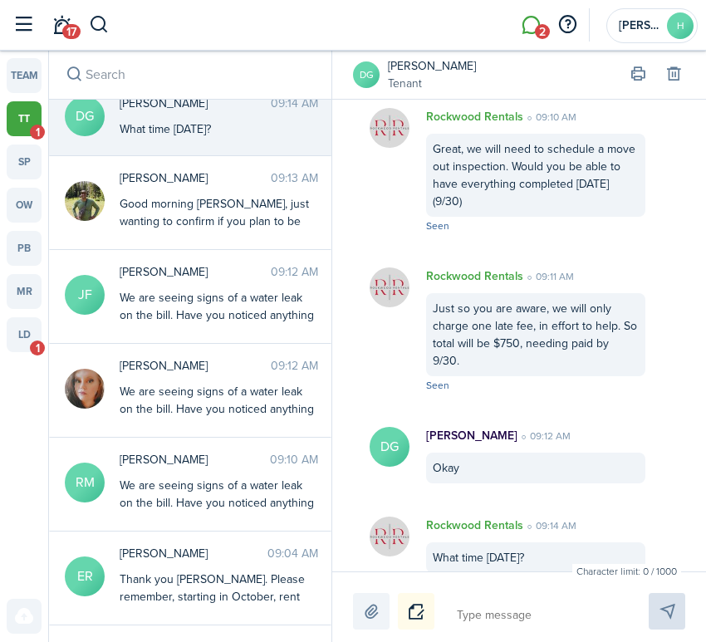
scroll to position [0, 0]
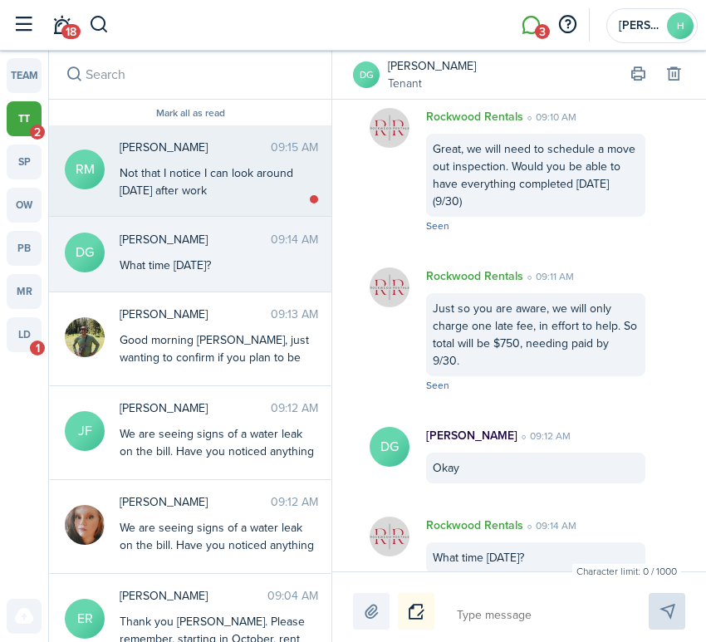
click at [302, 187] on div "Not that I notice I can look around [DATE] after work" at bounding box center [219, 181] width 198 height 35
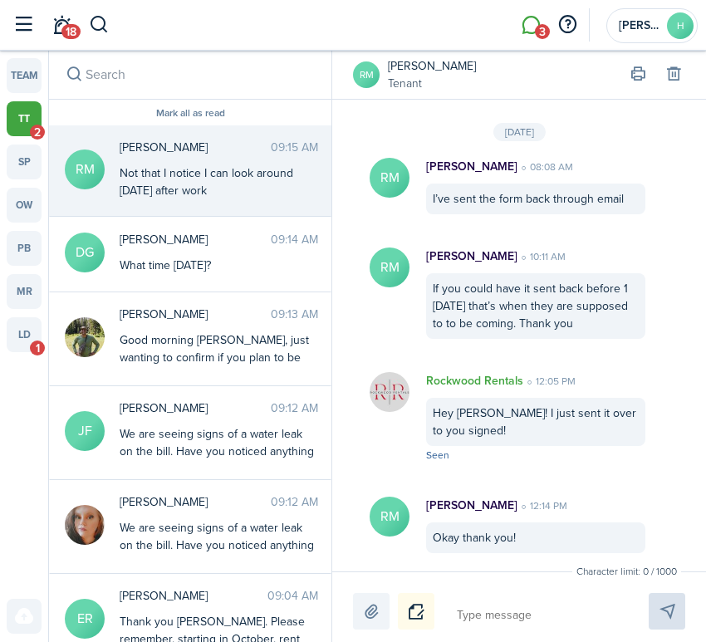
scroll to position [2083, 0]
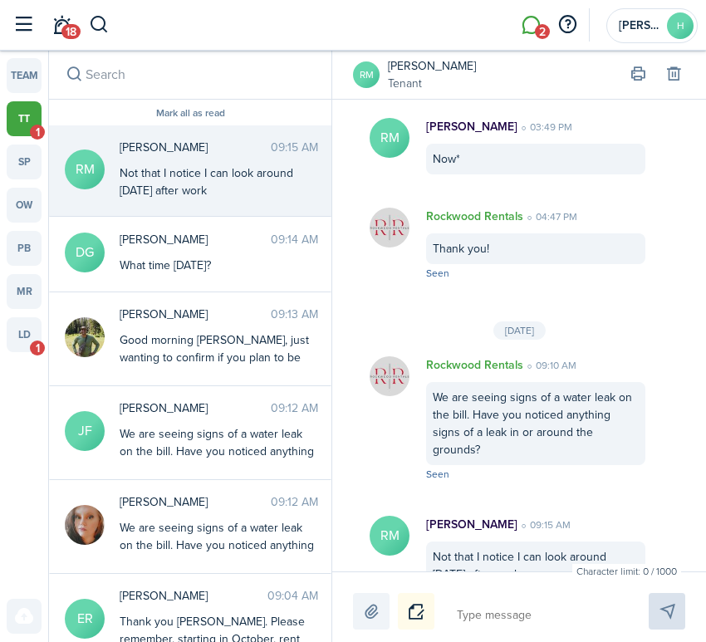
click at [581, 609] on textarea at bounding box center [533, 615] width 164 height 28
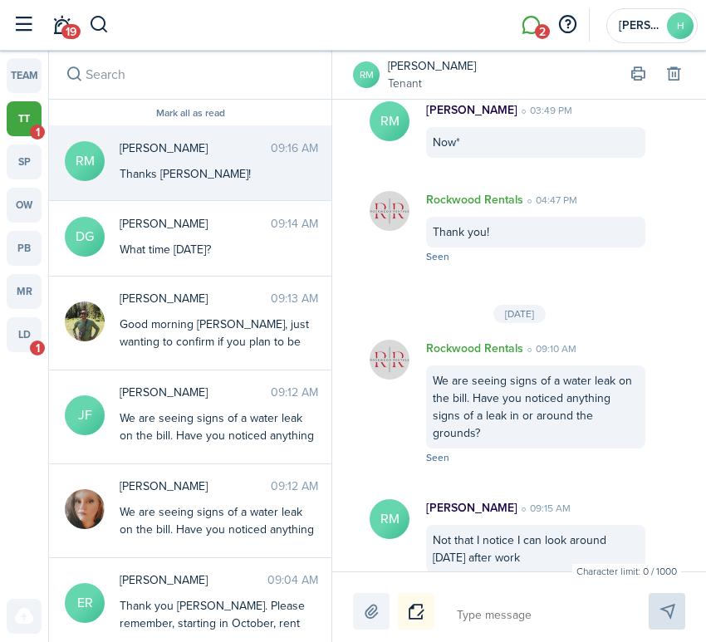
scroll to position [2101, 0]
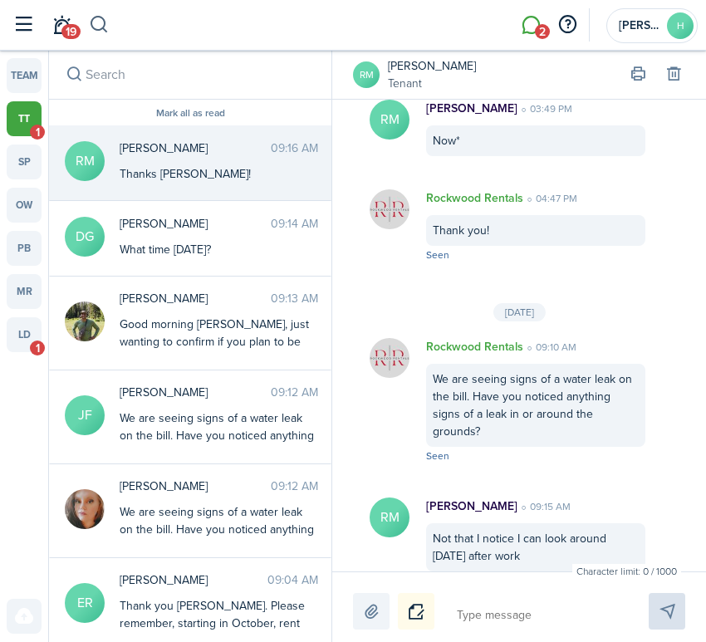
click at [103, 20] on button "button" at bounding box center [99, 25] width 21 height 28
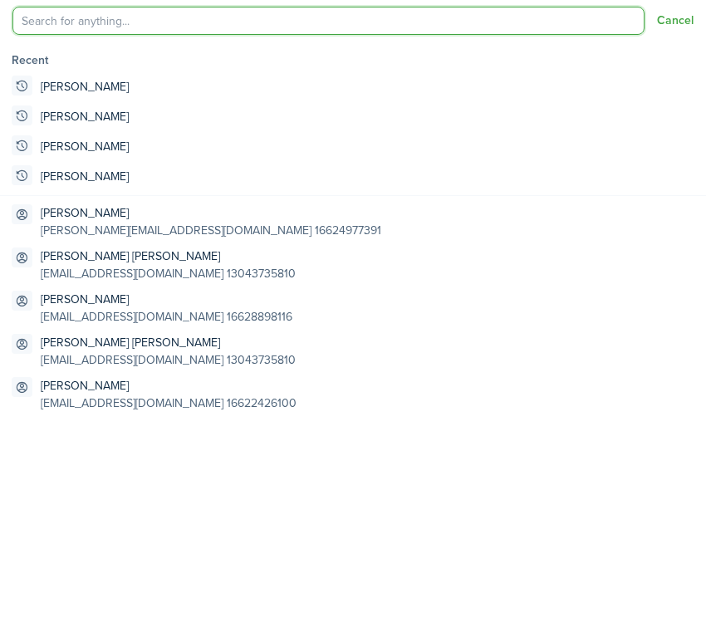
click at [89, 20] on global-search "Cancel" at bounding box center [89, 25] width 0 height 28
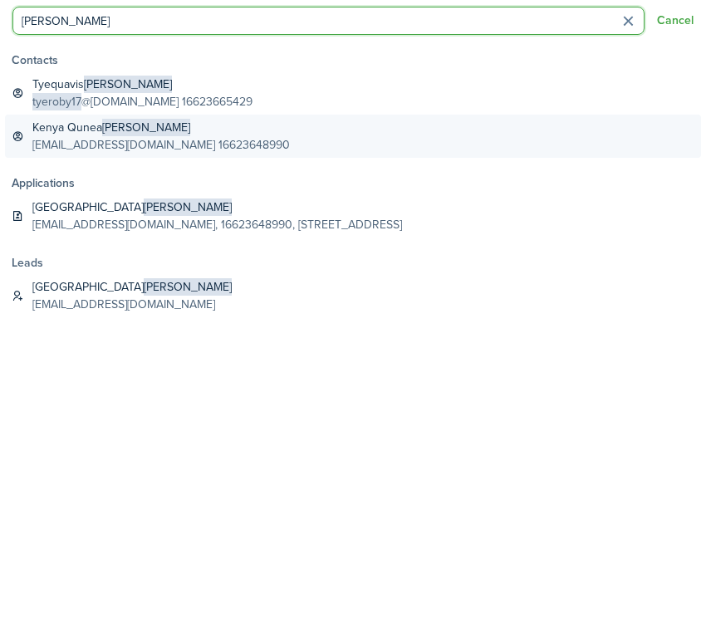
click at [134, 154] on link "Kenya Qunea [PERSON_NAME] [EMAIL_ADDRESS][DOMAIN_NAME] 16623648990" at bounding box center [353, 136] width 696 height 43
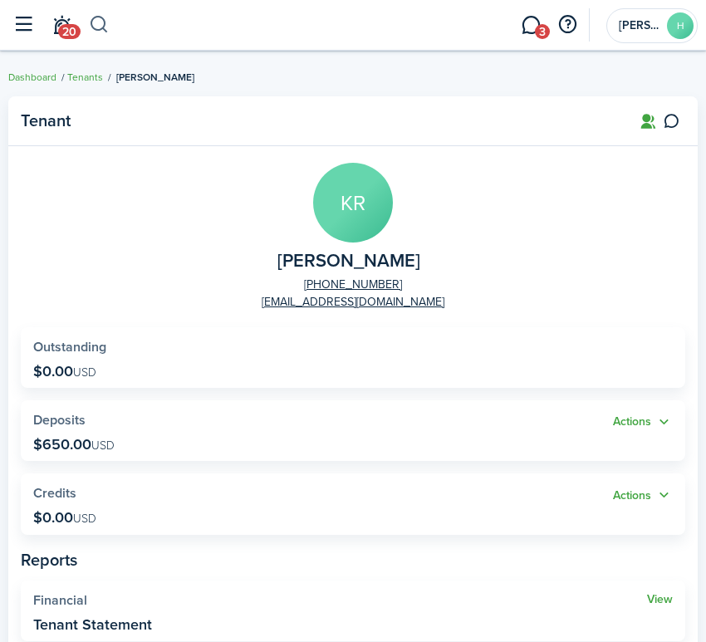
click at [102, 25] on button "button" at bounding box center [99, 25] width 21 height 28
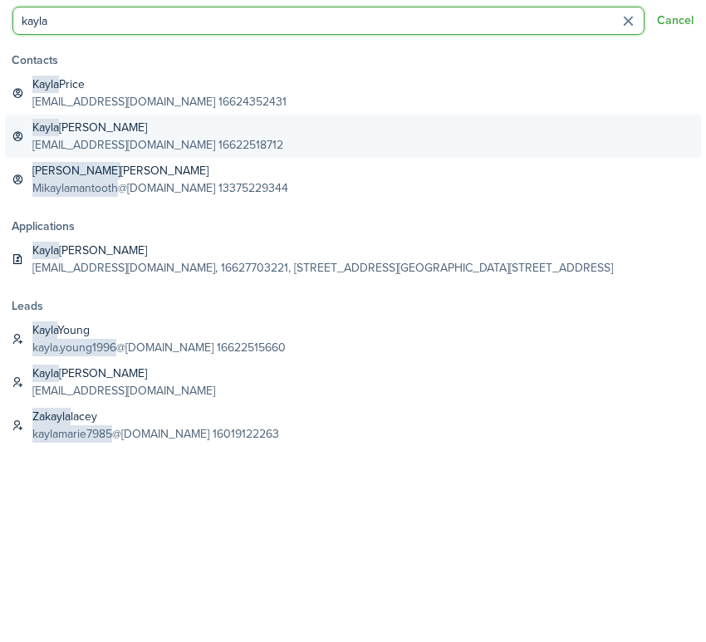
click at [137, 126] on global-search-item-title "[PERSON_NAME] [PERSON_NAME]" at bounding box center [157, 127] width 251 height 17
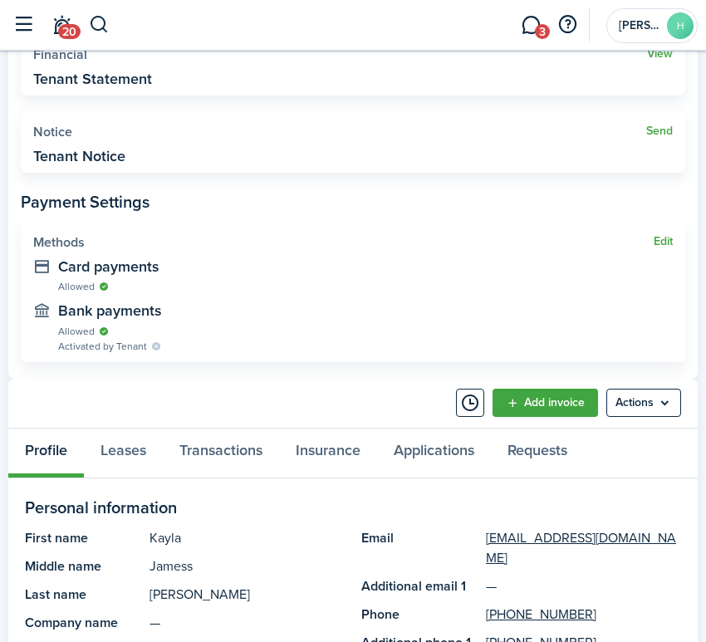
scroll to position [577, 0]
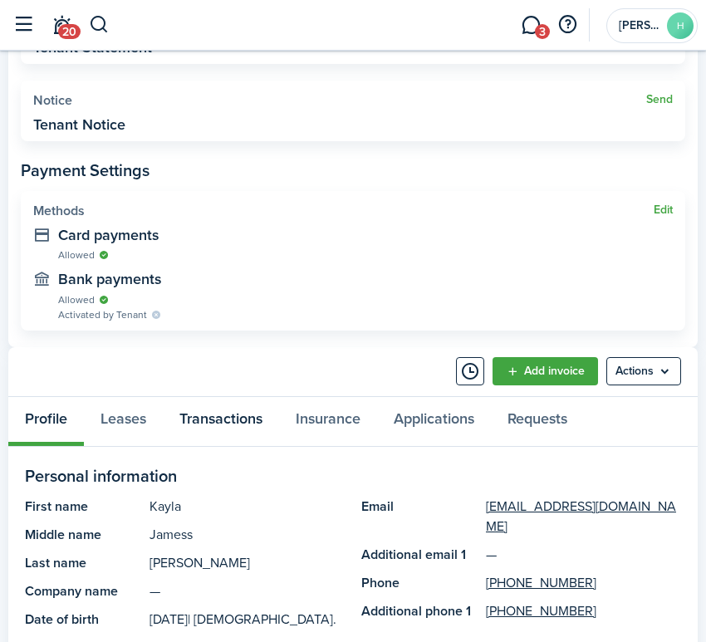
click at [239, 430] on link "Transactions" at bounding box center [221, 421] width 116 height 49
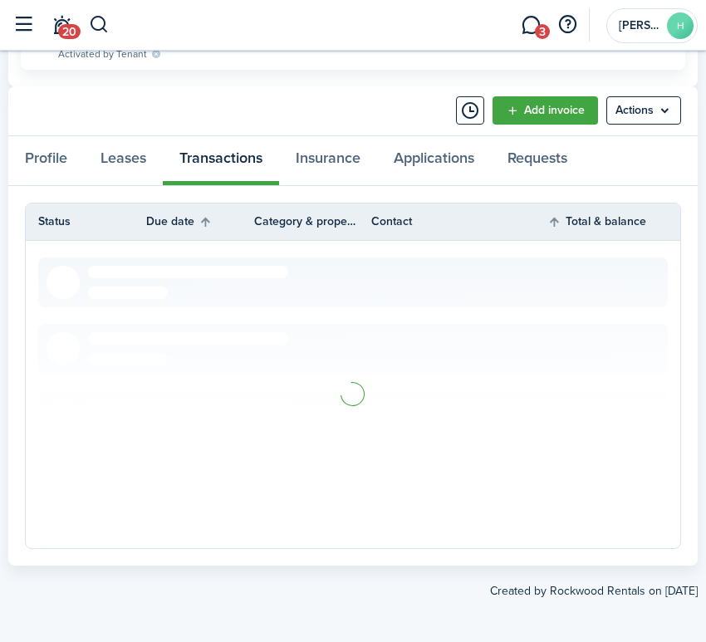
scroll to position [840, 0]
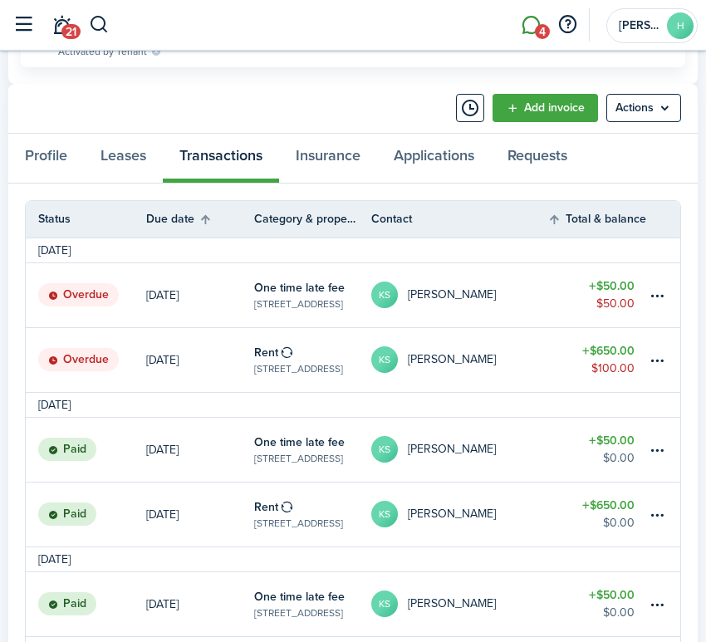
click at [539, 41] on link "4" at bounding box center [531, 25] width 32 height 41
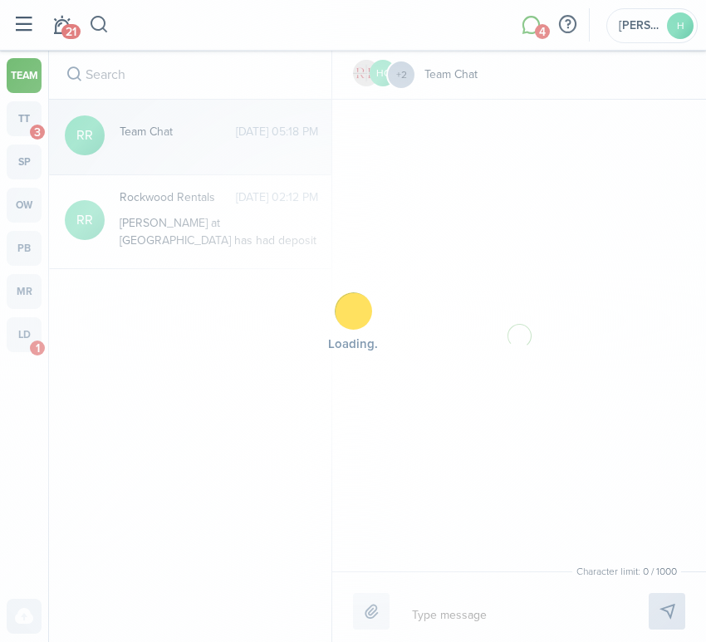
scroll to position [291, 0]
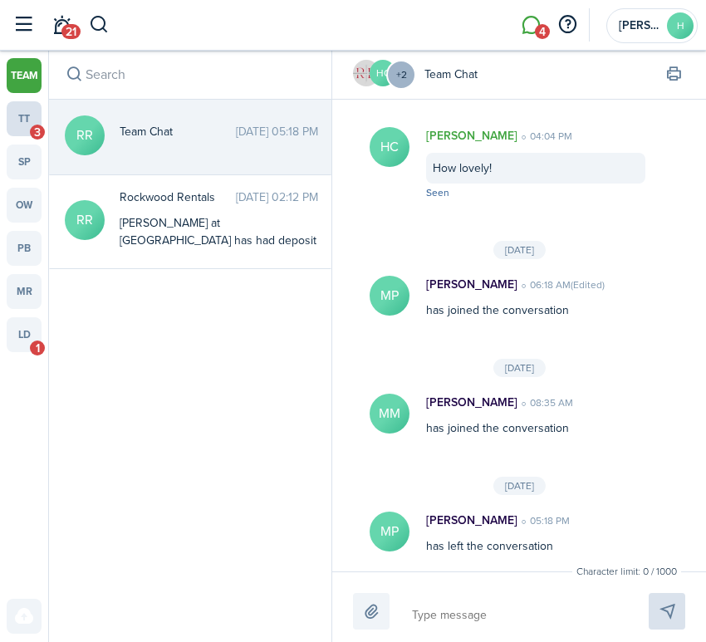
click at [33, 135] on span "3" at bounding box center [37, 132] width 15 height 15
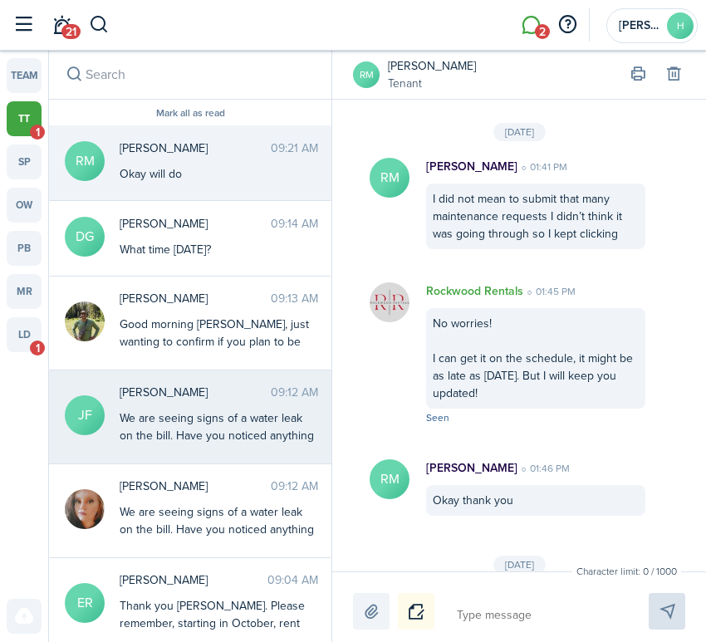
scroll to position [2006, 0]
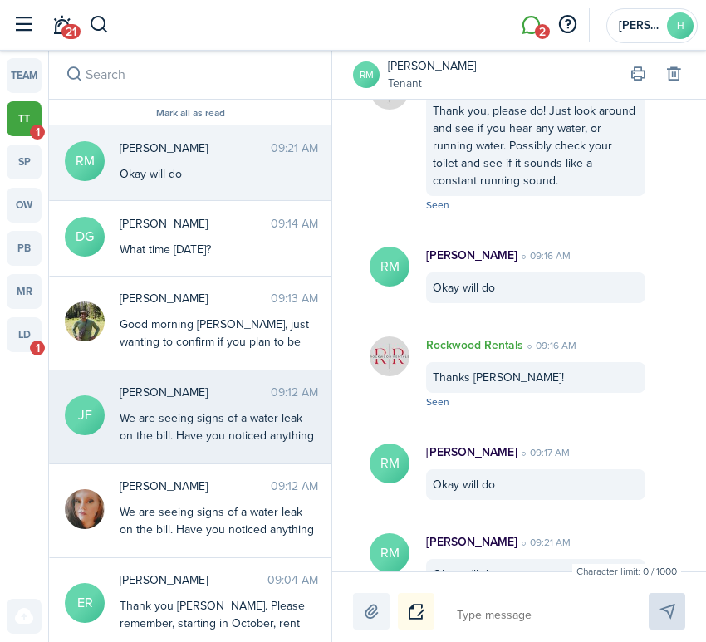
click at [229, 370] on messenger-thread-item "[PERSON_NAME] 09:12 AM We are seeing signs of a water leak on the bill. Have yo…" at bounding box center [190, 417] width 282 height 94
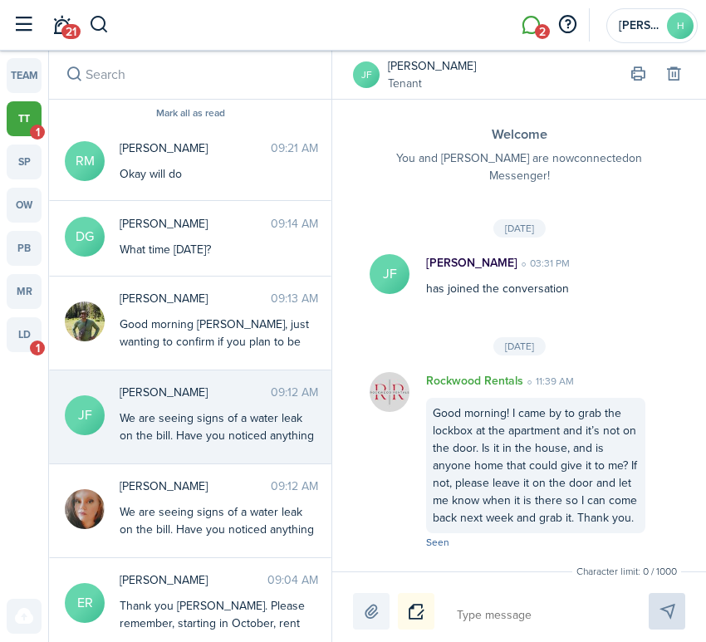
scroll to position [2269, 0]
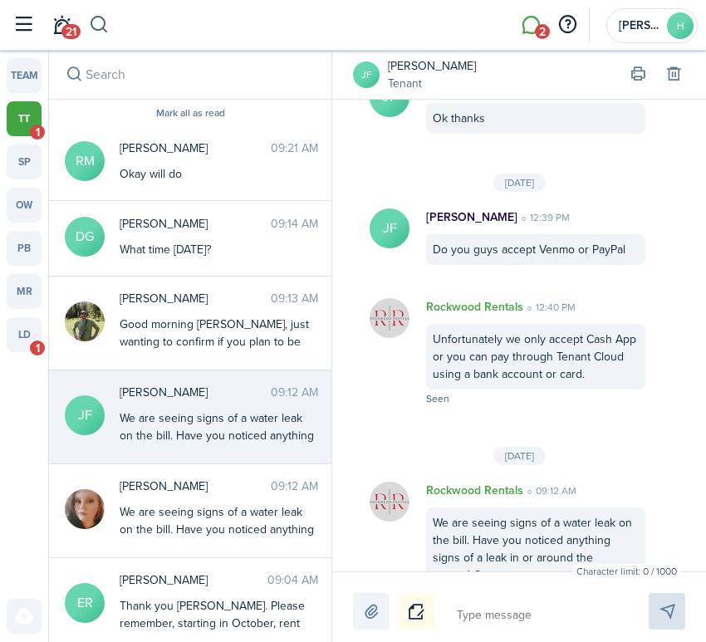
click at [97, 27] on button "button" at bounding box center [99, 25] width 21 height 28
click at [97, 27] on global-search at bounding box center [99, 25] width 21 height 28
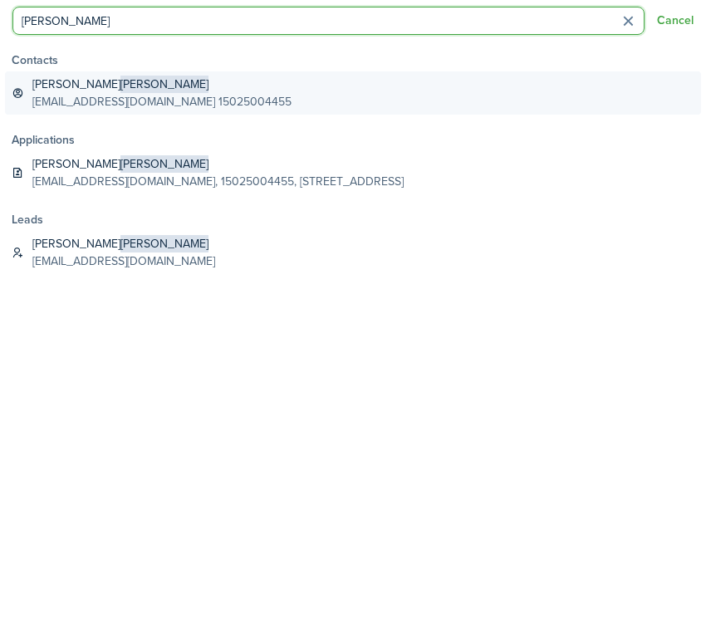
click at [150, 92] on global-search-item-title "[PERSON_NAME]" at bounding box center [161, 84] width 259 height 17
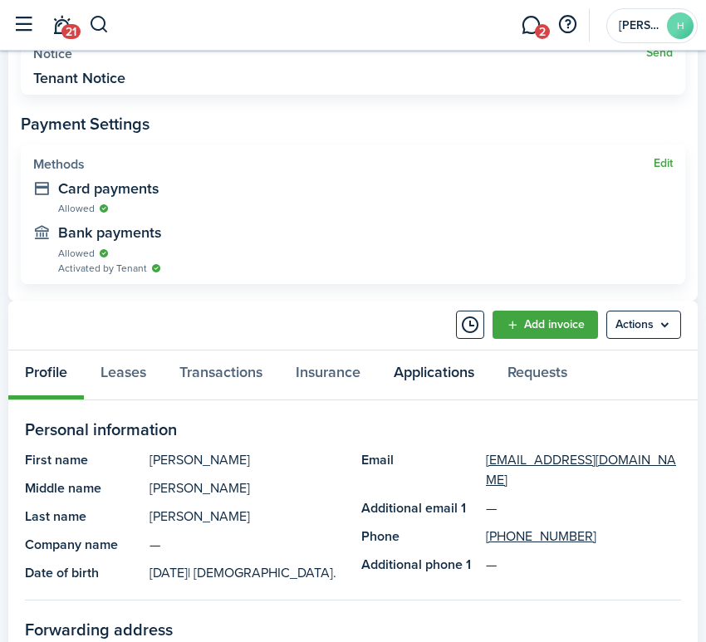
scroll to position [653, 0]
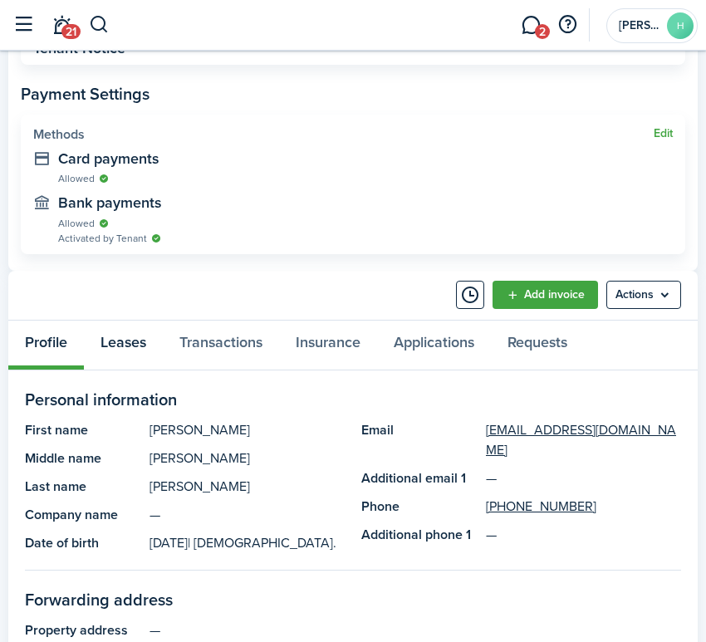
click at [143, 335] on link "Leases" at bounding box center [123, 344] width 79 height 49
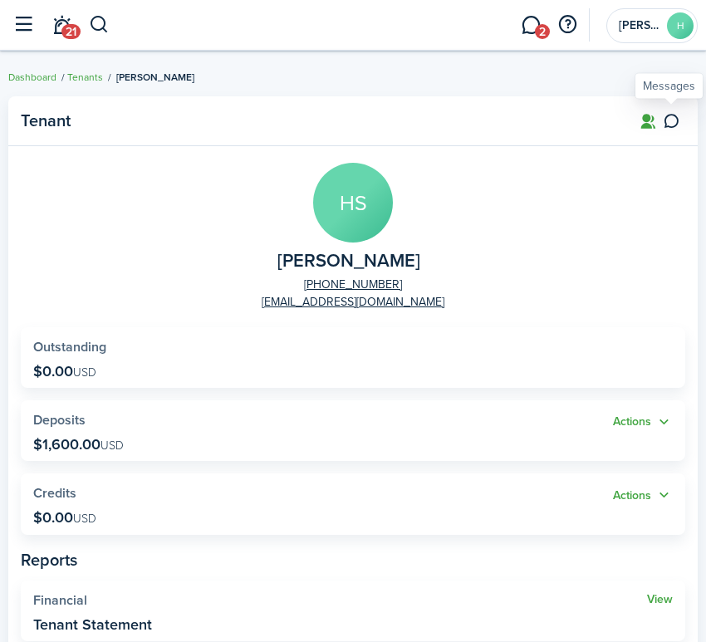
click at [670, 121] on icon at bounding box center [670, 121] width 17 height 17
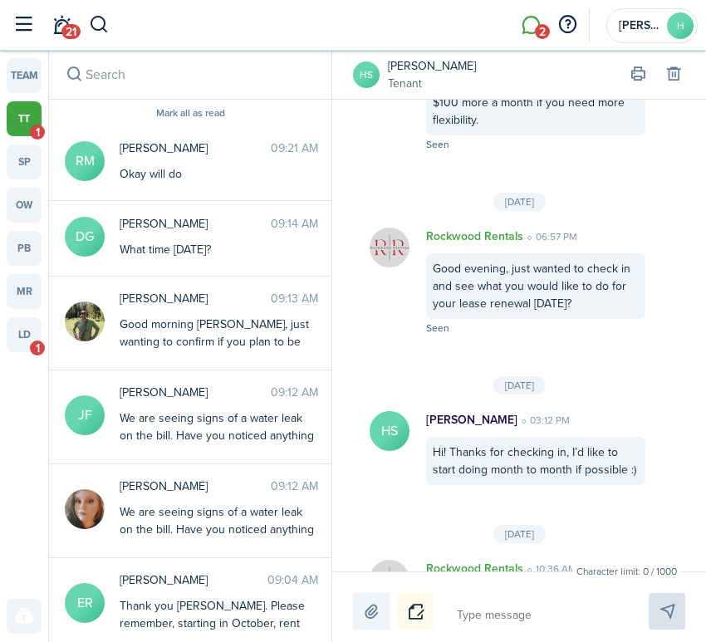
scroll to position [5156, 0]
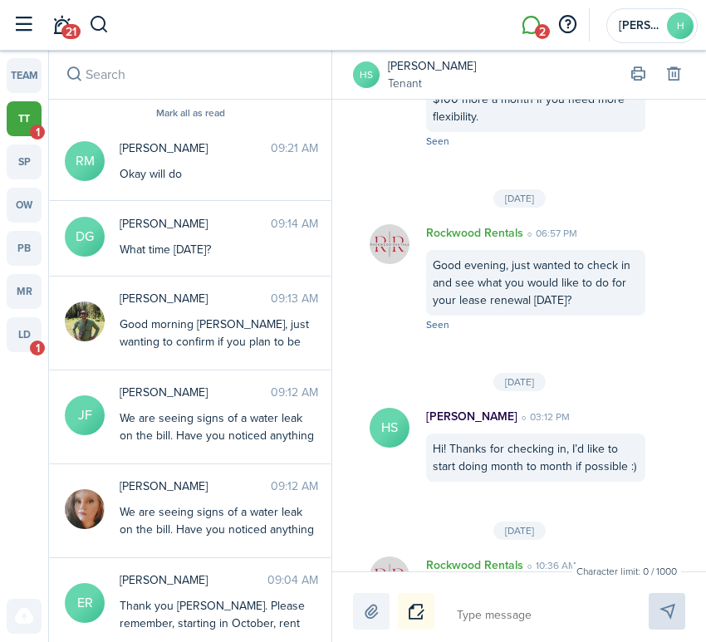
click at [365, 70] on avatar-text "HS" at bounding box center [366, 74] width 27 height 27
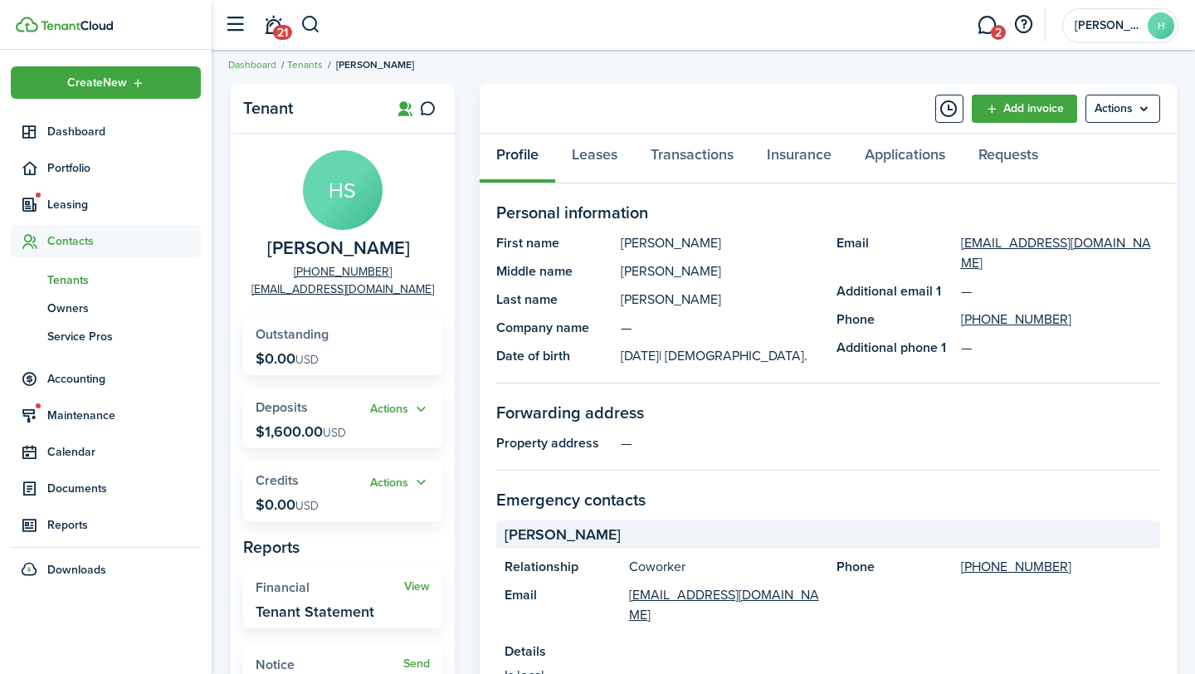
scroll to position [5, 0]
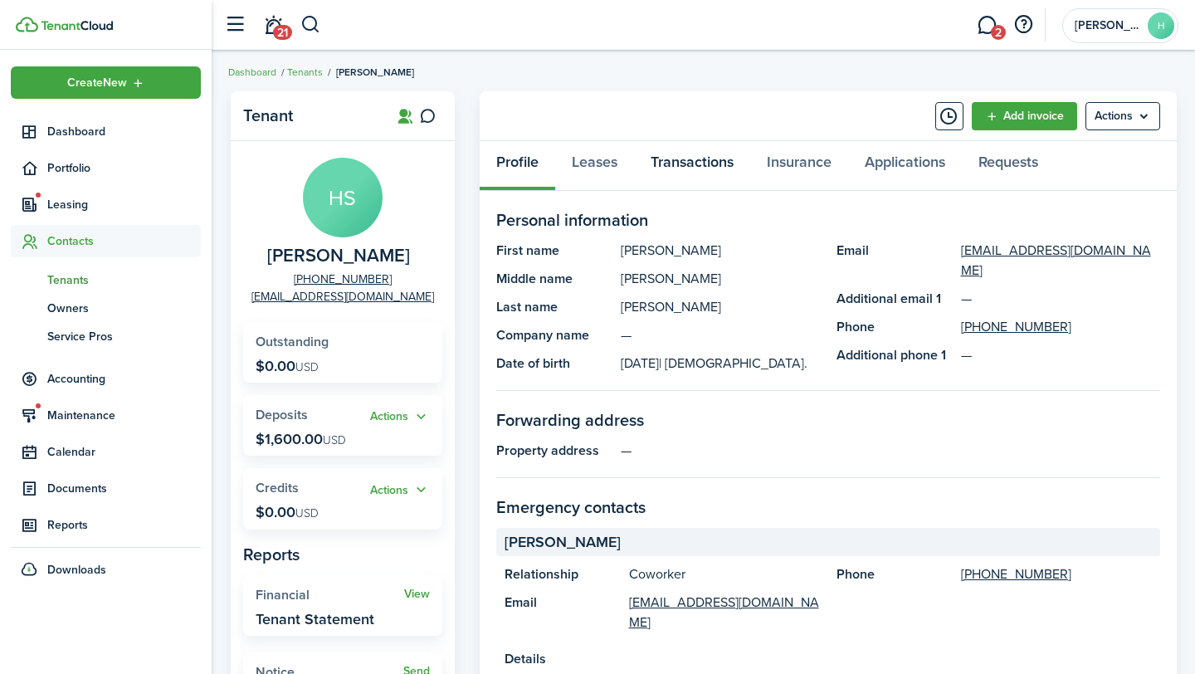
click at [671, 162] on link "Transactions" at bounding box center [692, 166] width 116 height 50
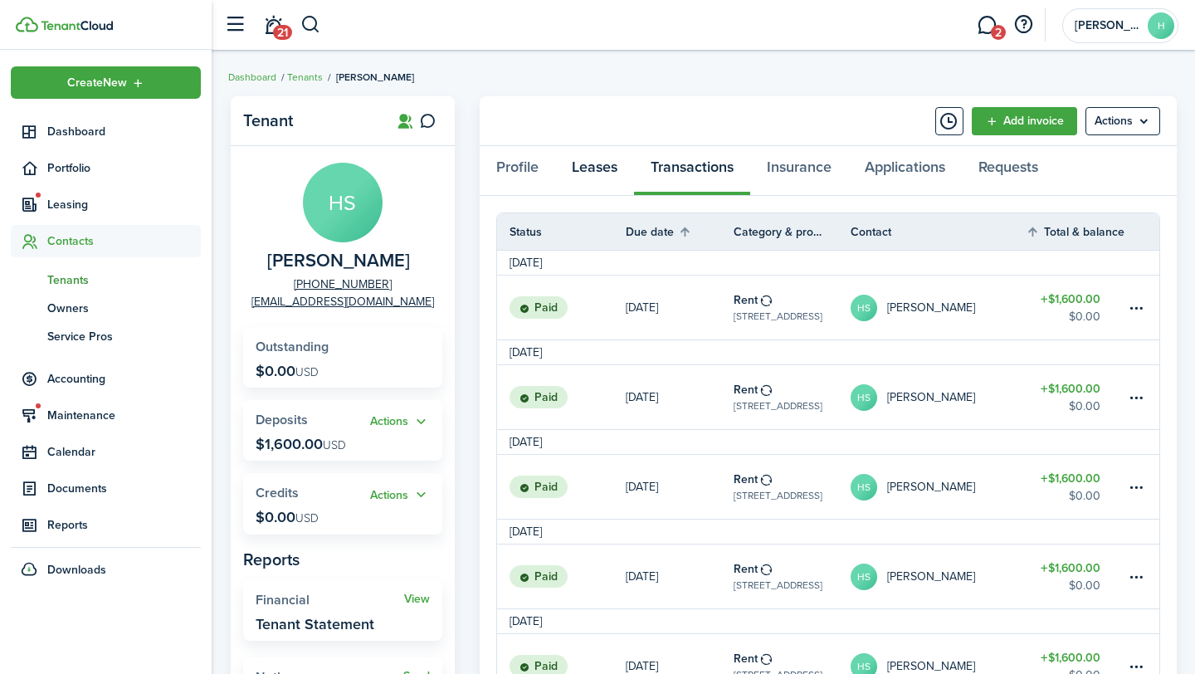
click at [609, 180] on link "Leases" at bounding box center [594, 171] width 79 height 50
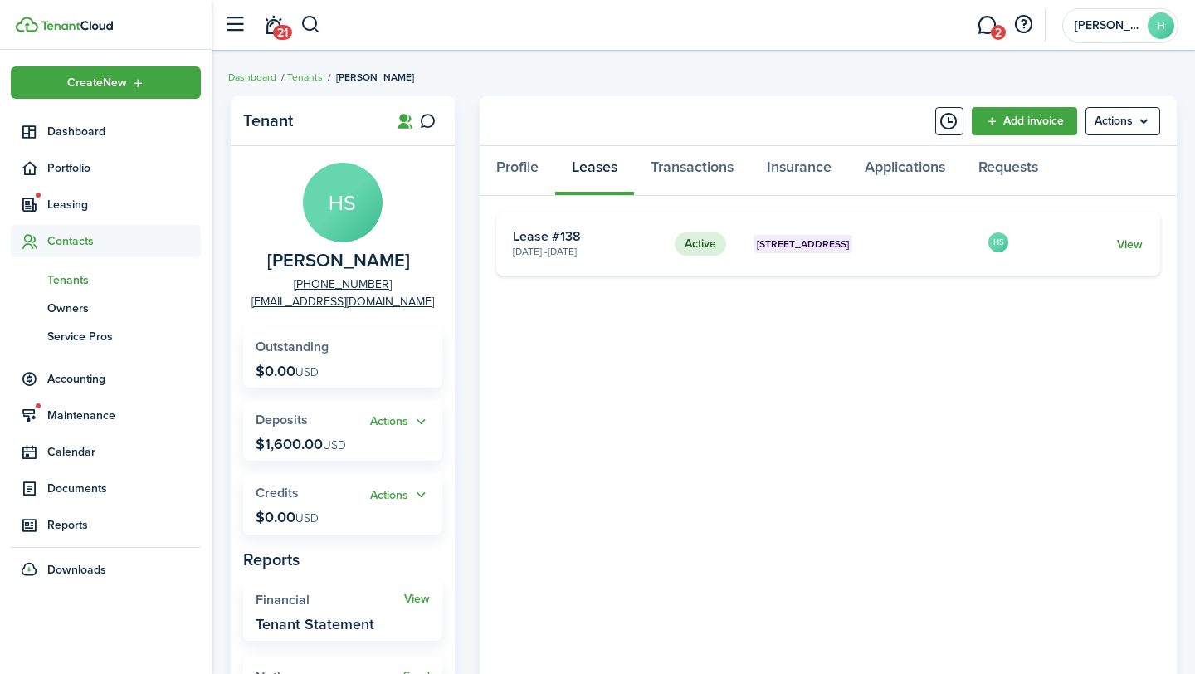
click at [705, 246] on link "View" at bounding box center [1130, 244] width 26 height 17
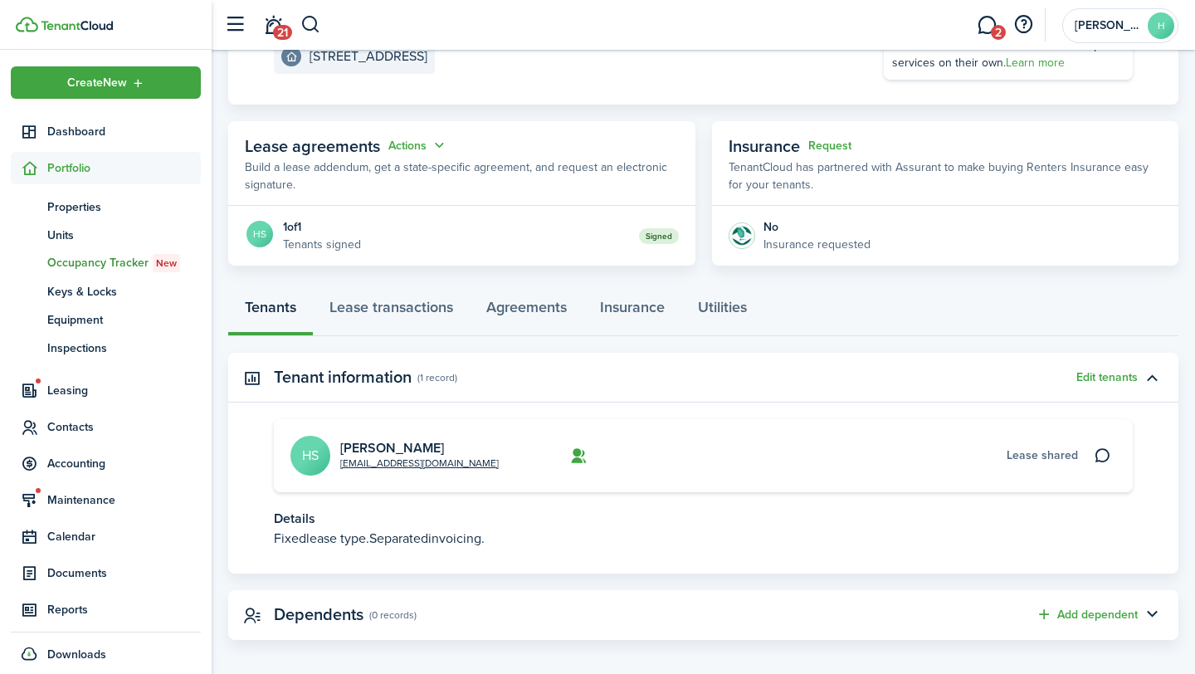
scroll to position [245, 0]
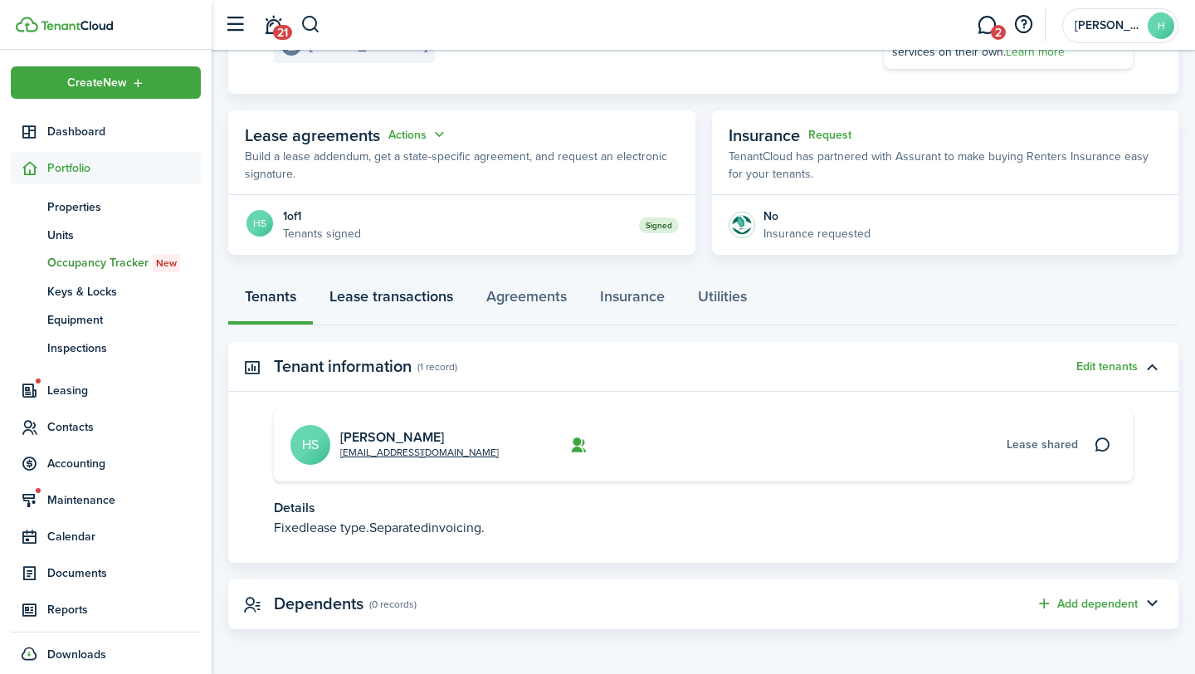
click at [403, 295] on link "Lease transactions" at bounding box center [391, 301] width 157 height 50
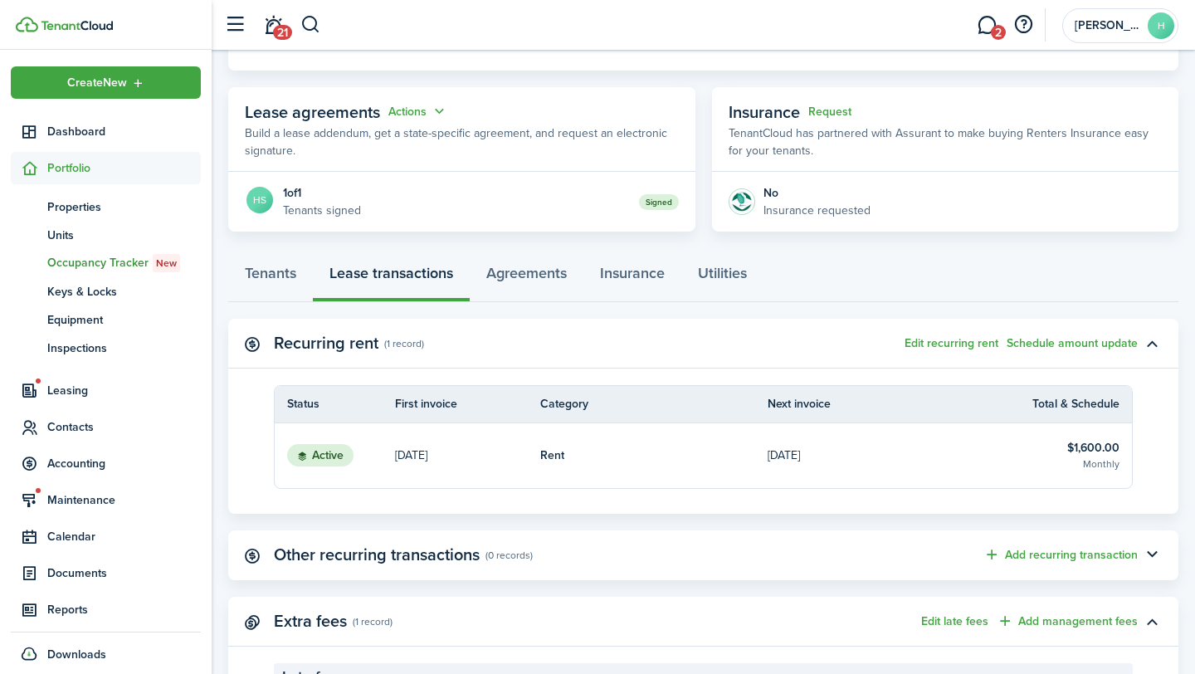
scroll to position [287, 0]
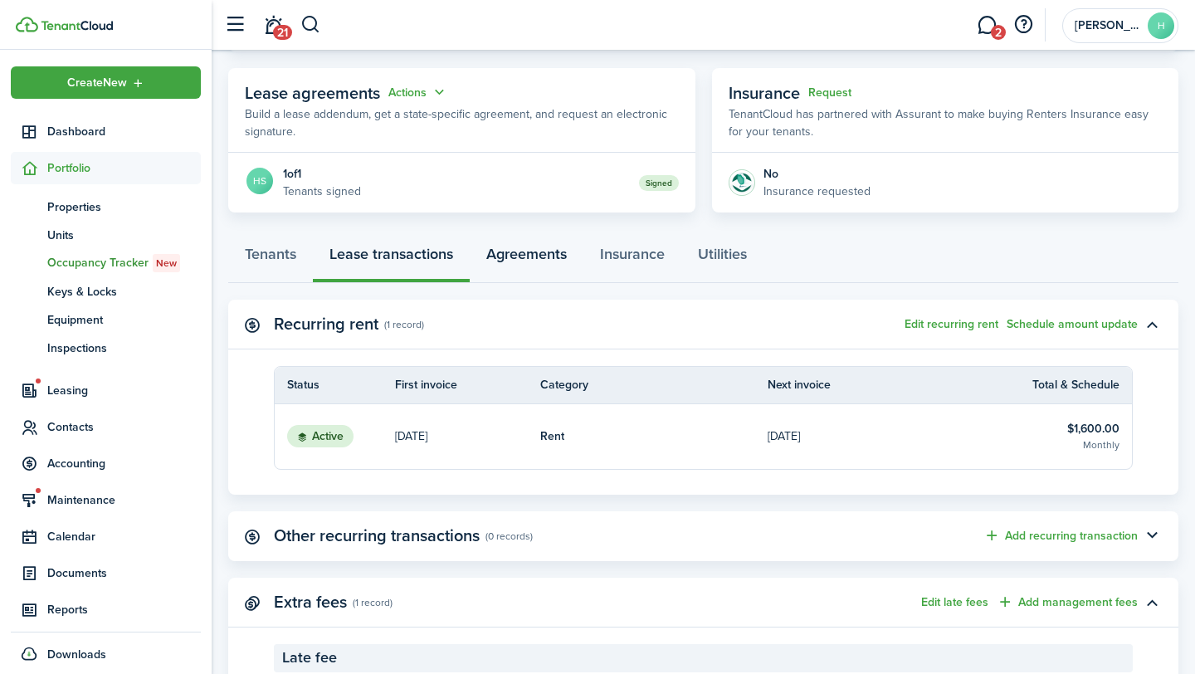
click at [540, 275] on link "Agreements" at bounding box center [527, 258] width 114 height 50
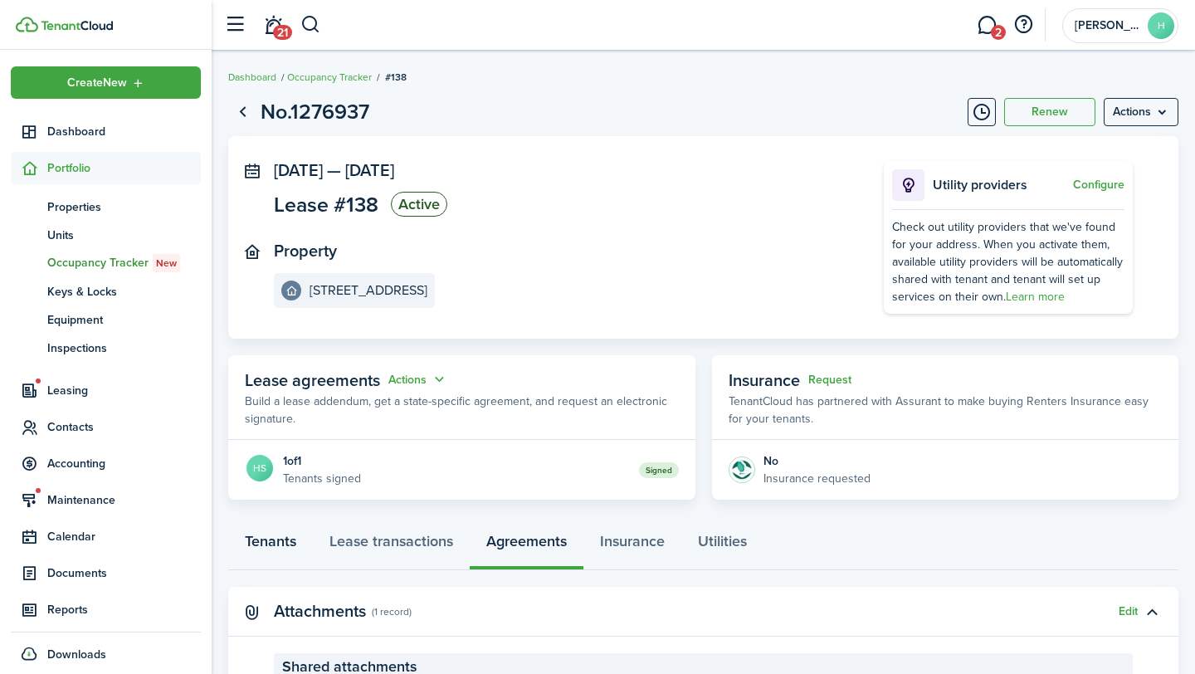
click at [305, 533] on link "Tenants" at bounding box center [270, 545] width 85 height 50
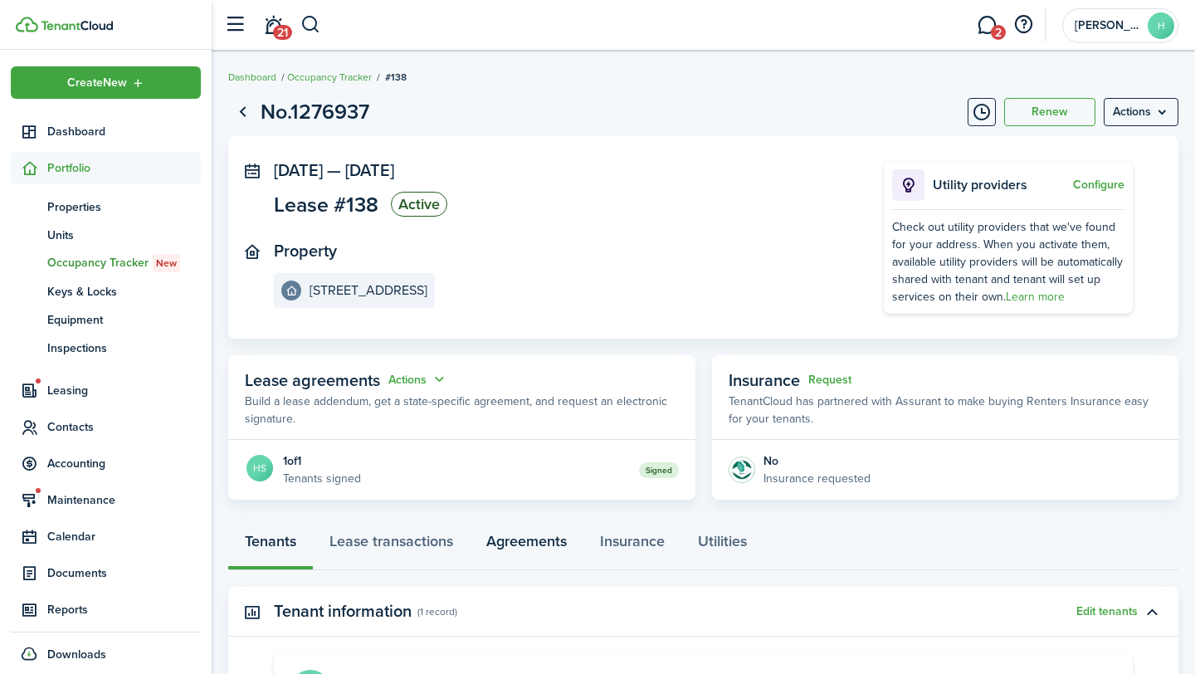
click at [526, 535] on link "Agreements" at bounding box center [527, 545] width 114 height 50
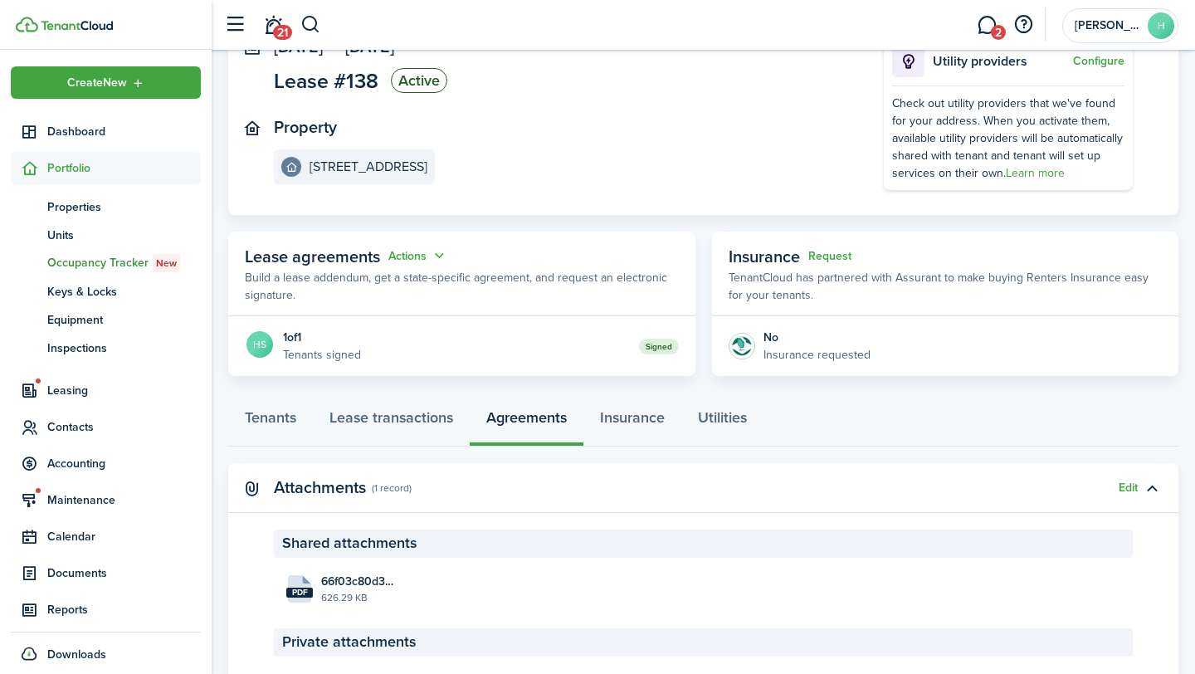
scroll to position [125, 0]
click at [357, 596] on file-size "626.29 KB" at bounding box center [359, 596] width 77 height 15
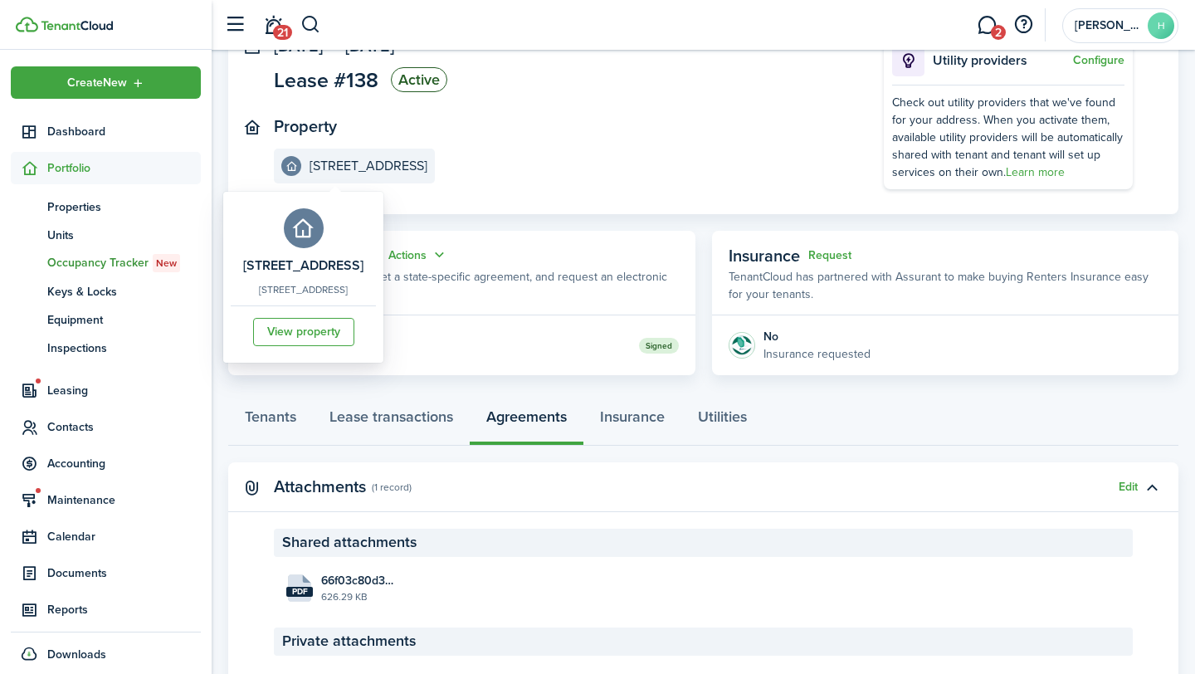
scroll to position [0, 0]
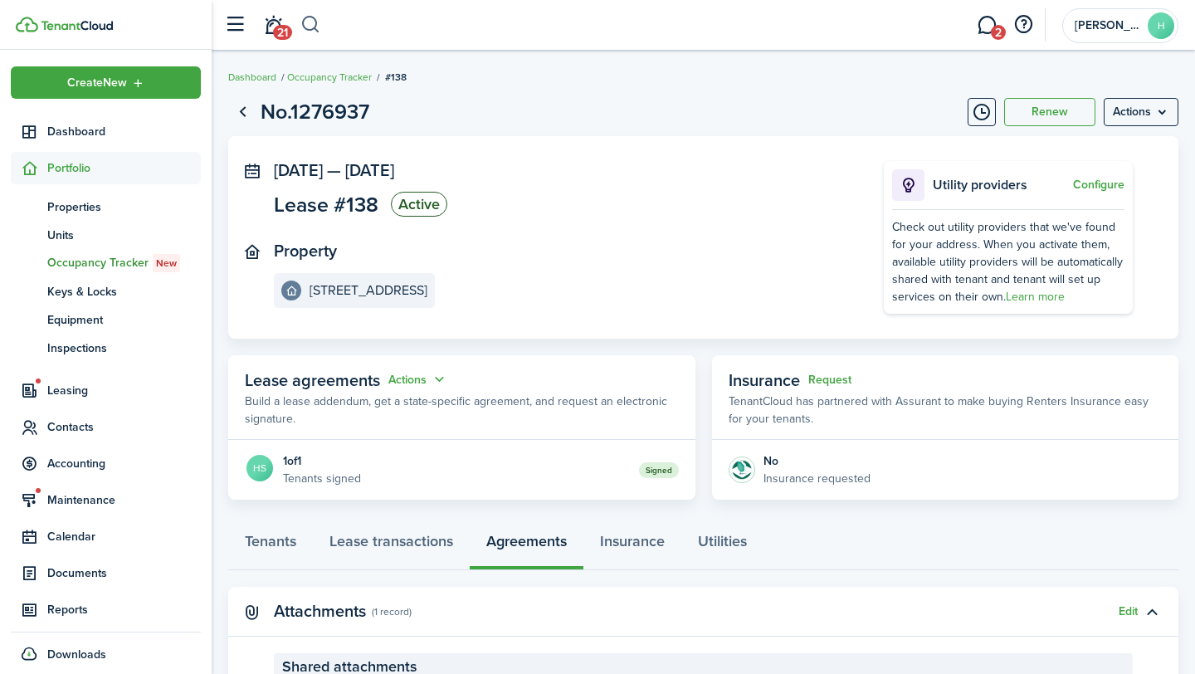
click at [303, 23] on button "button" at bounding box center [310, 25] width 21 height 28
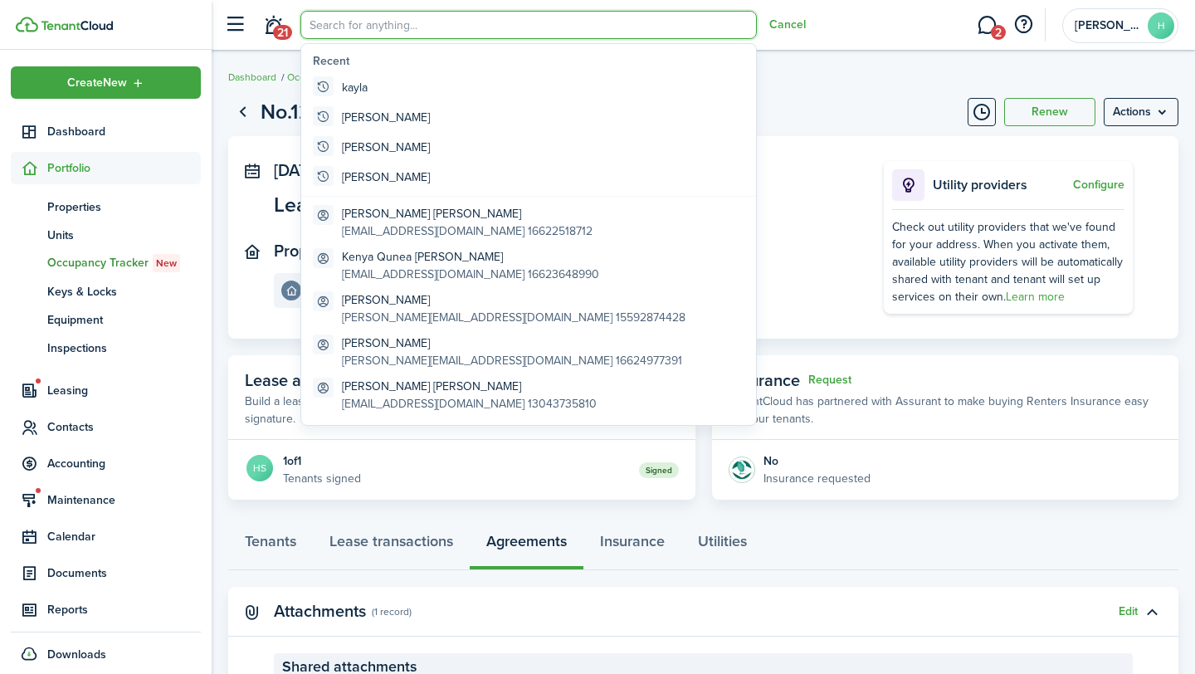
click at [501, 29] on input "search" at bounding box center [528, 25] width 457 height 28
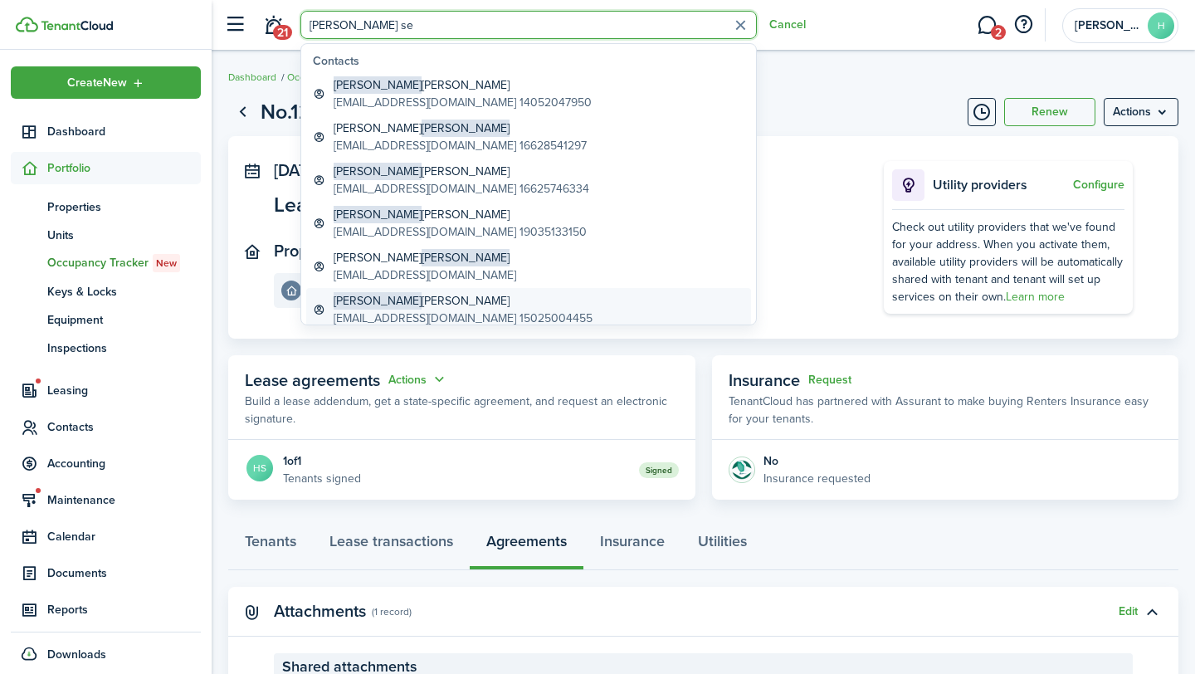
click at [511, 300] on global-search-item-title "[PERSON_NAME]" at bounding box center [463, 300] width 259 height 17
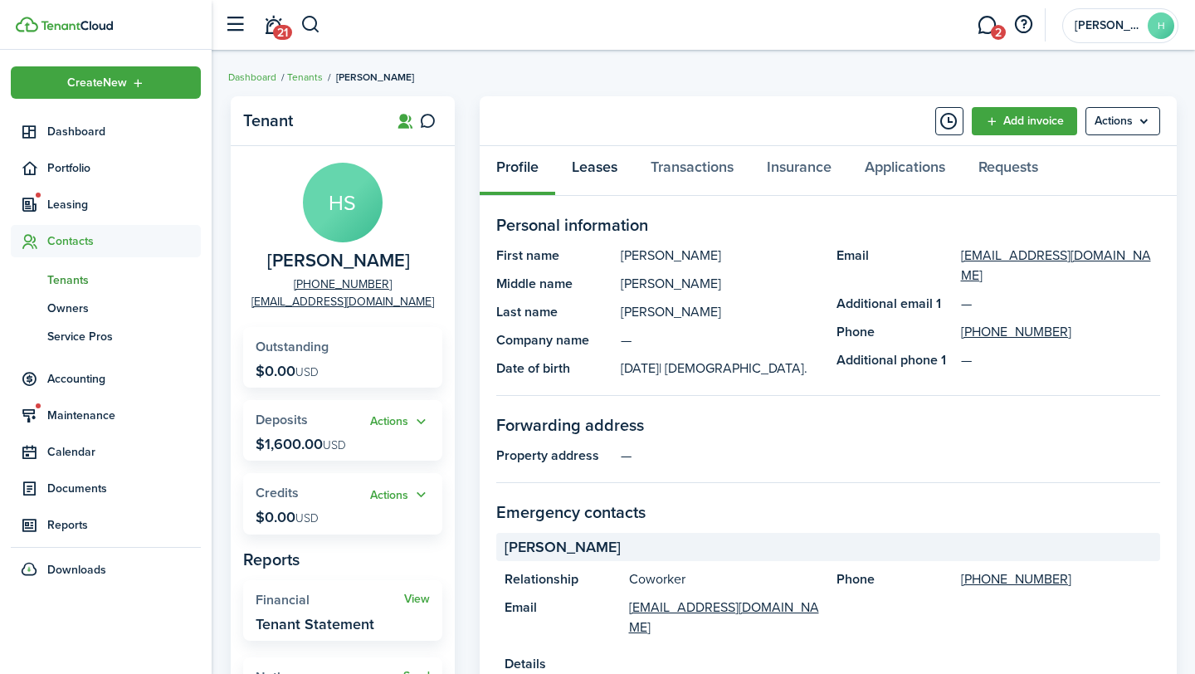
click at [610, 163] on link "Leases" at bounding box center [594, 171] width 79 height 50
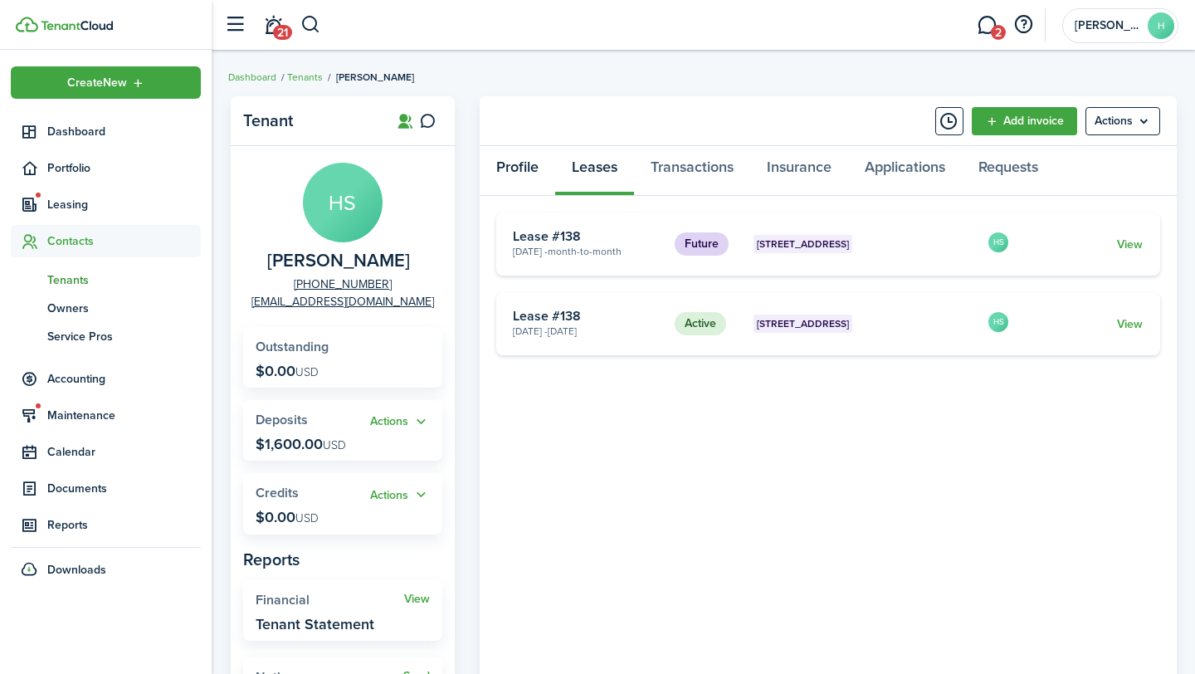
click at [509, 165] on link "Profile" at bounding box center [518, 171] width 76 height 50
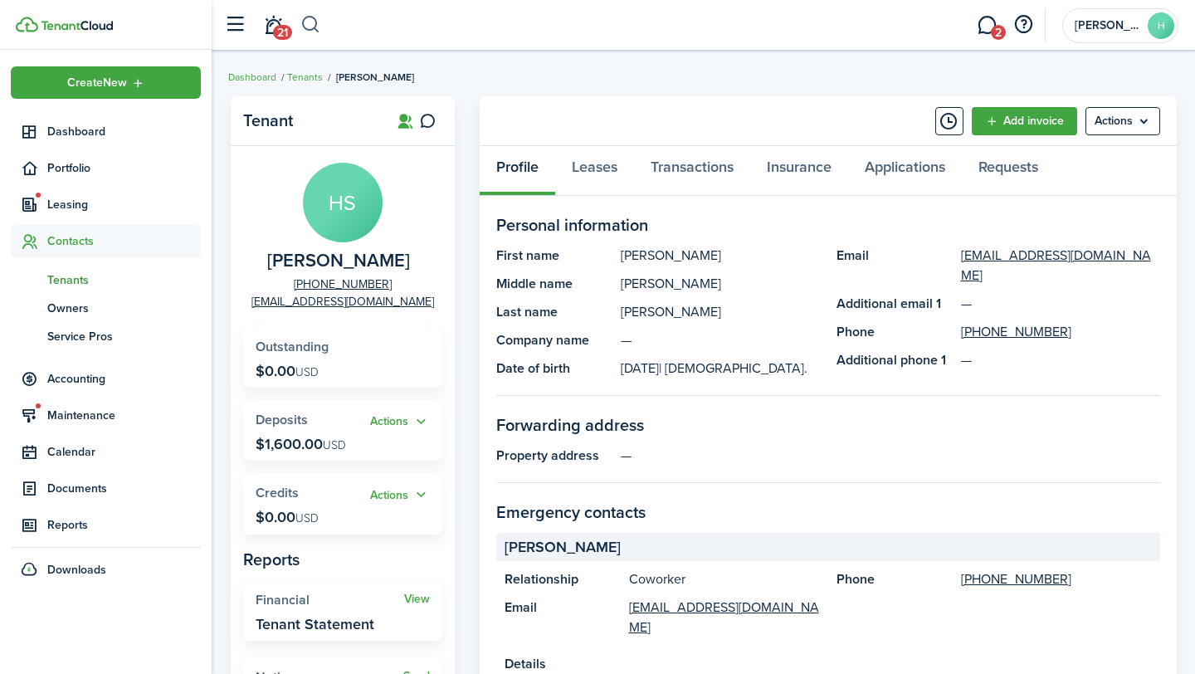
click at [314, 27] on button "button" at bounding box center [310, 25] width 21 height 28
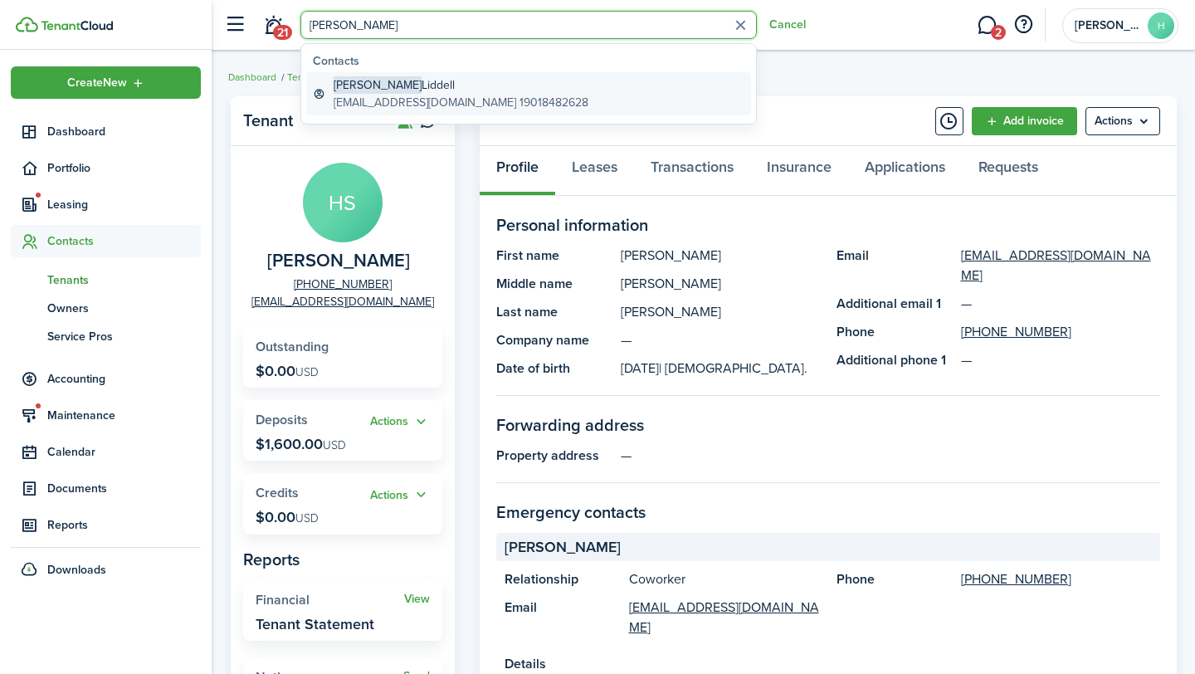
click at [519, 95] on global-search-item-description "[EMAIL_ADDRESS][DOMAIN_NAME] 19018482628" at bounding box center [461, 102] width 255 height 17
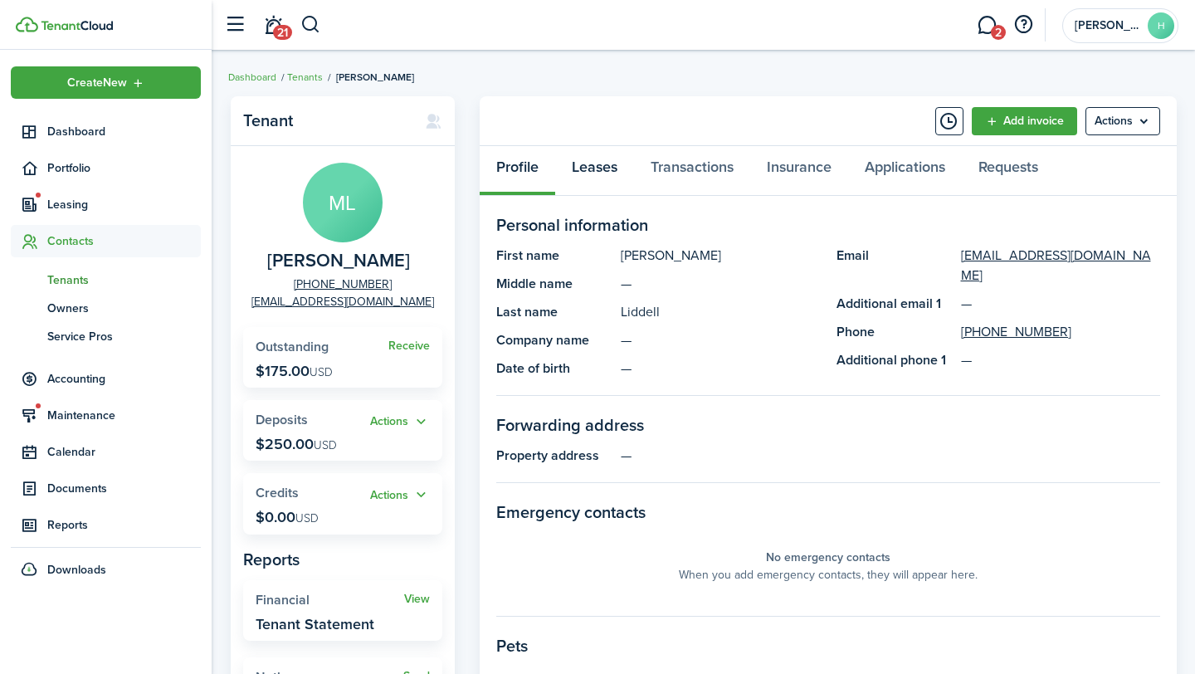
click at [592, 170] on link "Leases" at bounding box center [594, 171] width 79 height 50
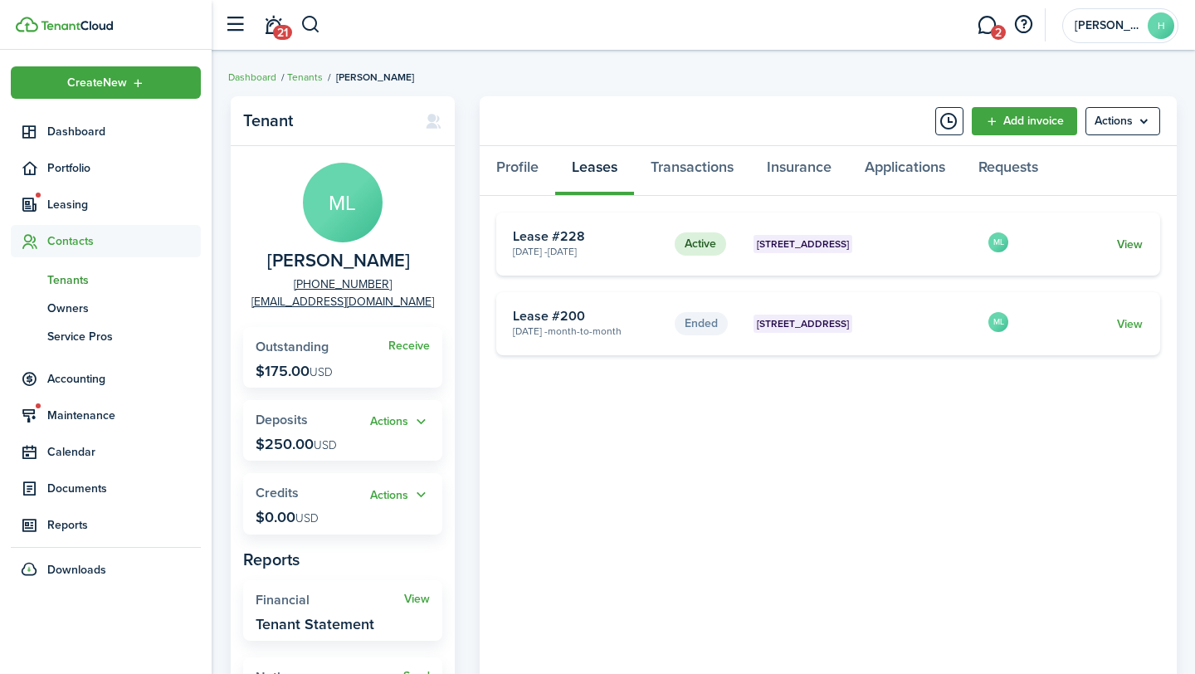
click at [705, 250] on link "View" at bounding box center [1130, 244] width 26 height 17
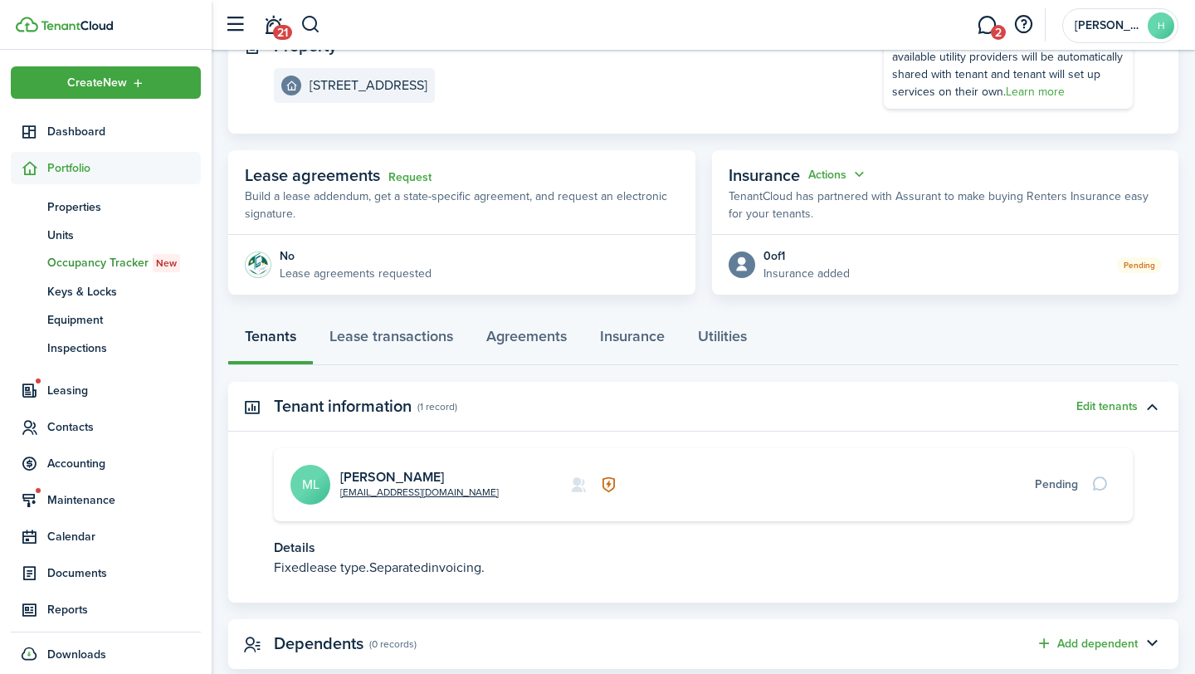
scroll to position [245, 0]
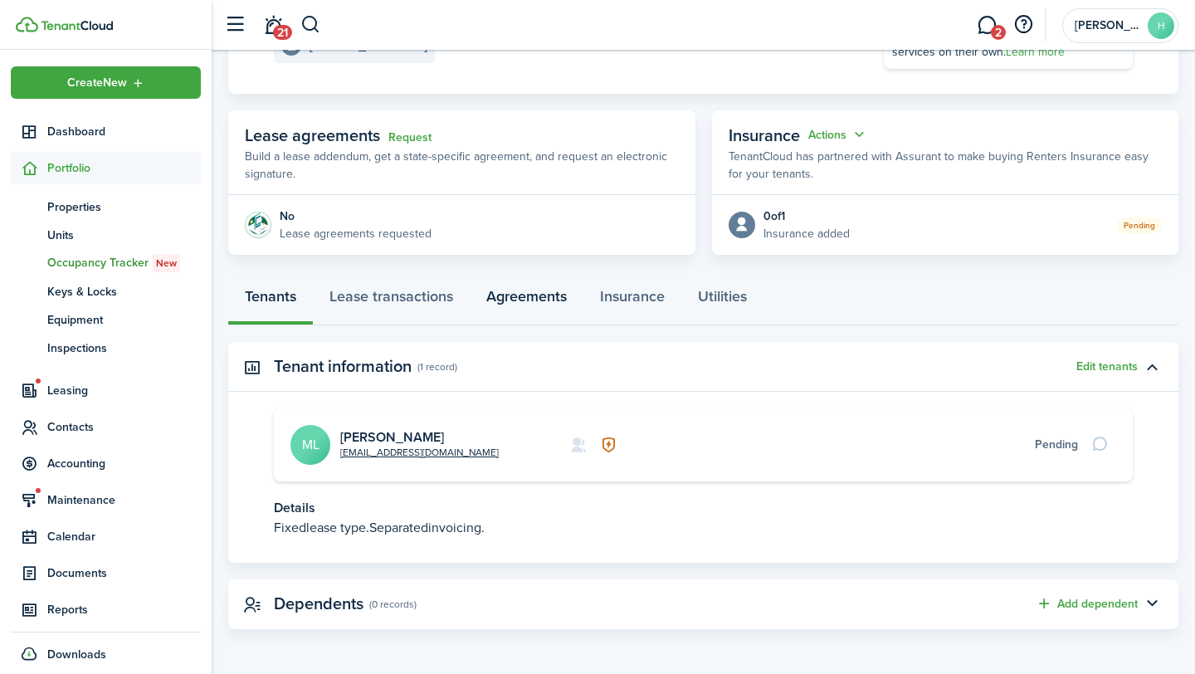
click at [479, 319] on link "Agreements" at bounding box center [527, 301] width 114 height 50
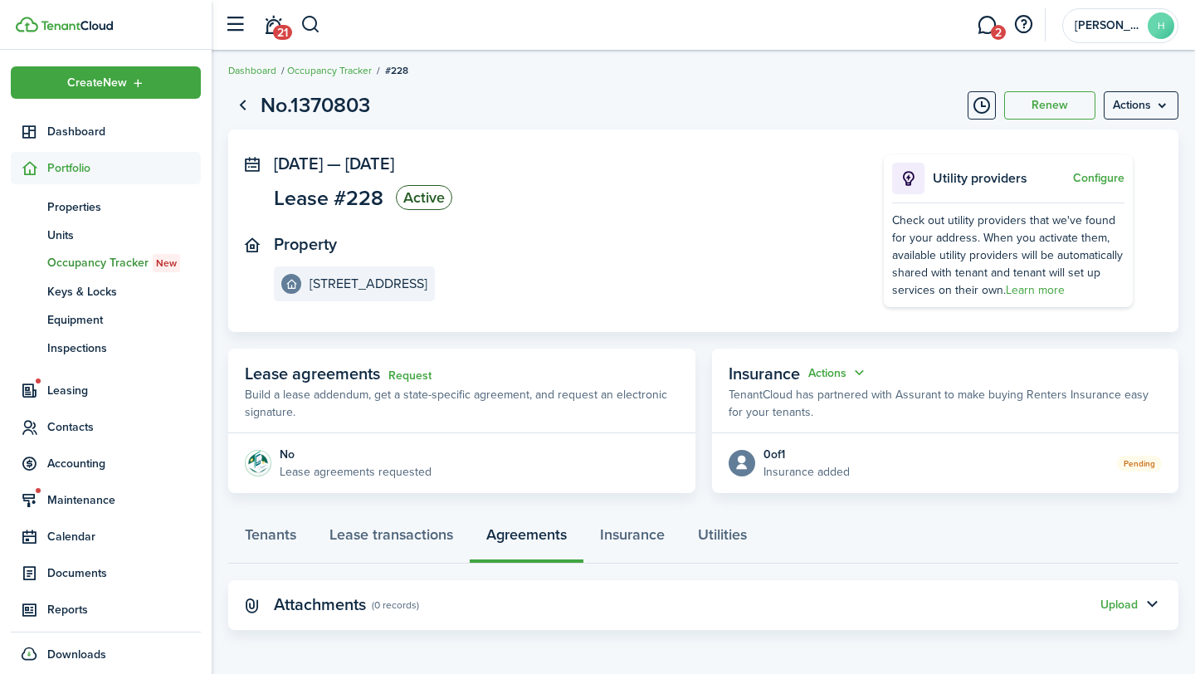
scroll to position [7, 0]
click at [410, 545] on link "Lease transactions" at bounding box center [391, 538] width 157 height 50
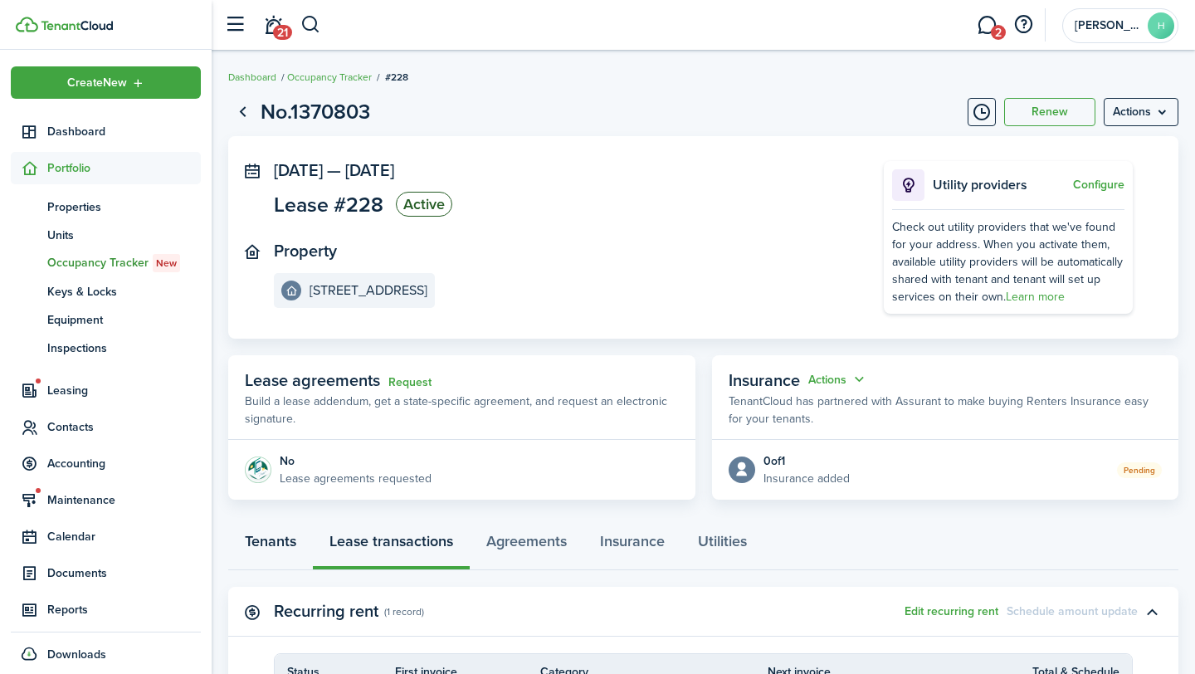
click at [295, 540] on link "Tenants" at bounding box center [270, 545] width 85 height 50
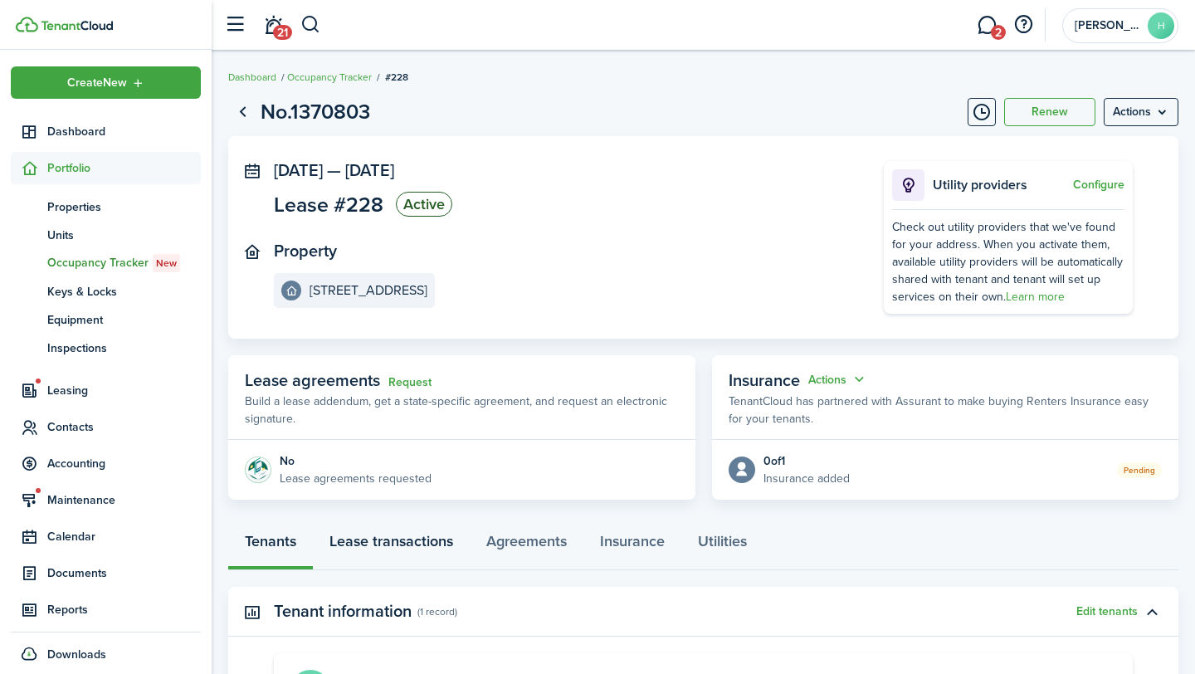
click at [380, 555] on link "Lease transactions" at bounding box center [391, 545] width 157 height 50
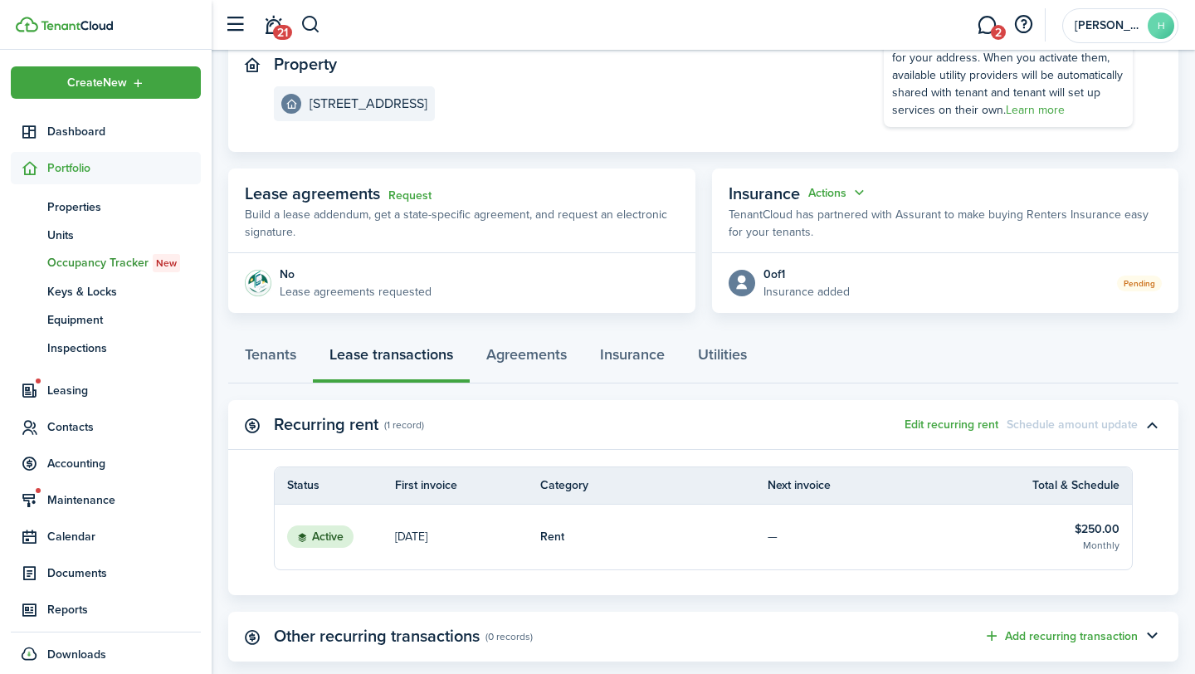
scroll to position [190, 0]
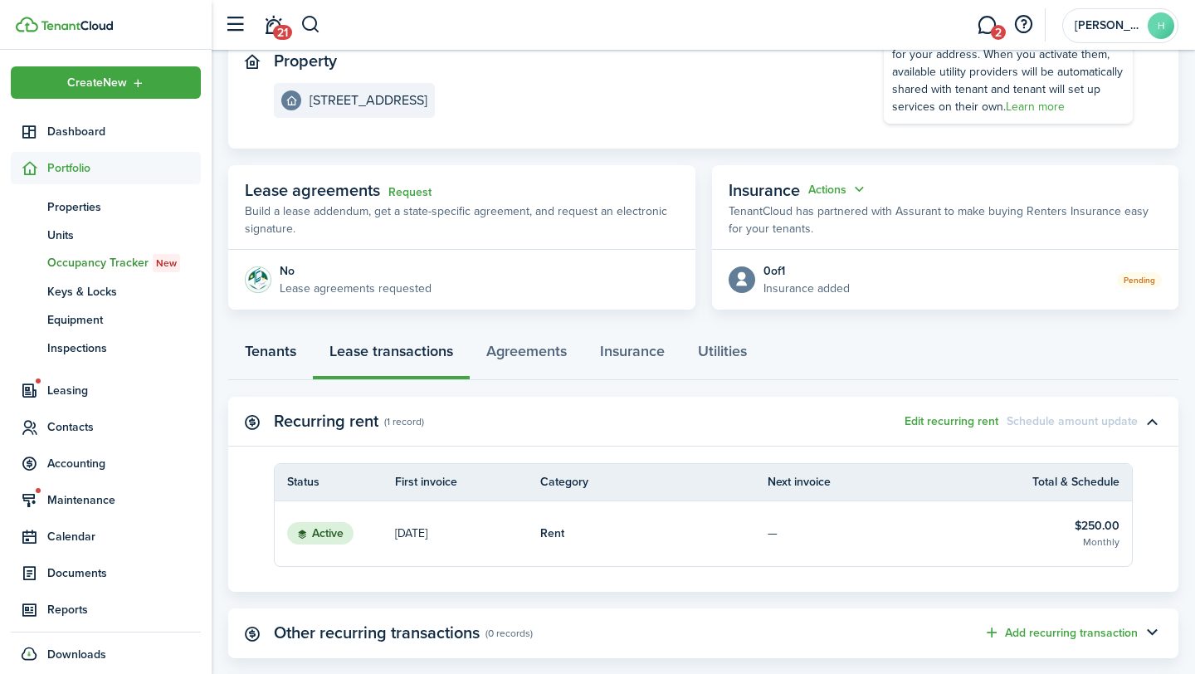
click at [278, 347] on link "Tenants" at bounding box center [270, 355] width 85 height 50
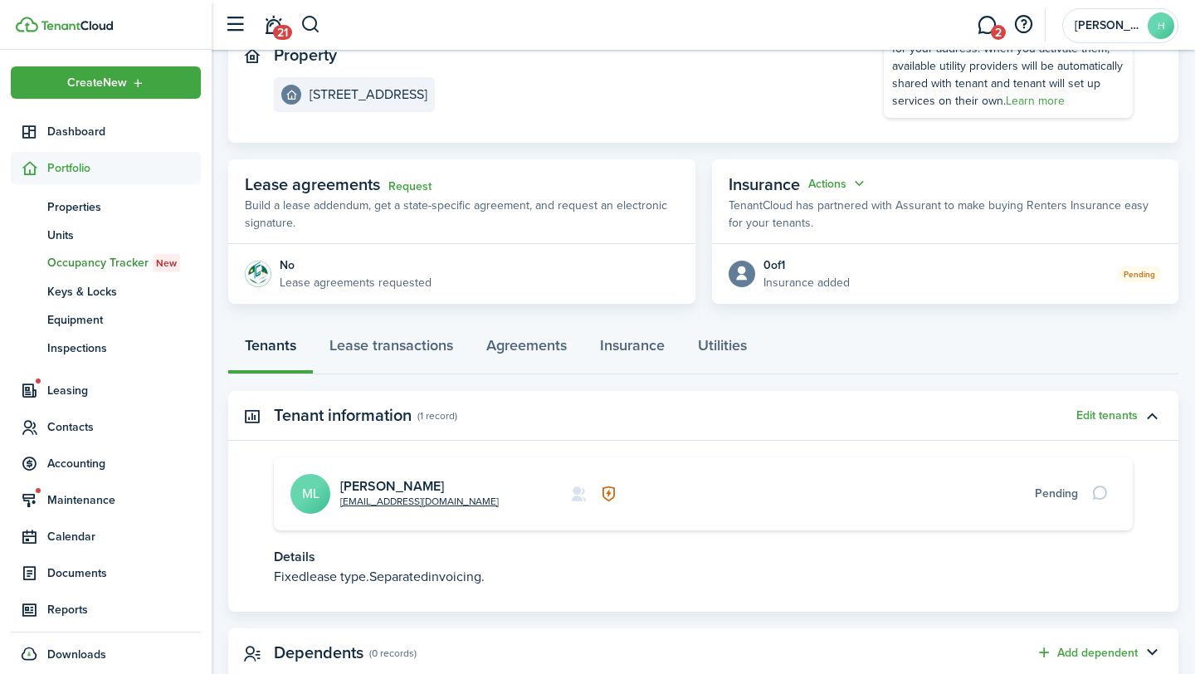
scroll to position [245, 0]
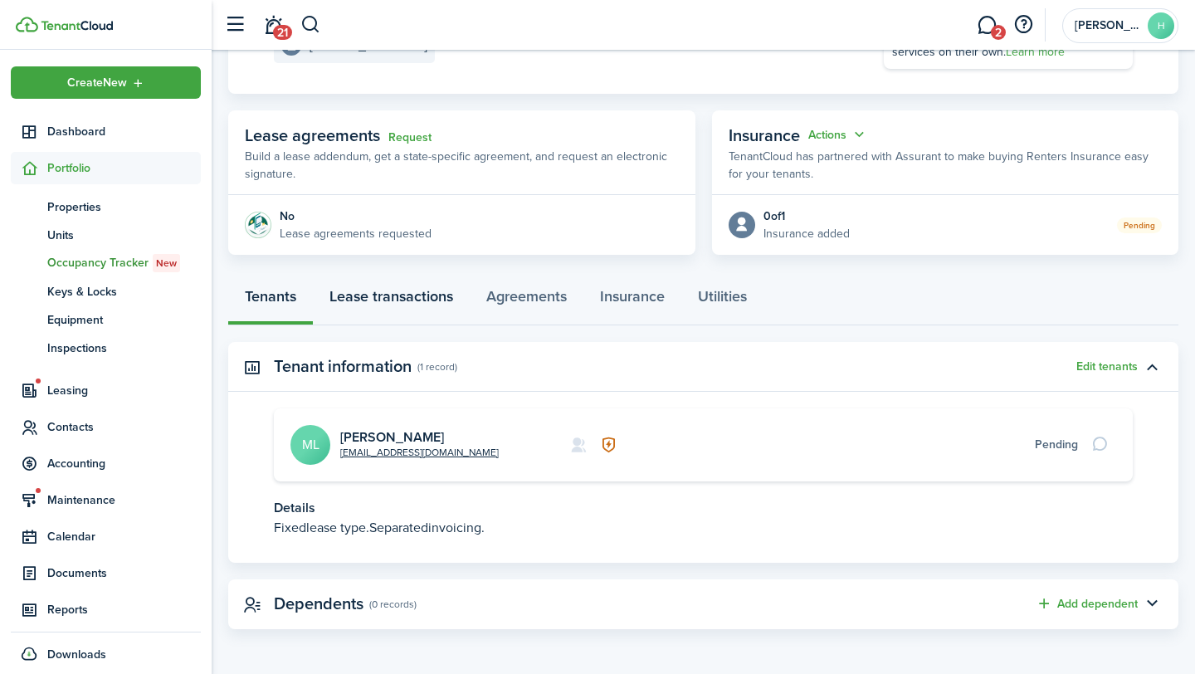
click at [393, 306] on link "Lease transactions" at bounding box center [391, 301] width 157 height 50
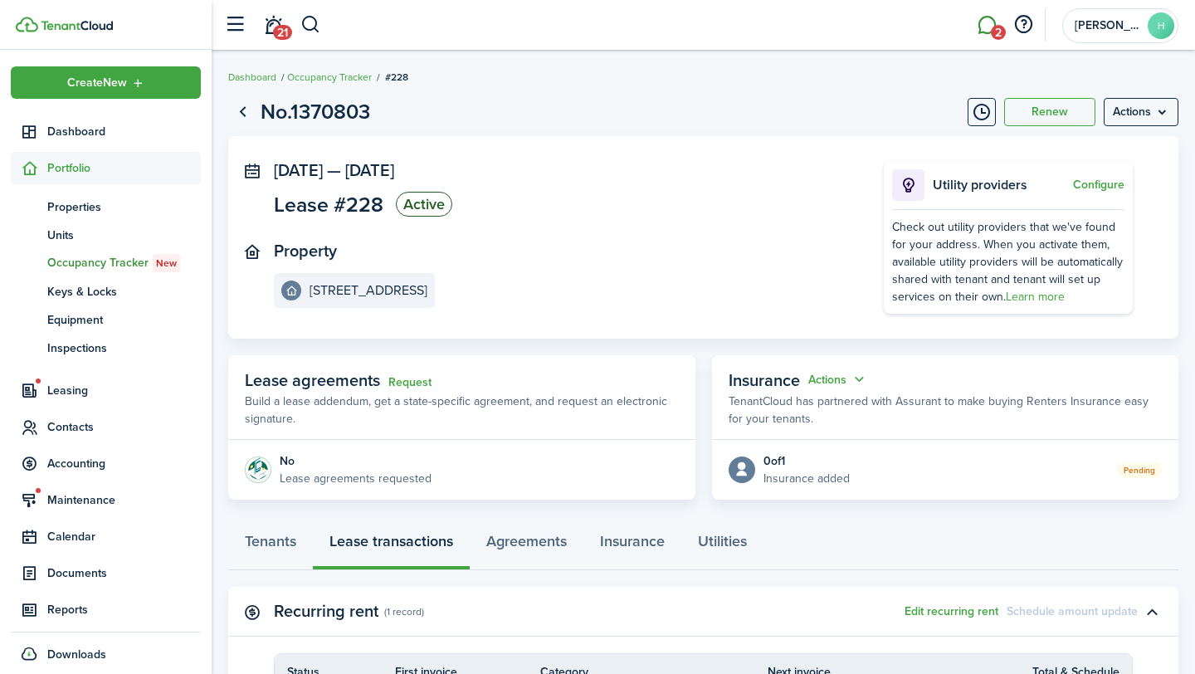
click at [705, 29] on span "2" at bounding box center [998, 32] width 15 height 15
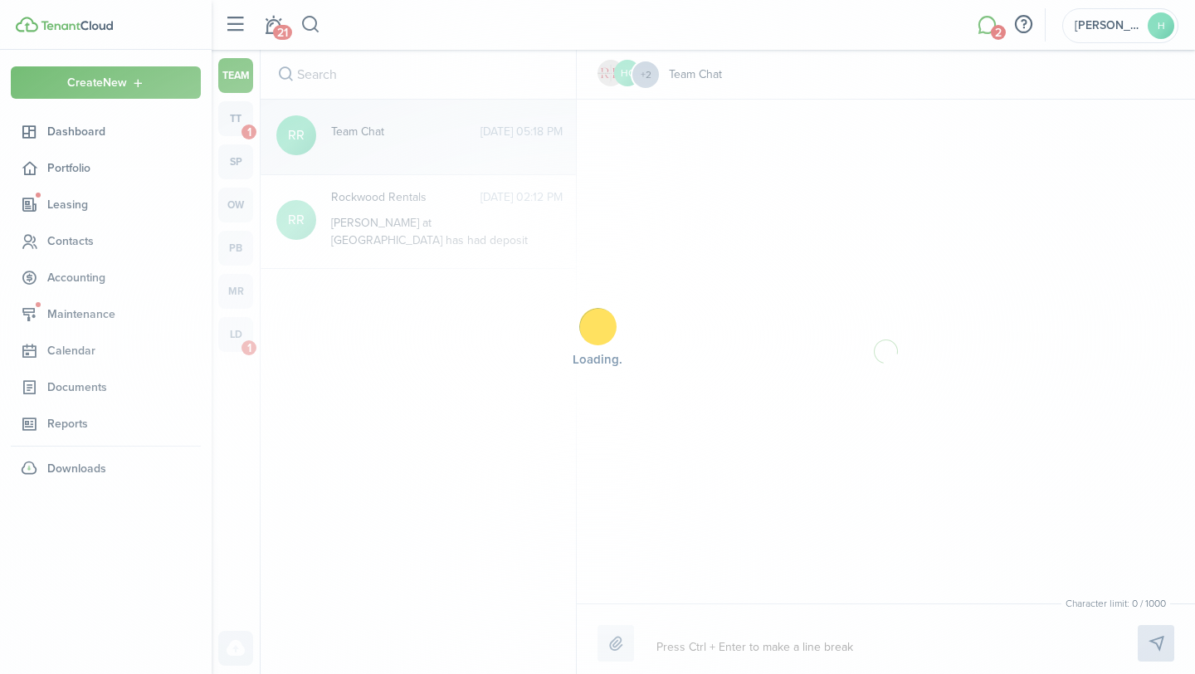
scroll to position [241, 0]
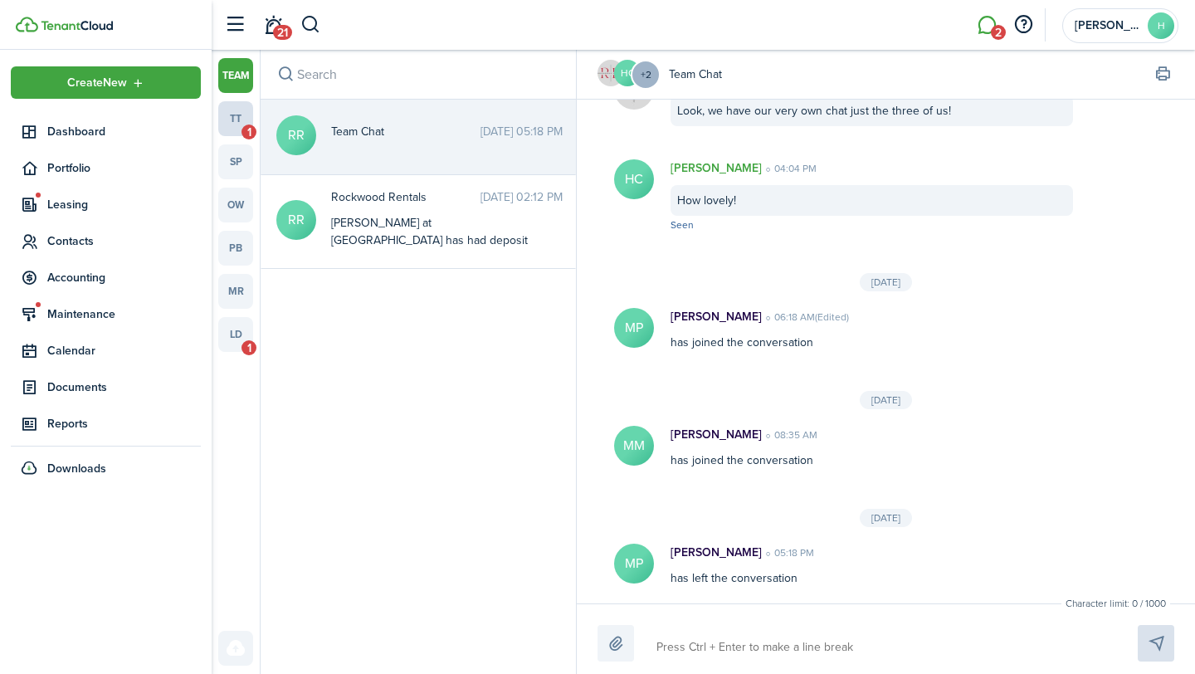
click at [236, 129] on link "tt 1" at bounding box center [235, 118] width 35 height 35
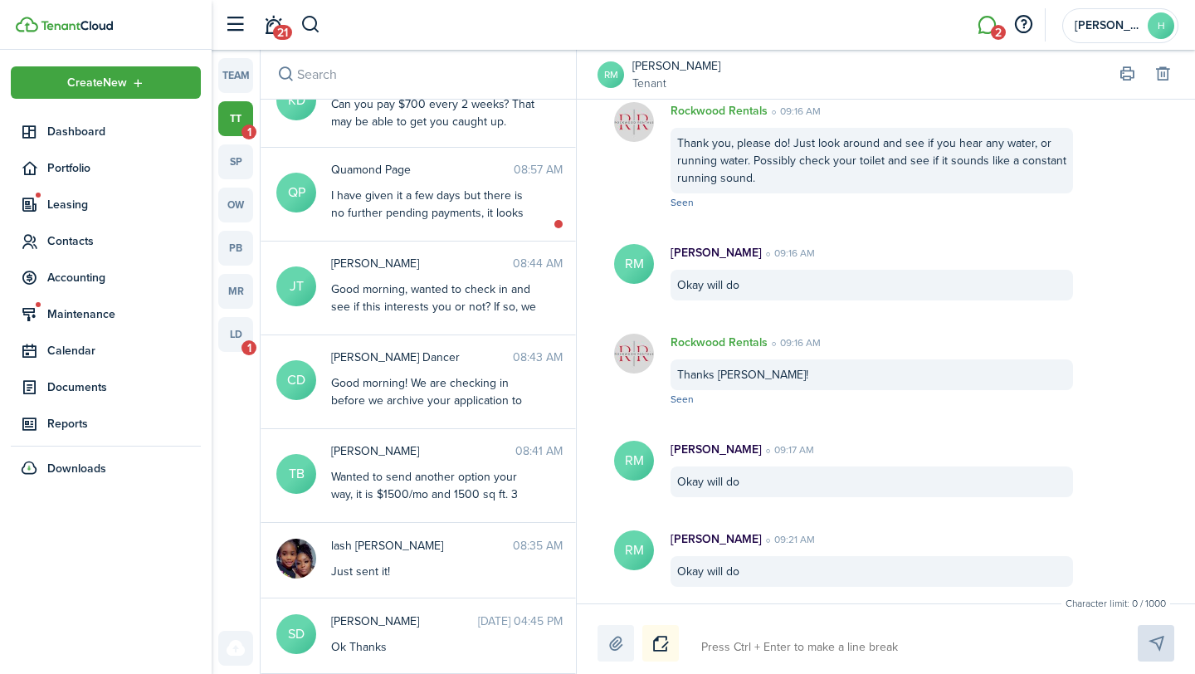
scroll to position [619, 0]
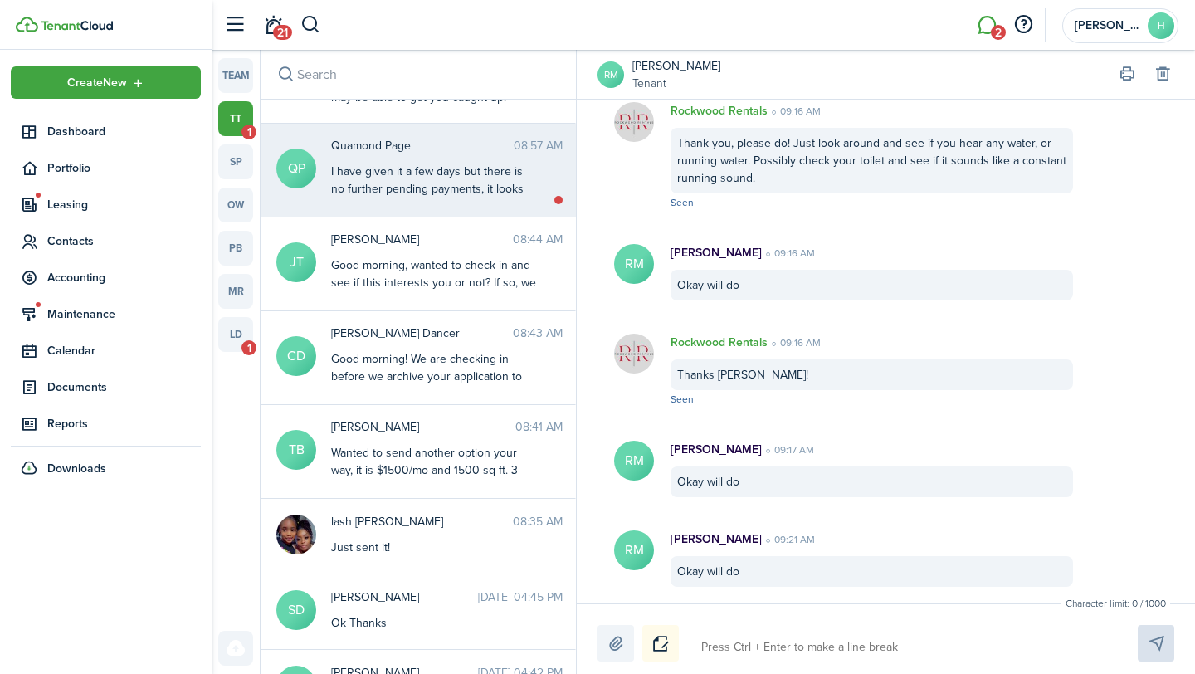
click at [444, 180] on div "I have given it a few days but there is no further pending payments, it looks l…" at bounding box center [435, 241] width 208 height 157
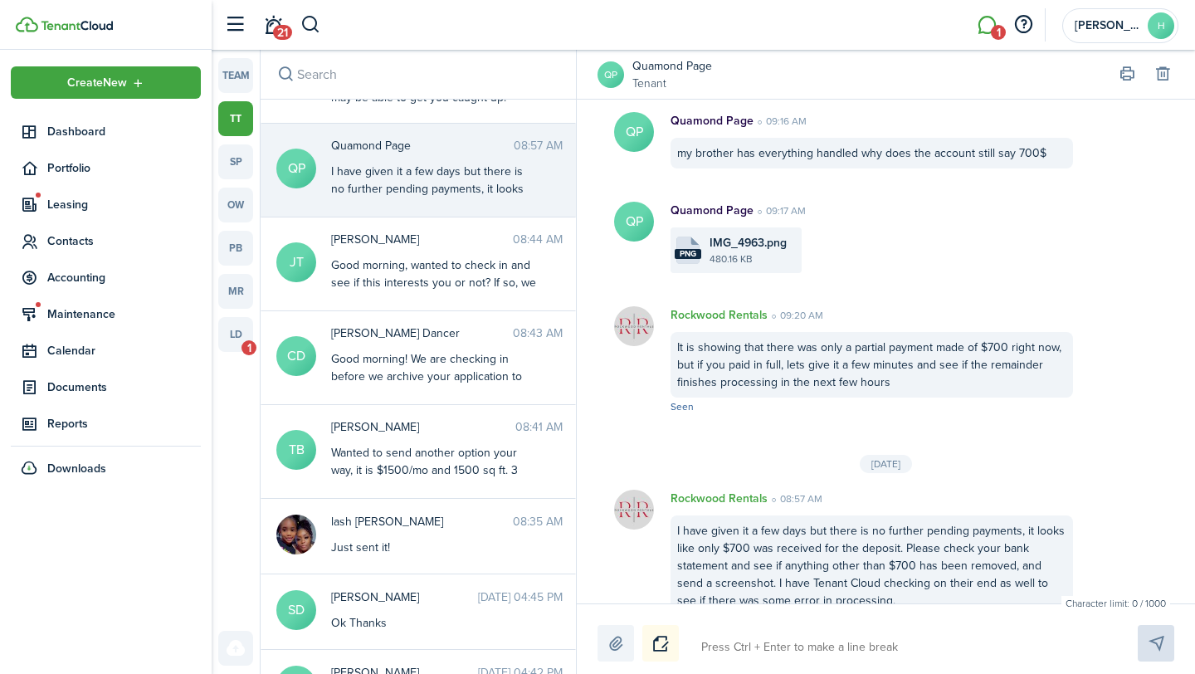
scroll to position [2001, 0]
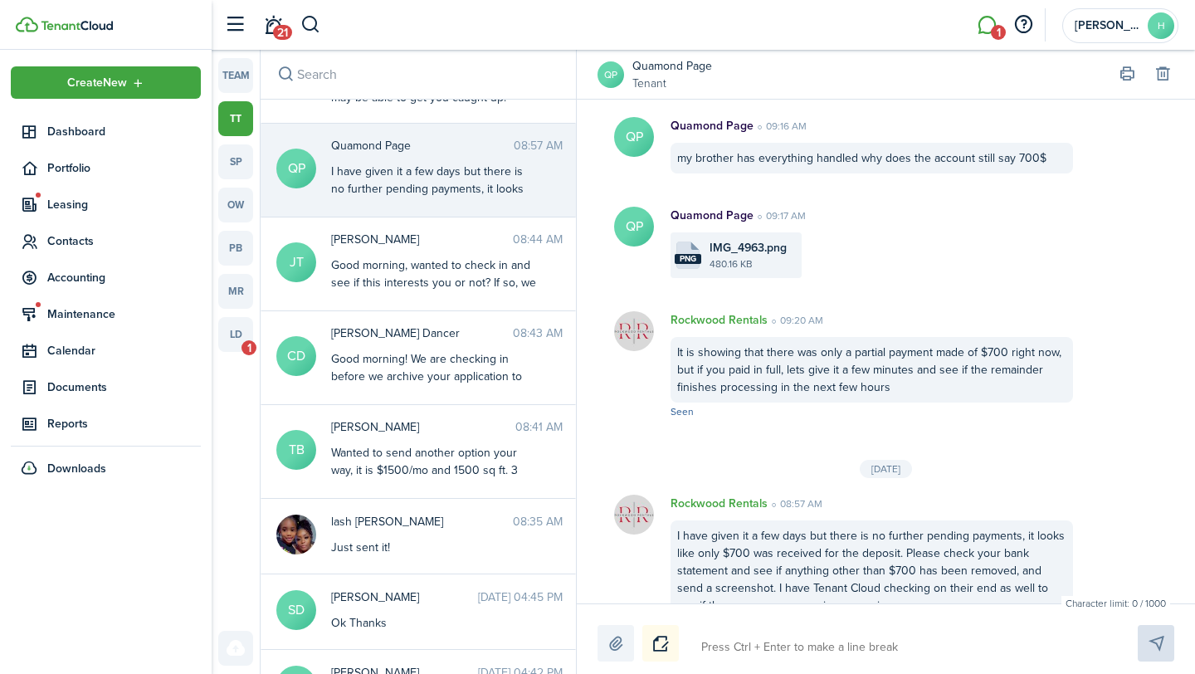
click at [705, 268] on file-size "480.16 KB" at bounding box center [754, 263] width 88 height 15
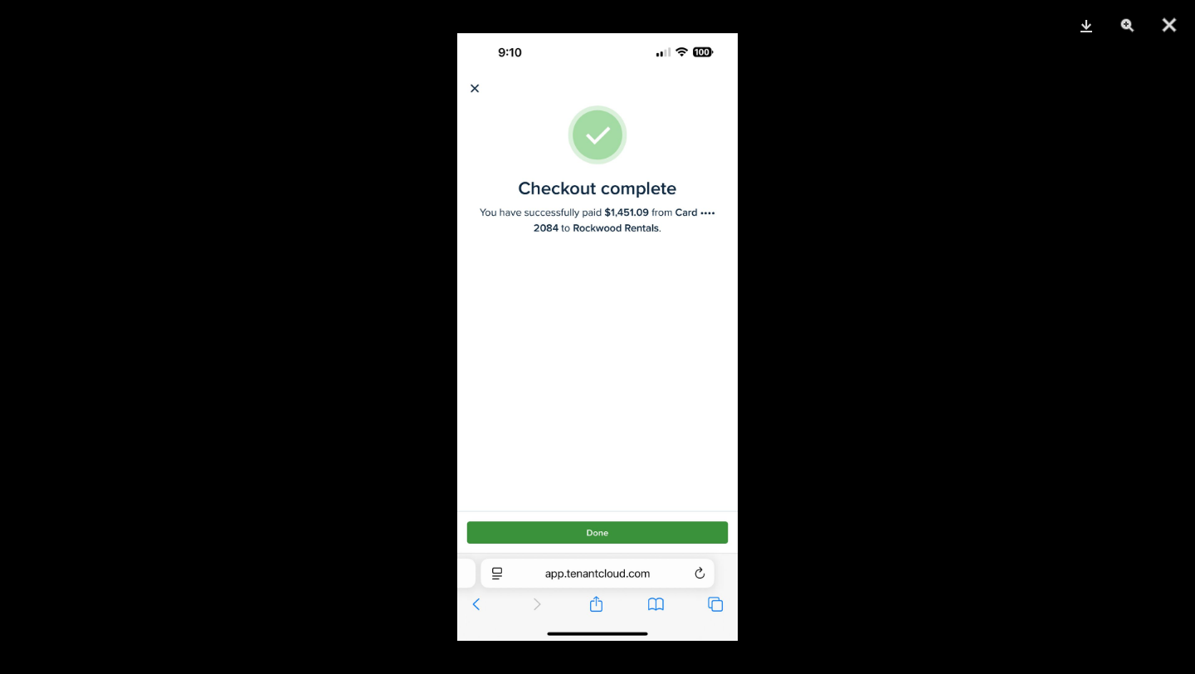
click at [705, 268] on div at bounding box center [597, 337] width 1195 height 674
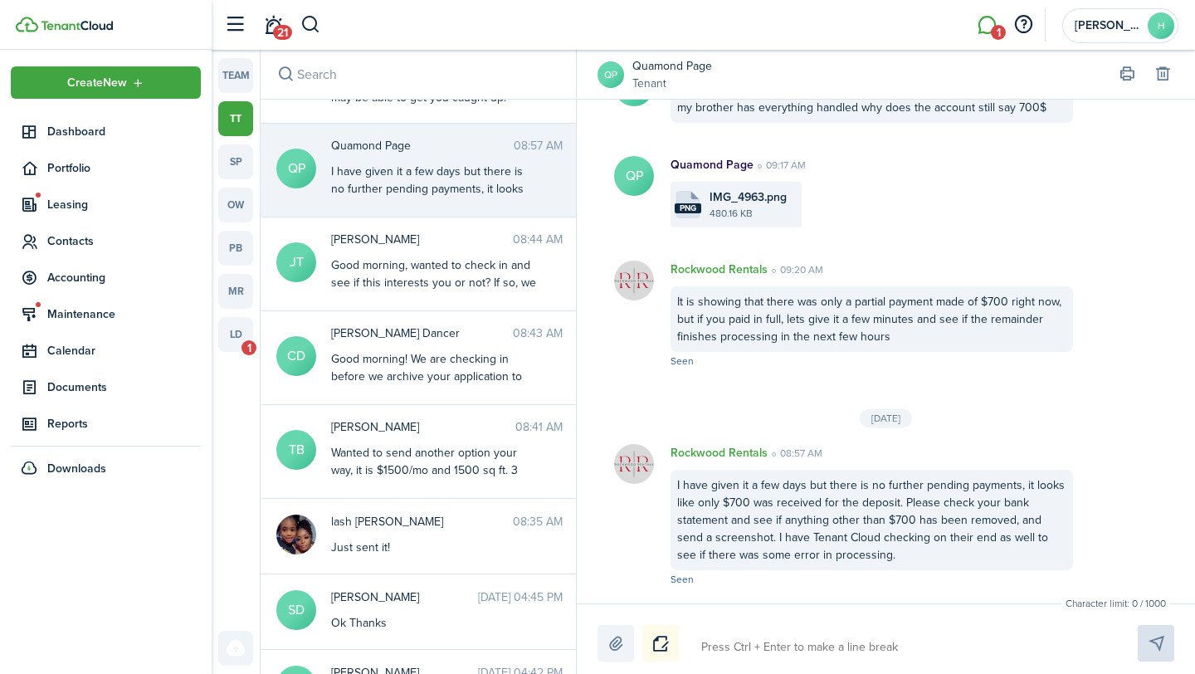
scroll to position [2052, 0]
click at [603, 74] on avatar-text "QP" at bounding box center [611, 74] width 27 height 27
